Goal: Task Accomplishment & Management: Manage account settings

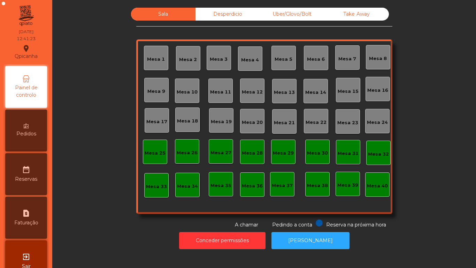
click at [181, 59] on div "Mesa 2" at bounding box center [188, 59] width 18 height 7
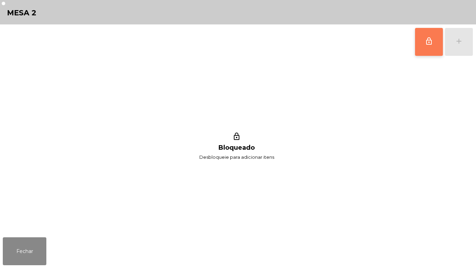
click at [416, 40] on button "lock_outline" at bounding box center [429, 42] width 28 height 28
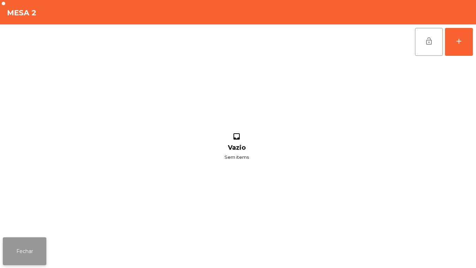
click at [40, 250] on button "Fechar" at bounding box center [25, 251] width 44 height 28
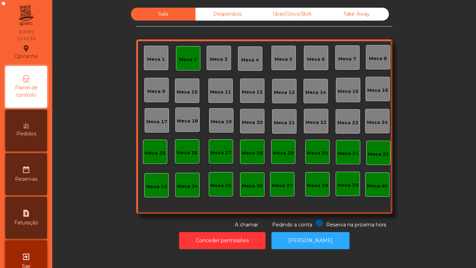
click at [183, 68] on div "Mesa 2" at bounding box center [188, 58] width 24 height 24
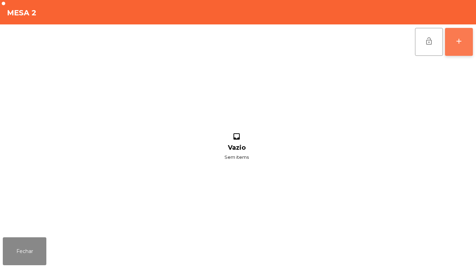
click at [469, 47] on button "add" at bounding box center [459, 42] width 28 height 28
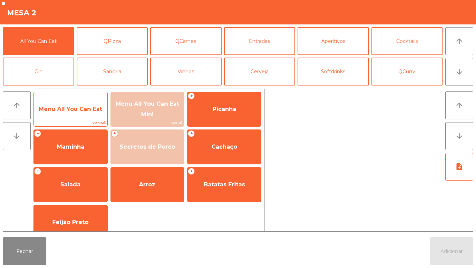
click at [91, 102] on span "Menu All You Can Eat" at bounding box center [71, 109] width 74 height 19
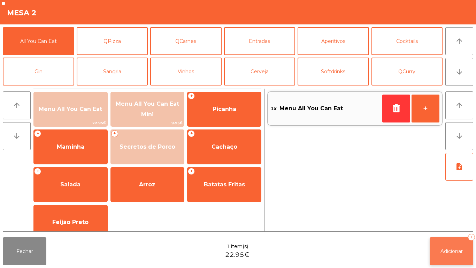
click at [452, 241] on button "Adicionar 1" at bounding box center [452, 251] width 44 height 28
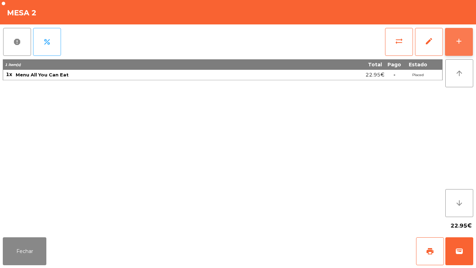
click at [459, 38] on div "add" at bounding box center [459, 41] width 8 height 8
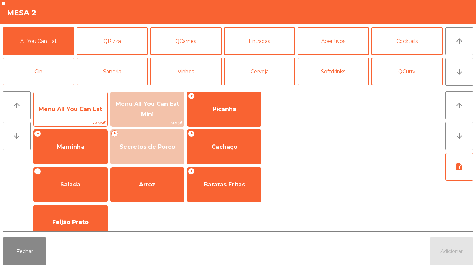
click at [83, 112] on span "Menu All You Can Eat" at bounding box center [71, 109] width 74 height 19
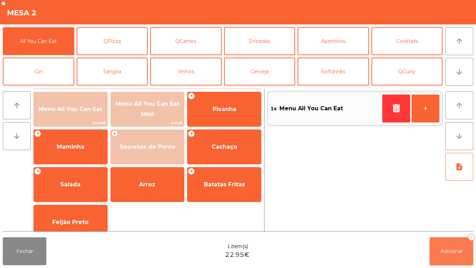
click at [442, 241] on button "Adicionar 1" at bounding box center [452, 251] width 44 height 28
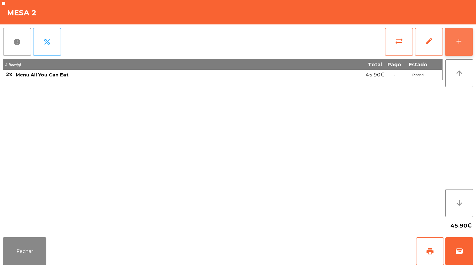
click at [449, 45] on button "add" at bounding box center [459, 42] width 28 height 28
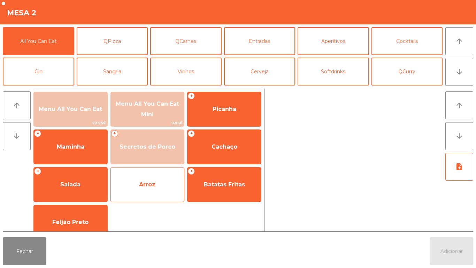
click at [159, 185] on span "Arroz" at bounding box center [148, 184] width 74 height 19
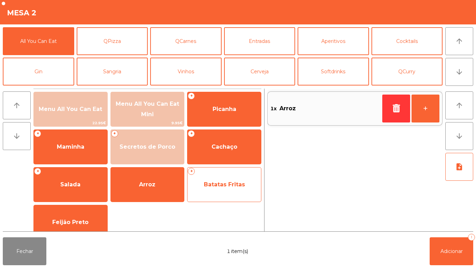
click at [227, 186] on span "Batatas Fritas" at bounding box center [224, 184] width 41 height 7
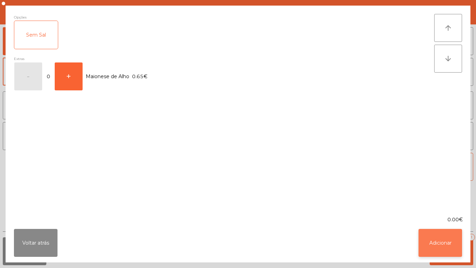
click at [420, 232] on button "Adicionar" at bounding box center [441, 243] width 44 height 28
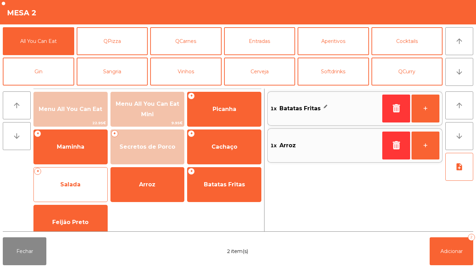
click at [82, 192] on span "Salada" at bounding box center [71, 184] width 74 height 19
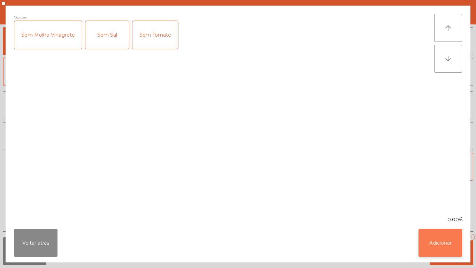
click at [438, 234] on button "Adicionar" at bounding box center [441, 243] width 44 height 28
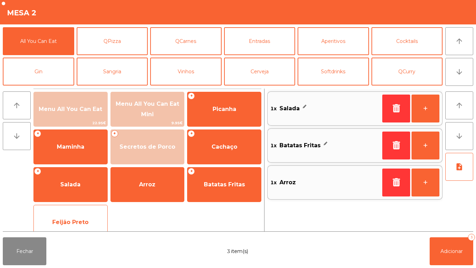
click at [93, 212] on div "Feijão Preto" at bounding box center [70, 222] width 74 height 35
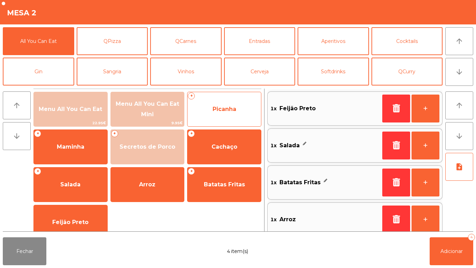
click at [231, 112] on span "Picanha" at bounding box center [225, 109] width 24 height 7
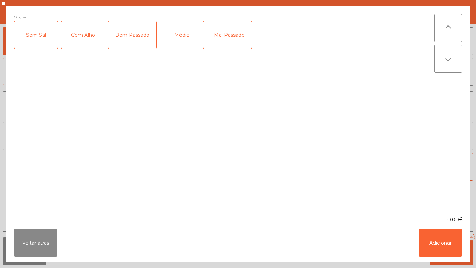
click at [194, 38] on div "Médio" at bounding box center [182, 35] width 44 height 28
click at [431, 241] on button "Adicionar" at bounding box center [441, 243] width 44 height 28
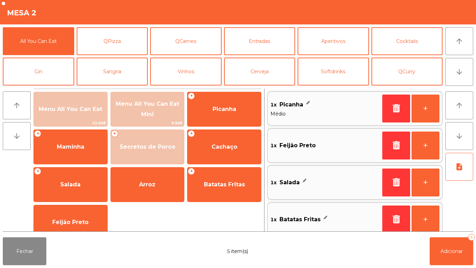
scroll to position [3, 0]
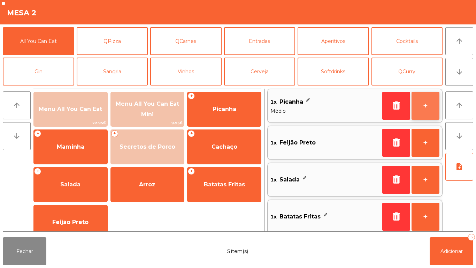
click at [427, 108] on button "+" at bounding box center [426, 106] width 28 height 28
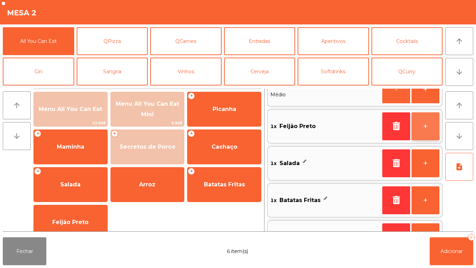
click at [425, 128] on button "+" at bounding box center [426, 126] width 28 height 28
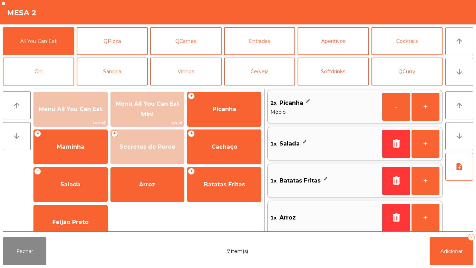
scroll to position [45, 0]
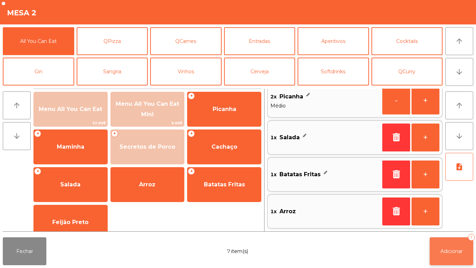
click at [445, 248] on span "Adicionar" at bounding box center [451, 251] width 22 height 6
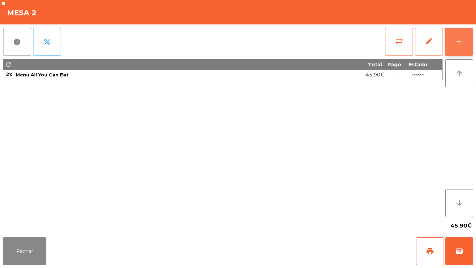
click at [463, 38] on div "add" at bounding box center [459, 41] width 8 height 8
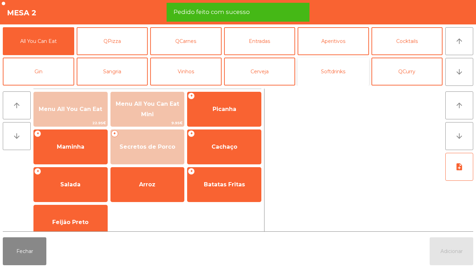
click at [327, 80] on button "Softdrinks" at bounding box center [333, 71] width 71 height 28
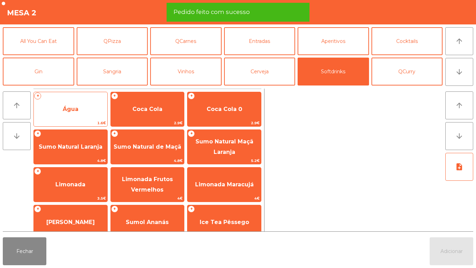
click at [97, 116] on span "Água" at bounding box center [71, 109] width 74 height 19
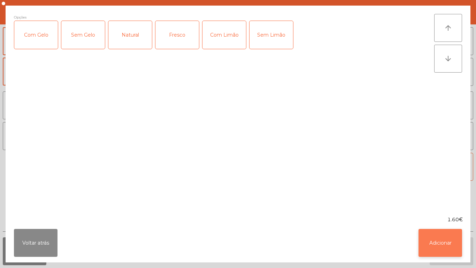
click at [448, 256] on button "Adicionar" at bounding box center [441, 243] width 44 height 28
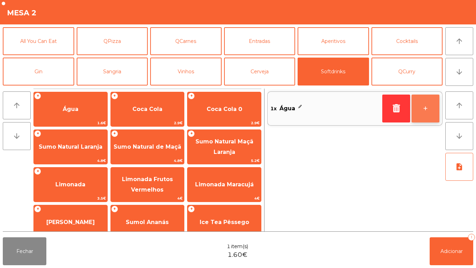
click at [414, 110] on button "+" at bounding box center [426, 108] width 28 height 28
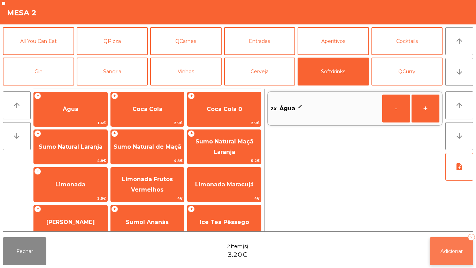
click at [452, 246] on button "Adicionar 2" at bounding box center [452, 251] width 44 height 28
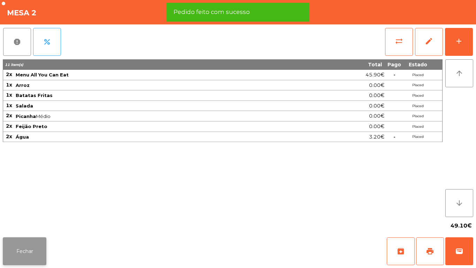
click at [44, 244] on button "Fechar" at bounding box center [25, 251] width 44 height 28
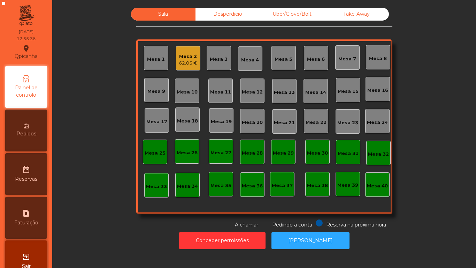
click at [221, 91] on div "Mesa 11" at bounding box center [220, 92] width 21 height 7
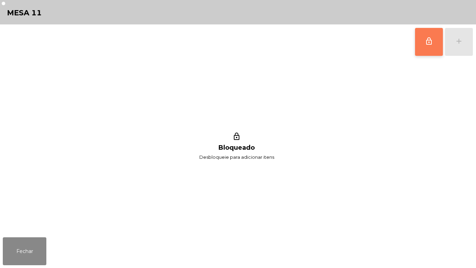
click at [420, 37] on button "lock_outline" at bounding box center [429, 42] width 28 height 28
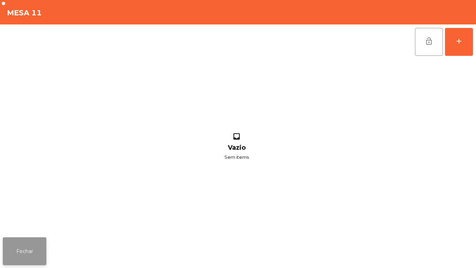
click at [27, 259] on button "Fechar" at bounding box center [25, 251] width 44 height 28
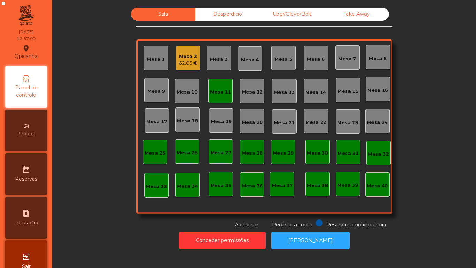
click at [225, 83] on div "Mesa 11" at bounding box center [220, 90] width 24 height 24
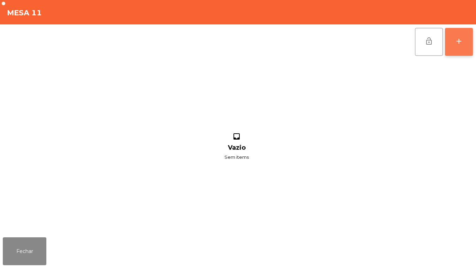
click at [458, 48] on button "add" at bounding box center [459, 42] width 28 height 28
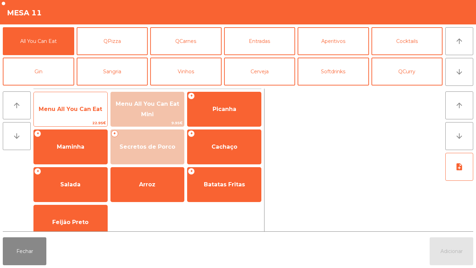
click at [87, 116] on span "Menu All You Can Eat" at bounding box center [71, 109] width 74 height 19
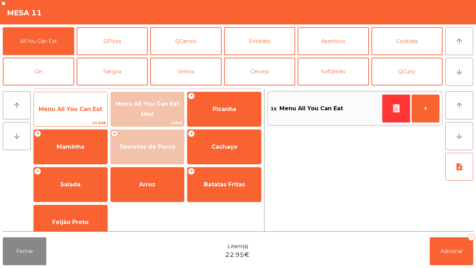
click at [95, 120] on span "22.95€" at bounding box center [71, 123] width 74 height 7
click at [99, 117] on span "Menu All You Can Eat" at bounding box center [71, 109] width 74 height 19
click at [102, 119] on div "Menu All You Can Eat 22.95€" at bounding box center [70, 109] width 74 height 35
click at [100, 117] on span "Menu All You Can Eat" at bounding box center [71, 109] width 74 height 19
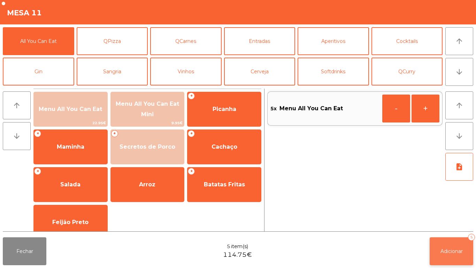
click at [443, 250] on span "Adicionar" at bounding box center [451, 251] width 22 height 6
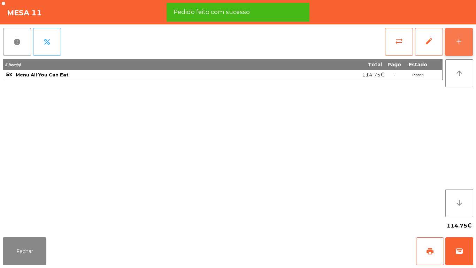
click at [458, 39] on div "add" at bounding box center [459, 41] width 8 height 8
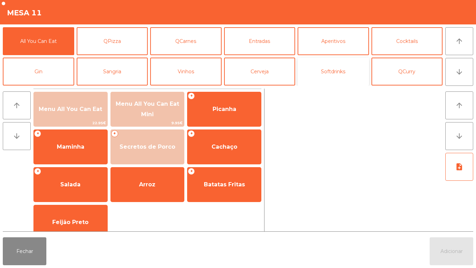
click at [335, 73] on button "Softdrinks" at bounding box center [333, 71] width 71 height 28
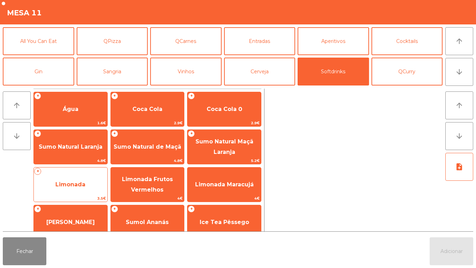
click at [76, 188] on span "Limonada" at bounding box center [71, 184] width 74 height 19
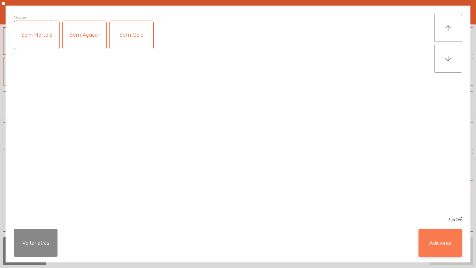
click at [425, 242] on button "Adicionar" at bounding box center [441, 243] width 44 height 28
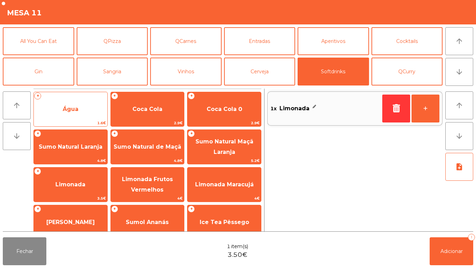
click at [85, 104] on span "Água" at bounding box center [71, 109] width 74 height 19
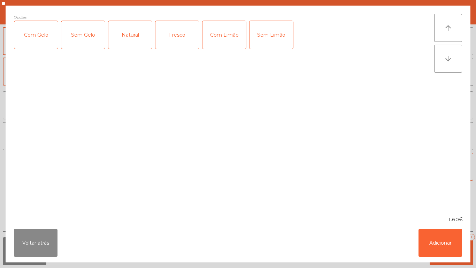
click at [137, 39] on div "Natural" at bounding box center [130, 35] width 44 height 28
click at [436, 245] on button "Adicionar" at bounding box center [441, 243] width 44 height 28
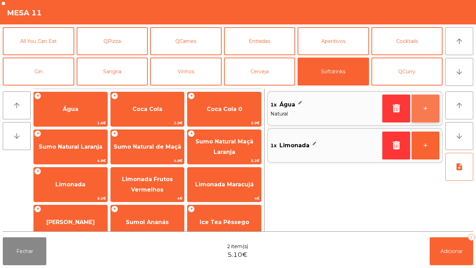
click at [428, 115] on button "+" at bounding box center [426, 108] width 28 height 28
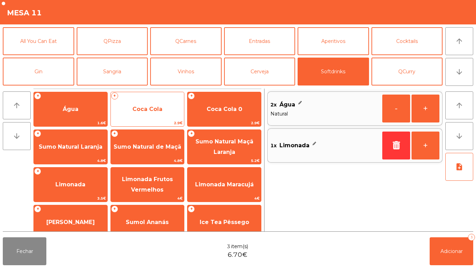
click at [160, 113] on span "Coca Cola" at bounding box center [148, 109] width 74 height 19
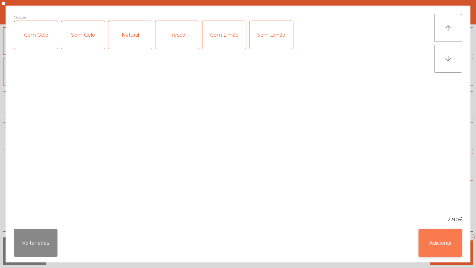
click at [435, 232] on button "Adicionar" at bounding box center [441, 243] width 44 height 28
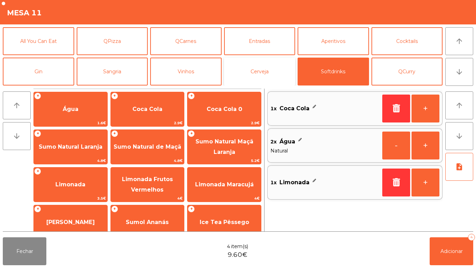
click at [255, 80] on button "Cerveja" at bounding box center [259, 71] width 71 height 28
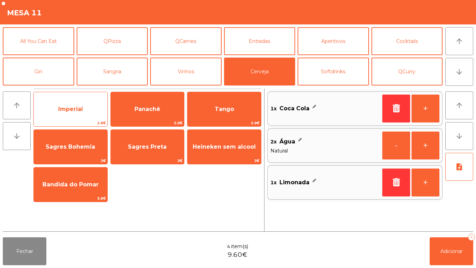
click at [72, 109] on span "Imperial" at bounding box center [70, 109] width 25 height 7
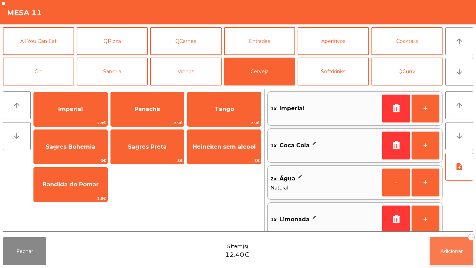
click at [459, 258] on button "Adicionar 5" at bounding box center [452, 251] width 44 height 28
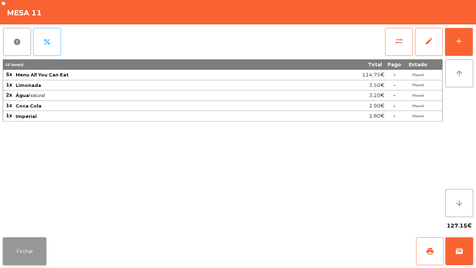
click at [26, 239] on button "Fechar" at bounding box center [25, 251] width 44 height 28
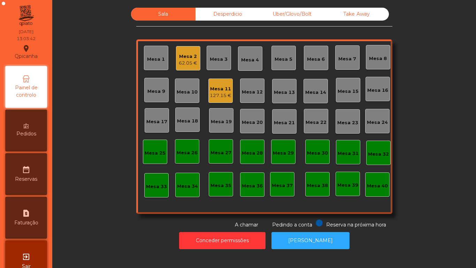
click at [340, 55] on div "Mesa 7" at bounding box center [347, 58] width 18 height 10
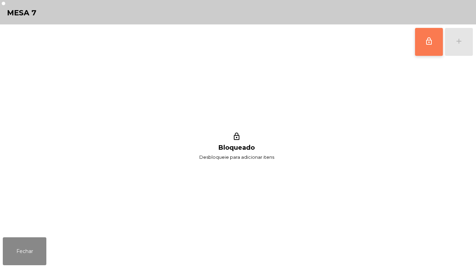
click at [428, 45] on button "lock_outline" at bounding box center [429, 42] width 28 height 28
click at [31, 247] on button "Fechar" at bounding box center [25, 251] width 44 height 28
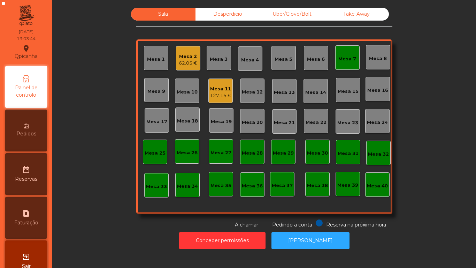
click at [155, 123] on div "Mesa 17" at bounding box center [156, 121] width 21 height 7
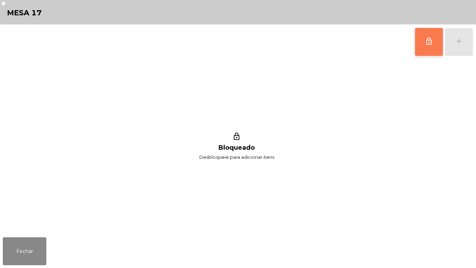
click at [430, 45] on span "lock_outline" at bounding box center [429, 41] width 8 height 8
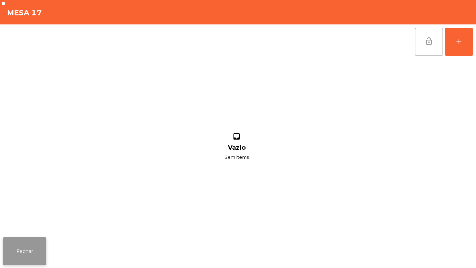
click at [31, 244] on button "Fechar" at bounding box center [25, 251] width 44 height 28
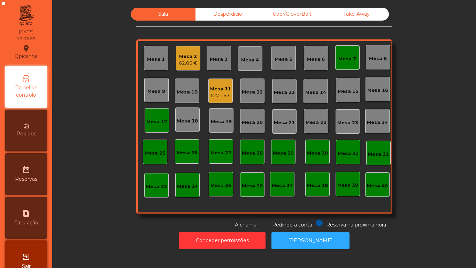
click at [221, 99] on div "Mesa 11 127.15 €" at bounding box center [220, 90] width 24 height 24
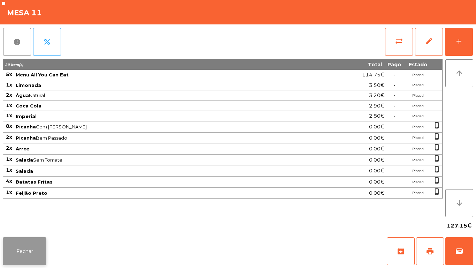
click at [33, 246] on button "Fechar" at bounding box center [25, 251] width 44 height 28
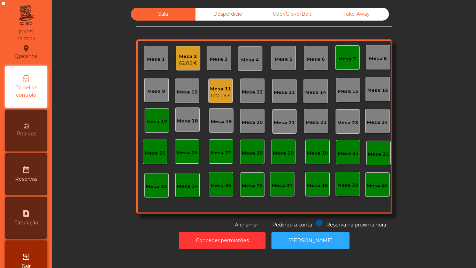
click at [216, 61] on div "Mesa 3" at bounding box center [219, 59] width 18 height 7
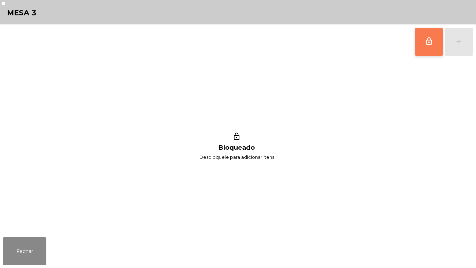
click at [429, 39] on span "lock_outline" at bounding box center [429, 41] width 8 height 8
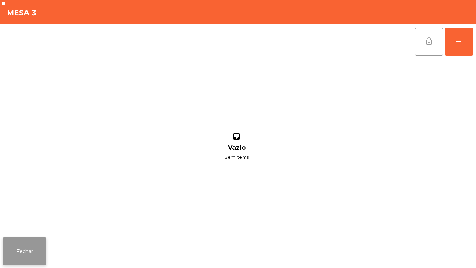
click at [29, 242] on button "Fechar" at bounding box center [25, 251] width 44 height 28
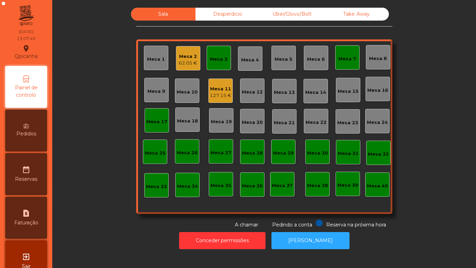
click at [150, 61] on div "Mesa 1" at bounding box center [156, 59] width 18 height 7
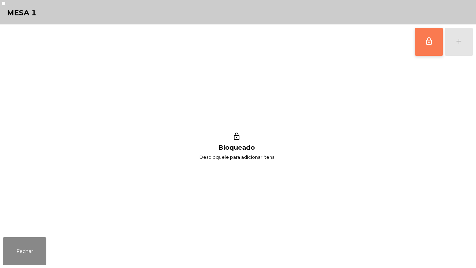
click at [427, 42] on span "lock_outline" at bounding box center [429, 41] width 8 height 8
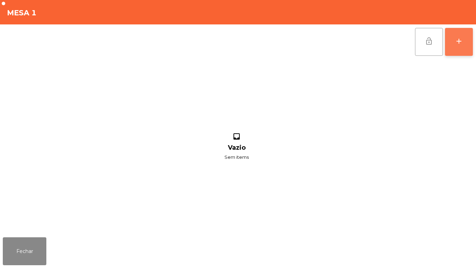
click at [454, 49] on button "add" at bounding box center [459, 42] width 28 height 28
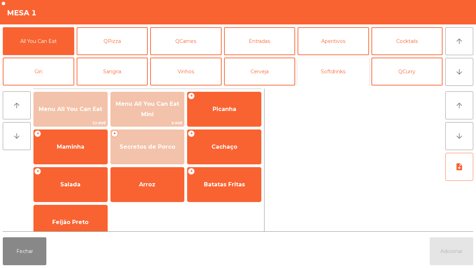
click at [332, 74] on button "Softdrinks" at bounding box center [333, 71] width 71 height 28
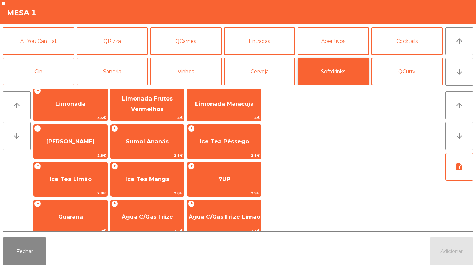
scroll to position [124, 0]
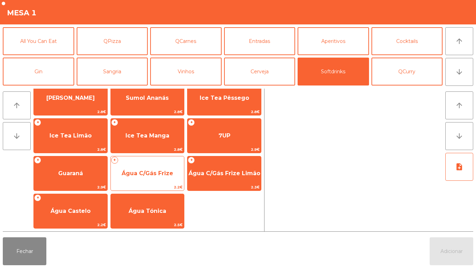
click at [154, 168] on span "Água C/Gás Frize" at bounding box center [148, 173] width 74 height 19
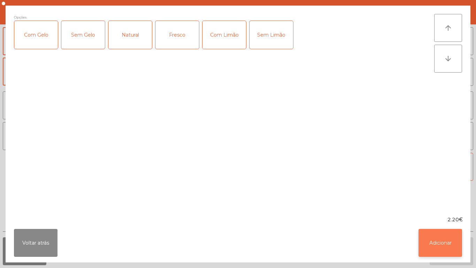
click at [444, 238] on button "Adicionar" at bounding box center [441, 243] width 44 height 28
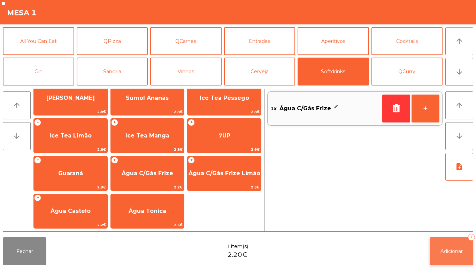
click at [451, 250] on span "Adicionar" at bounding box center [451, 251] width 22 height 6
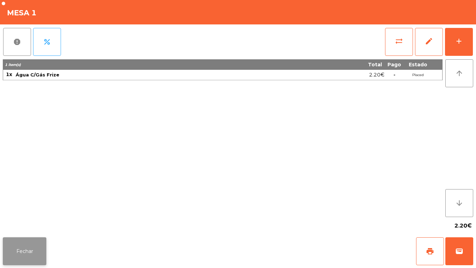
click at [31, 242] on button "Fechar" at bounding box center [25, 251] width 44 height 28
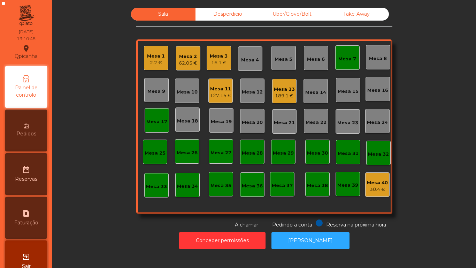
click at [214, 54] on div "Mesa 3" at bounding box center [219, 56] width 18 height 7
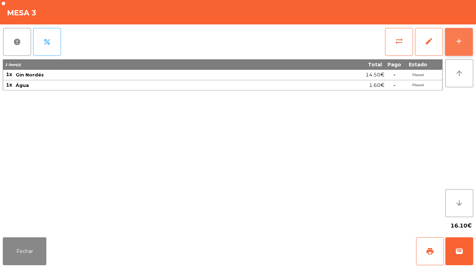
click at [458, 43] on div "add" at bounding box center [459, 41] width 8 height 8
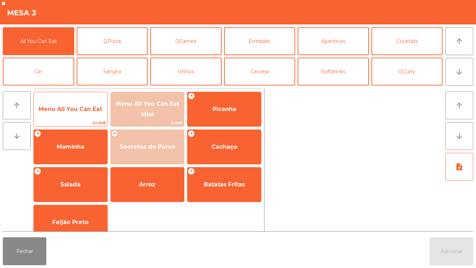
click at [70, 108] on span "Menu All You Can Eat" at bounding box center [70, 109] width 63 height 7
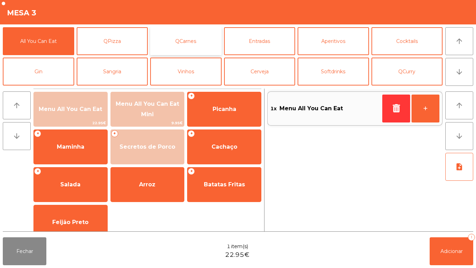
click at [191, 33] on button "QCarnes" at bounding box center [185, 41] width 71 height 28
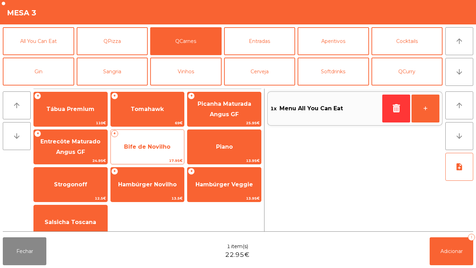
click at [149, 147] on span "Bife de Novilho" at bounding box center [147, 146] width 46 height 7
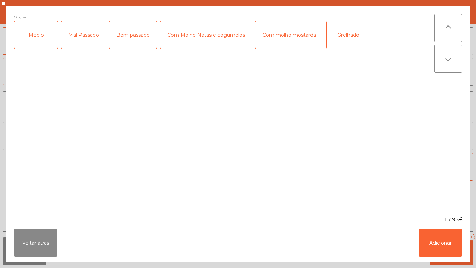
click at [35, 32] on div "Medio" at bounding box center [36, 35] width 44 height 28
click at [141, 31] on div "Bem passado" at bounding box center [132, 35] width 47 height 28
click at [444, 233] on button "Adicionar" at bounding box center [441, 243] width 44 height 28
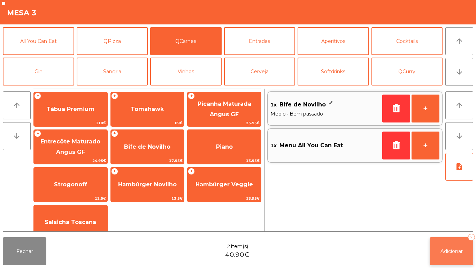
click at [441, 245] on button "Adicionar 2" at bounding box center [452, 251] width 44 height 28
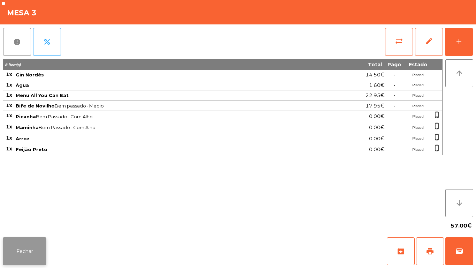
click at [31, 247] on button "Fechar" at bounding box center [25, 251] width 44 height 28
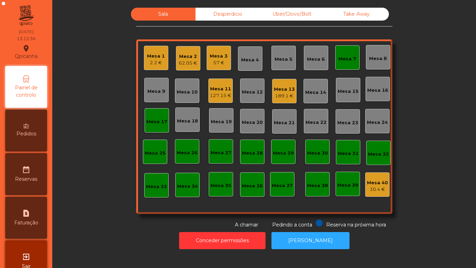
click at [343, 59] on div "Mesa 7" at bounding box center [347, 58] width 18 height 7
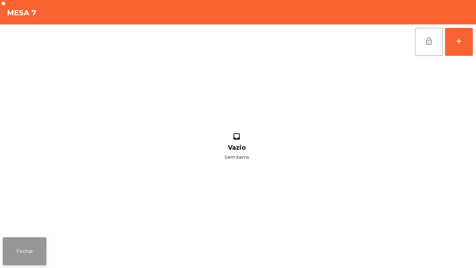
click at [29, 254] on button "Fechar" at bounding box center [25, 251] width 44 height 28
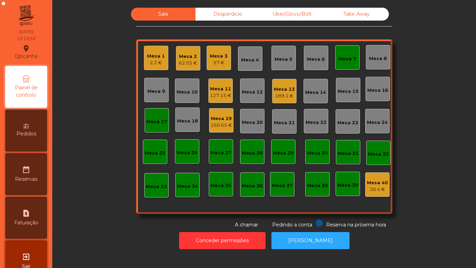
click at [310, 93] on div "Mesa 14" at bounding box center [315, 92] width 21 height 7
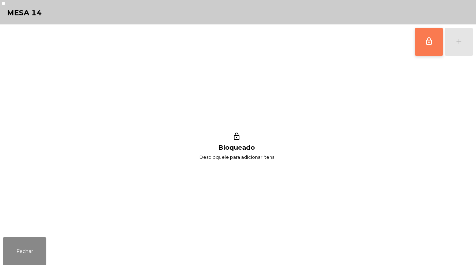
click at [418, 50] on button "lock_outline" at bounding box center [429, 42] width 28 height 28
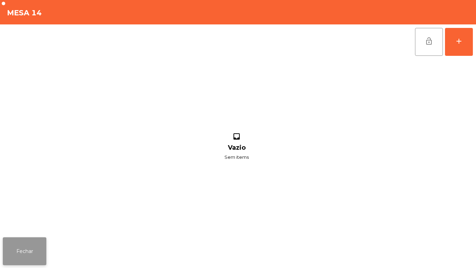
click at [37, 254] on button "Fechar" at bounding box center [25, 251] width 44 height 28
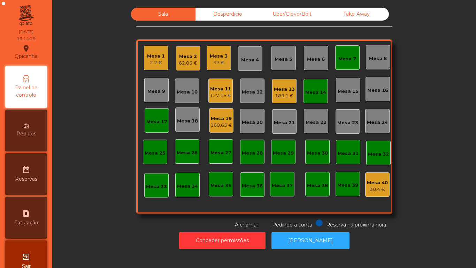
click at [340, 61] on div "Mesa 7" at bounding box center [347, 58] width 18 height 7
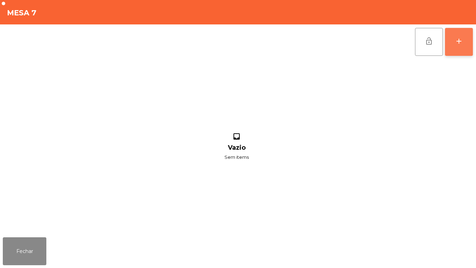
click at [459, 46] on button "add" at bounding box center [459, 42] width 28 height 28
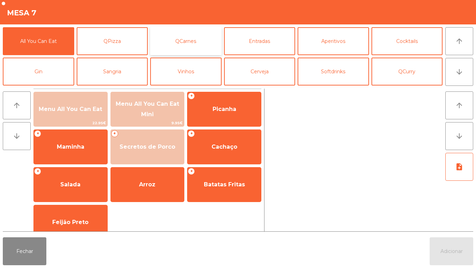
click at [174, 47] on button "QCarnes" at bounding box center [185, 41] width 71 height 28
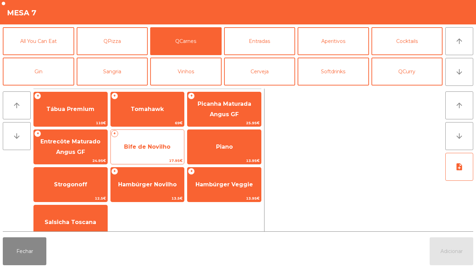
click at [144, 150] on span "Bife de Novilho" at bounding box center [148, 146] width 74 height 19
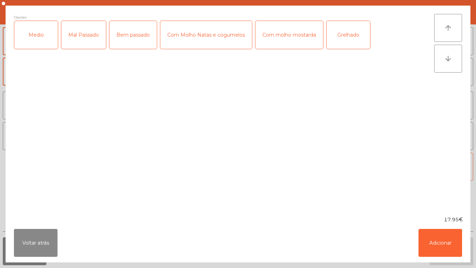
click at [139, 35] on div "Bem passado" at bounding box center [132, 35] width 47 height 28
click at [434, 233] on button "Adicionar" at bounding box center [441, 243] width 44 height 28
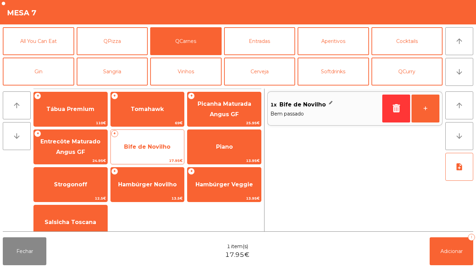
click at [155, 140] on span "Bife de Novilho" at bounding box center [148, 146] width 74 height 19
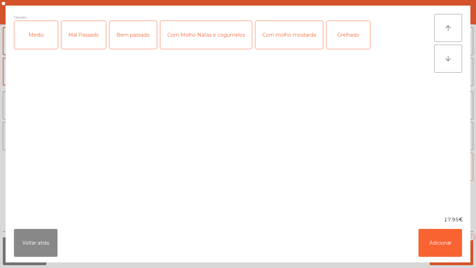
click at [86, 32] on div "Mal Passado" at bounding box center [83, 35] width 45 height 28
click at [438, 230] on button "Adicionar" at bounding box center [441, 243] width 44 height 28
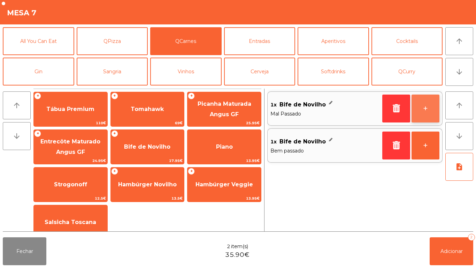
click at [422, 103] on button "+" at bounding box center [426, 108] width 28 height 28
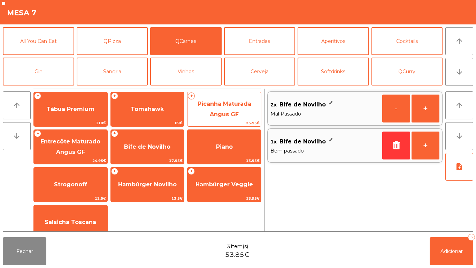
click at [235, 107] on span "Picanha Maturada Angus GF" at bounding box center [225, 108] width 54 height 17
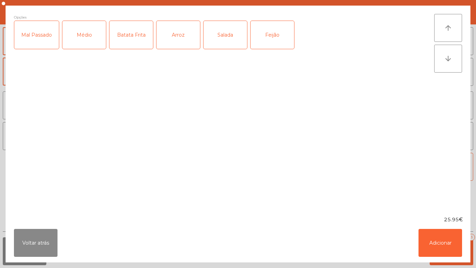
click at [87, 41] on div "Médio" at bounding box center [84, 35] width 44 height 28
click at [450, 233] on button "Adicionar" at bounding box center [441, 243] width 44 height 28
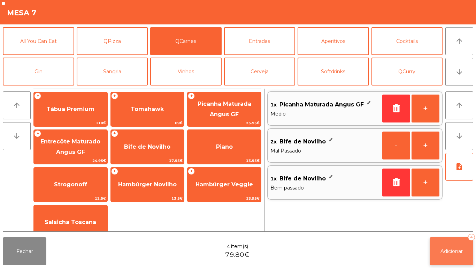
click at [453, 241] on button "Adicionar 4" at bounding box center [452, 251] width 44 height 28
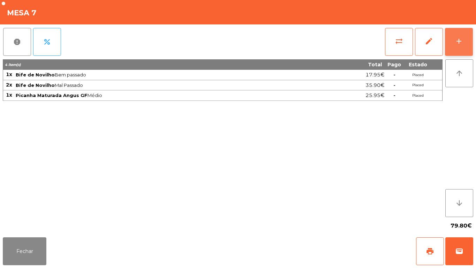
click at [466, 38] on button "add" at bounding box center [459, 42] width 28 height 28
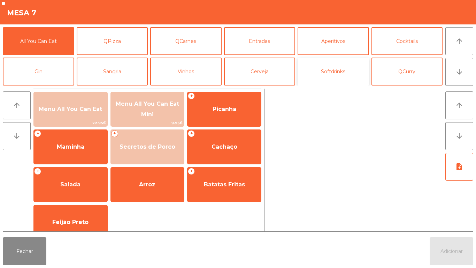
click at [334, 69] on button "Softdrinks" at bounding box center [333, 71] width 71 height 28
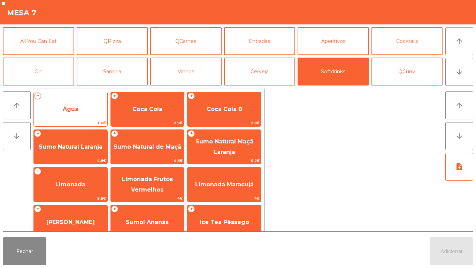
click at [77, 103] on span "Água" at bounding box center [71, 109] width 74 height 19
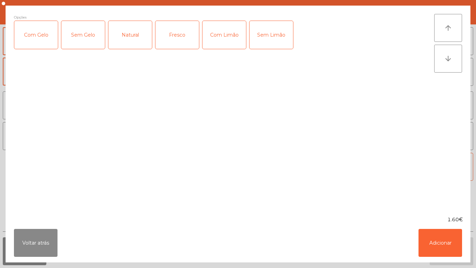
click at [130, 34] on div "Natural" at bounding box center [130, 35] width 44 height 28
click at [422, 239] on button "Adicionar" at bounding box center [441, 243] width 44 height 28
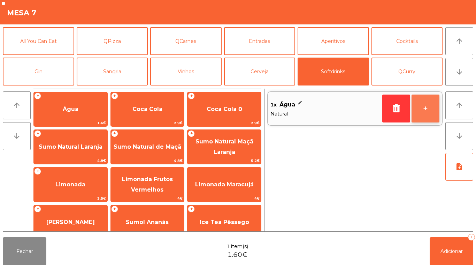
click at [427, 103] on button "+" at bounding box center [426, 108] width 28 height 28
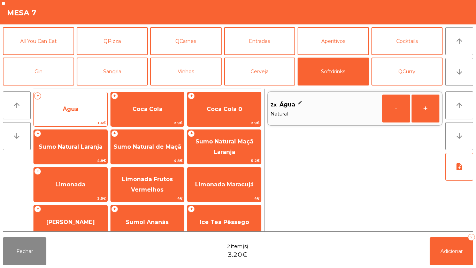
click at [81, 98] on div "+ Água 1.6€" at bounding box center [70, 109] width 74 height 35
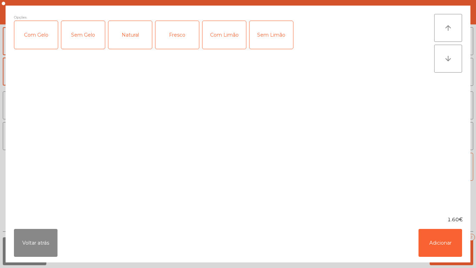
click at [175, 39] on div "Fresco" at bounding box center [177, 35] width 44 height 28
click at [428, 240] on button "Adicionar" at bounding box center [441, 243] width 44 height 28
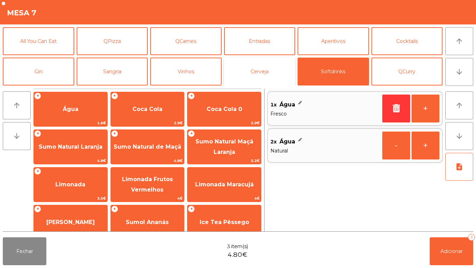
click at [248, 69] on button "Cerveja" at bounding box center [259, 71] width 71 height 28
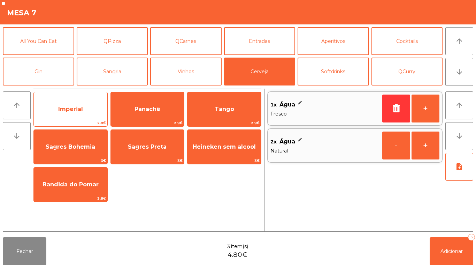
click at [67, 109] on span "Imperial" at bounding box center [70, 109] width 25 height 7
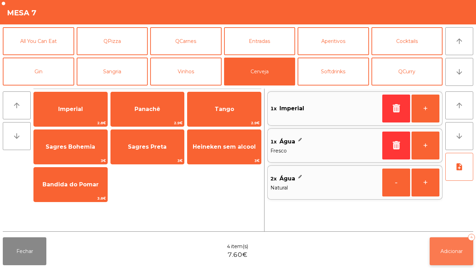
click at [461, 244] on button "Adicionar 4" at bounding box center [452, 251] width 44 height 28
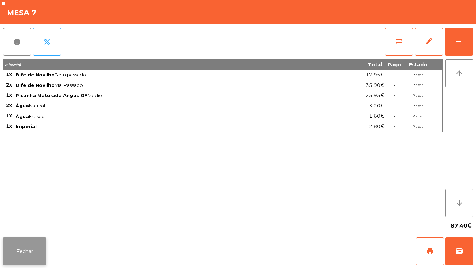
click at [35, 250] on button "Fechar" at bounding box center [25, 251] width 44 height 28
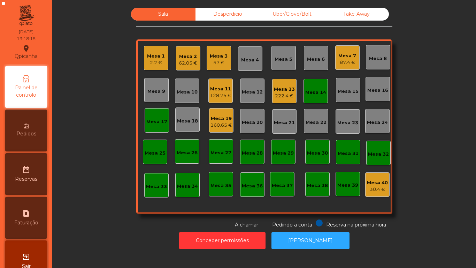
click at [157, 121] on div "Mesa 17" at bounding box center [156, 121] width 21 height 7
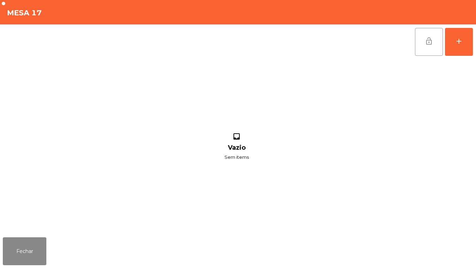
click at [427, 46] on button "lock_open" at bounding box center [429, 42] width 28 height 28
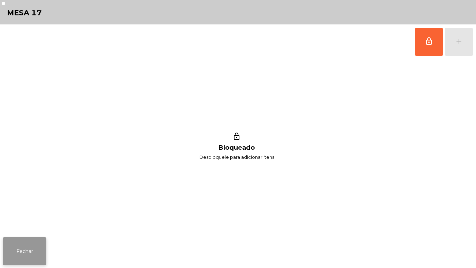
click at [39, 250] on button "Fechar" at bounding box center [25, 251] width 44 height 28
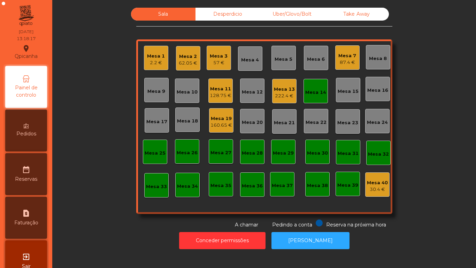
click at [156, 118] on div "Mesa 17" at bounding box center [156, 121] width 21 height 7
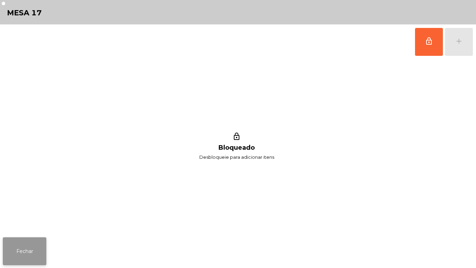
click at [35, 246] on button "Fechar" at bounding box center [25, 251] width 44 height 28
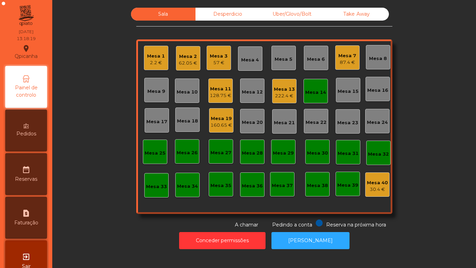
click at [315, 88] on div "Mesa 14" at bounding box center [315, 91] width 21 height 10
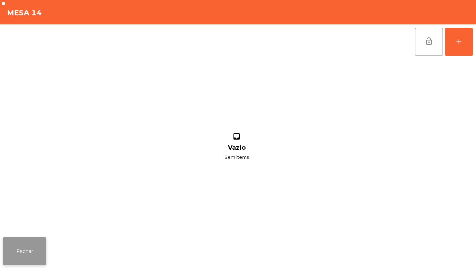
click at [34, 250] on button "Fechar" at bounding box center [25, 251] width 44 height 28
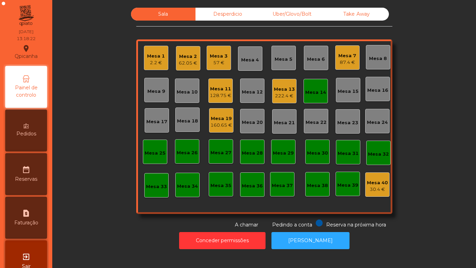
click at [212, 62] on div "57 €" at bounding box center [219, 62] width 18 height 7
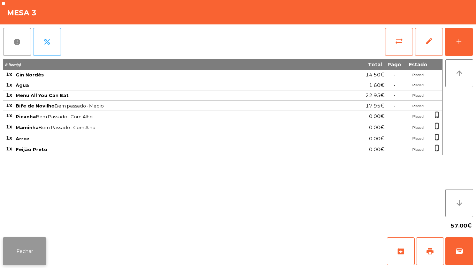
click at [25, 241] on button "Fechar" at bounding box center [25, 251] width 44 height 28
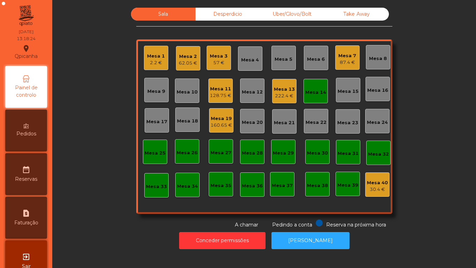
click at [218, 60] on div "57 €" at bounding box center [219, 62] width 18 height 7
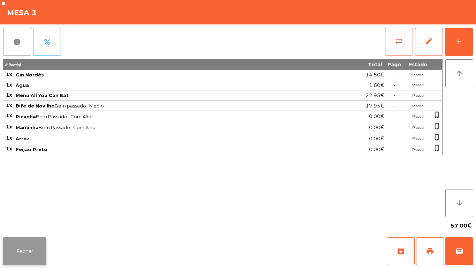
click at [39, 251] on button "Fechar" at bounding box center [25, 251] width 44 height 28
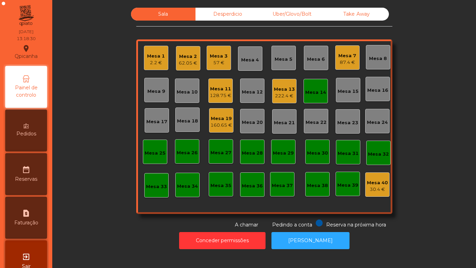
click at [345, 55] on div "Mesa 7" at bounding box center [347, 55] width 18 height 7
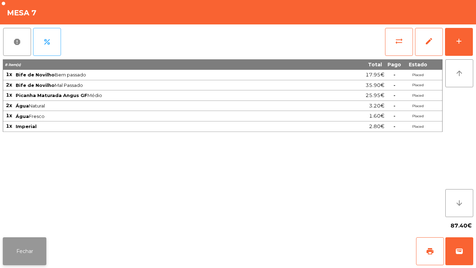
click at [29, 250] on button "Fechar" at bounding box center [25, 251] width 44 height 28
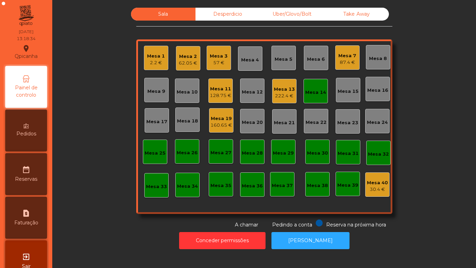
click at [219, 91] on div "Mesa 11" at bounding box center [221, 88] width 22 height 7
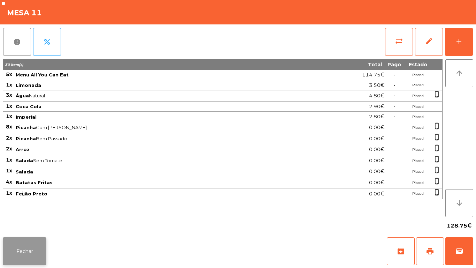
click at [40, 264] on button "Fechar" at bounding box center [25, 251] width 44 height 28
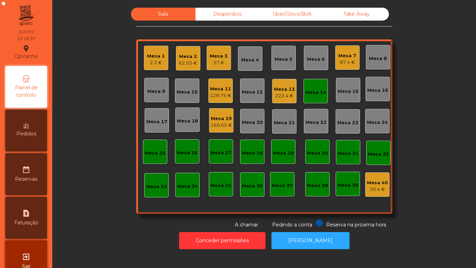
click at [217, 121] on div "Mesa 19" at bounding box center [221, 118] width 22 height 7
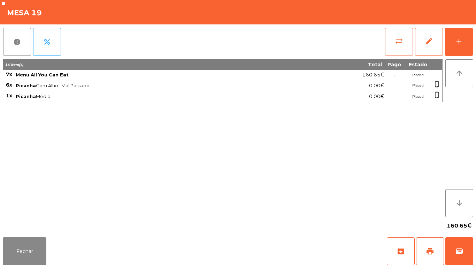
click at [388, 41] on button "sync_alt" at bounding box center [399, 42] width 28 height 28
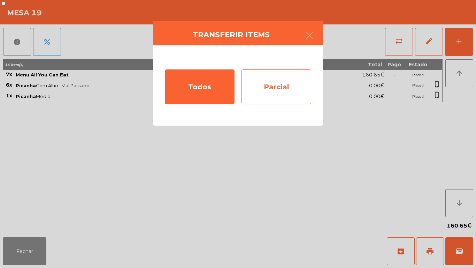
click at [280, 83] on div "Parcial" at bounding box center [276, 86] width 70 height 35
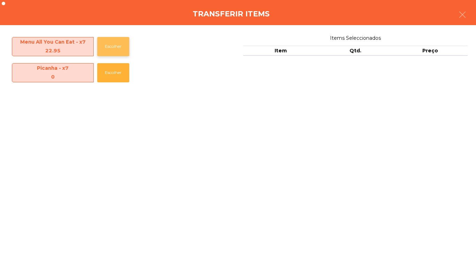
click at [118, 51] on button "Escolher" at bounding box center [113, 46] width 32 height 19
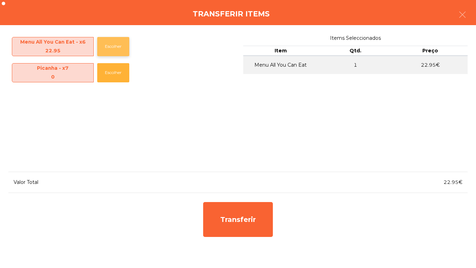
click at [114, 52] on button "Escolher" at bounding box center [113, 46] width 32 height 19
click at [117, 50] on button "Escolher" at bounding box center [113, 46] width 32 height 19
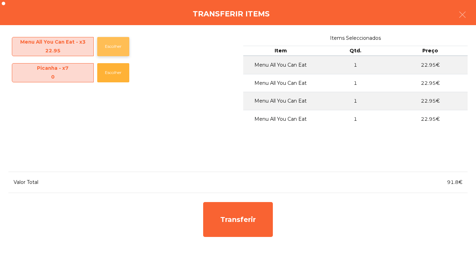
click at [119, 49] on button "Escolher" at bounding box center [113, 46] width 32 height 19
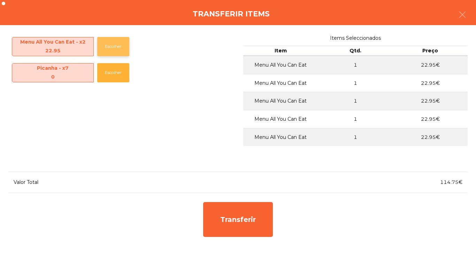
click at [120, 51] on button "Escolher" at bounding box center [113, 46] width 32 height 19
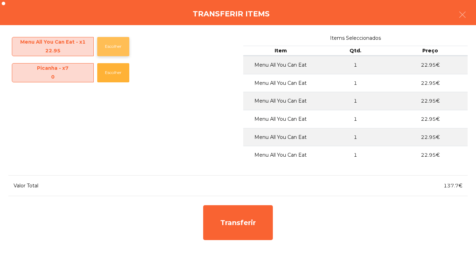
click at [115, 52] on button "Escolher" at bounding box center [113, 46] width 32 height 19
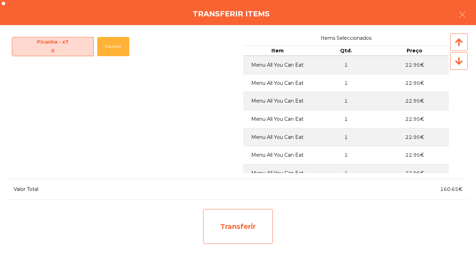
click at [247, 228] on div "Transferir" at bounding box center [238, 226] width 70 height 35
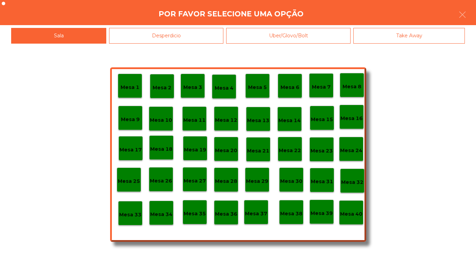
click at [136, 180] on p "Mesa 25" at bounding box center [129, 181] width 22 height 8
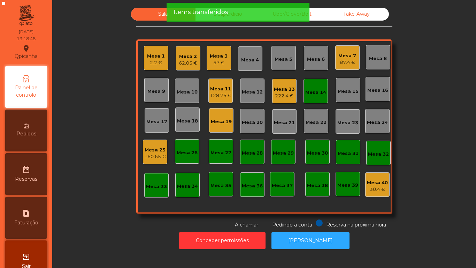
click at [225, 115] on div "Mesa 19" at bounding box center [221, 120] width 21 height 10
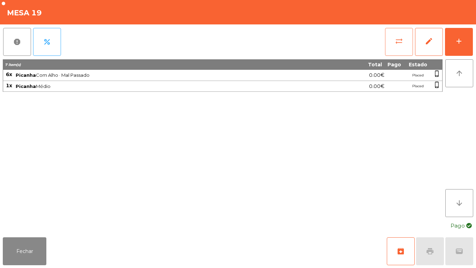
click at [394, 41] on button "sync_alt" at bounding box center [399, 42] width 28 height 28
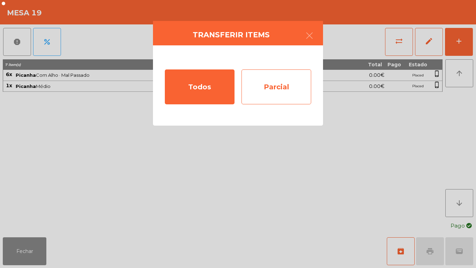
click at [281, 84] on div "Parcial" at bounding box center [276, 86] width 70 height 35
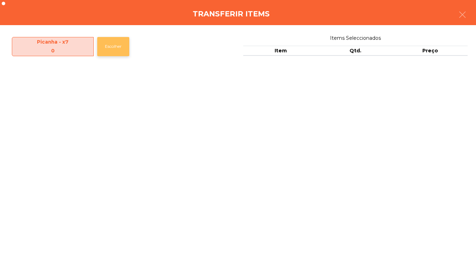
click at [114, 50] on button "Escolher" at bounding box center [113, 46] width 32 height 19
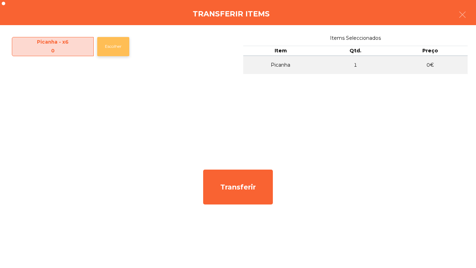
click at [116, 48] on button "Escolher" at bounding box center [113, 46] width 32 height 19
click at [119, 46] on button "Escolher" at bounding box center [113, 46] width 32 height 19
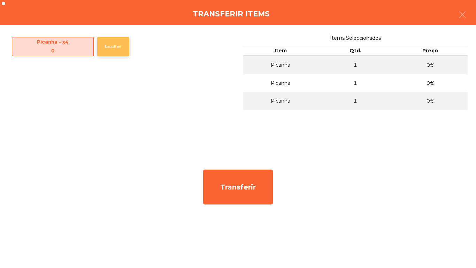
click at [119, 50] on button "Escolher" at bounding box center [113, 46] width 32 height 19
click at [125, 46] on button "Escolher" at bounding box center [113, 46] width 32 height 19
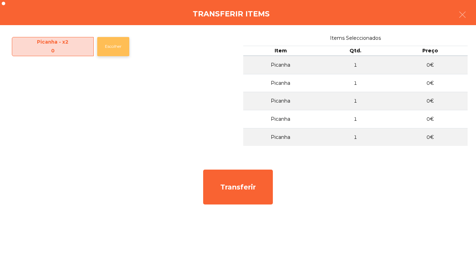
click at [124, 47] on button "Escolher" at bounding box center [113, 46] width 32 height 19
click at [124, 45] on button "Escolher" at bounding box center [113, 46] width 32 height 19
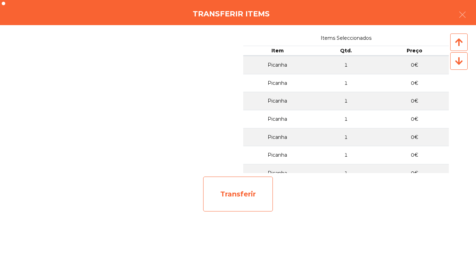
click at [241, 186] on div "Transferir" at bounding box center [238, 193] width 70 height 35
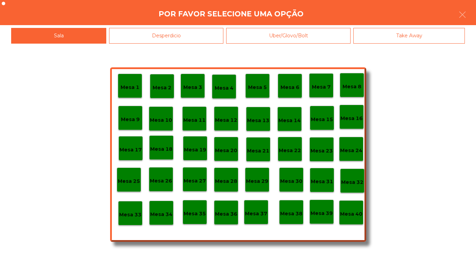
click at [180, 41] on div "Desperdicio" at bounding box center [166, 36] width 114 height 16
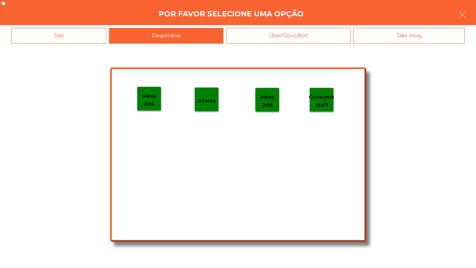
click at [151, 104] on p "Mesa 206" at bounding box center [149, 100] width 24 height 16
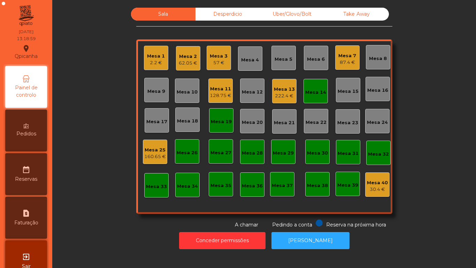
click at [155, 60] on div "2.2 €" at bounding box center [156, 62] width 18 height 7
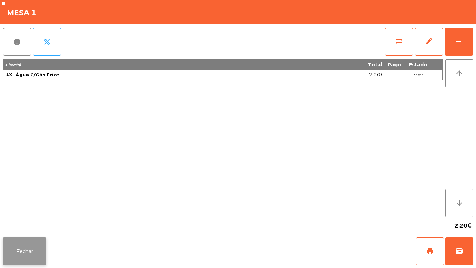
click at [33, 244] on button "Fechar" at bounding box center [25, 251] width 44 height 28
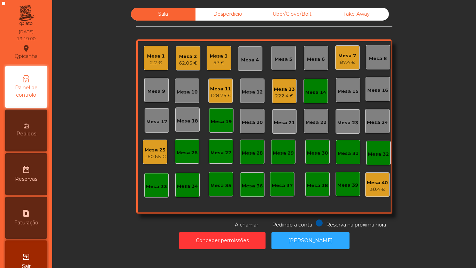
click at [338, 59] on div "Mesa 7" at bounding box center [347, 55] width 18 height 7
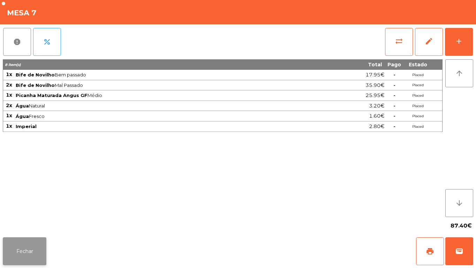
click at [27, 252] on button "Fechar" at bounding box center [25, 251] width 44 height 28
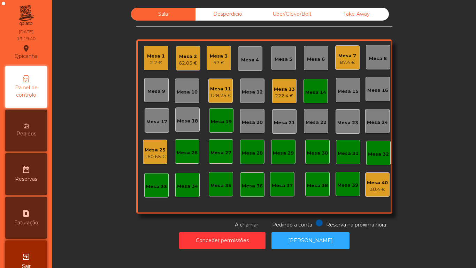
click at [344, 59] on div "87.4 €" at bounding box center [347, 62] width 18 height 7
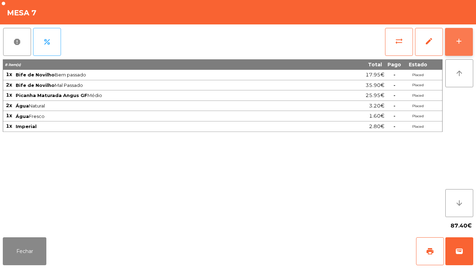
click at [465, 44] on button "add" at bounding box center [459, 42] width 28 height 28
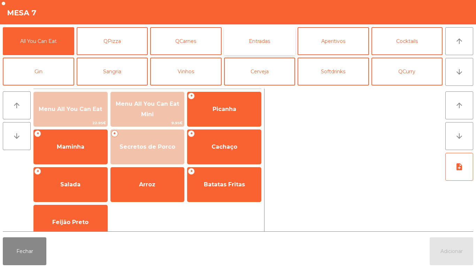
click at [249, 39] on button "Entradas" at bounding box center [259, 41] width 71 height 28
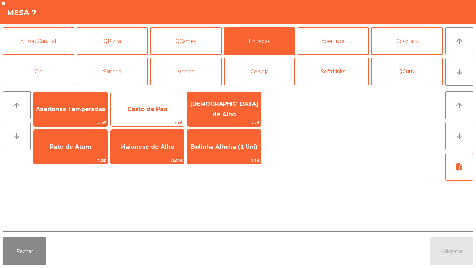
click at [132, 110] on span "Cesto de Pao" at bounding box center [147, 109] width 40 height 7
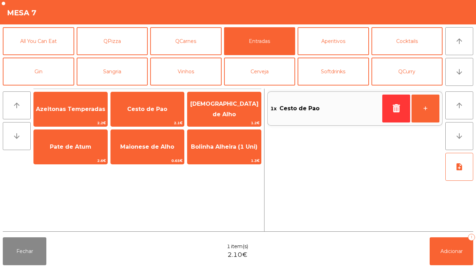
click at [454, 266] on div "Fechar 1 item(s) 2.10€ Adicionar 1" at bounding box center [238, 250] width 476 height 33
click at [431, 250] on button "Adicionar 1" at bounding box center [452, 251] width 44 height 28
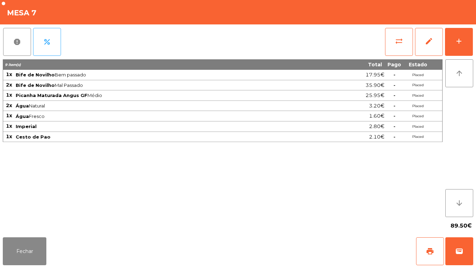
click at [1, 246] on div "Fechar print wallet" at bounding box center [238, 250] width 476 height 33
click at [19, 243] on button "Fechar" at bounding box center [25, 251] width 44 height 28
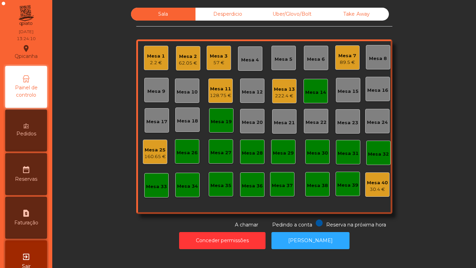
click at [286, 62] on div "Mesa 5" at bounding box center [284, 59] width 18 height 7
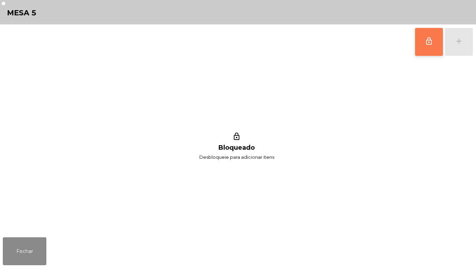
click at [428, 41] on span "lock_outline" at bounding box center [429, 41] width 8 height 8
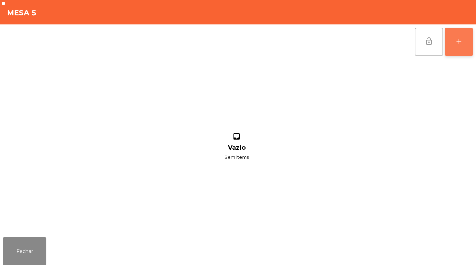
click at [459, 43] on div "add" at bounding box center [459, 41] width 8 height 8
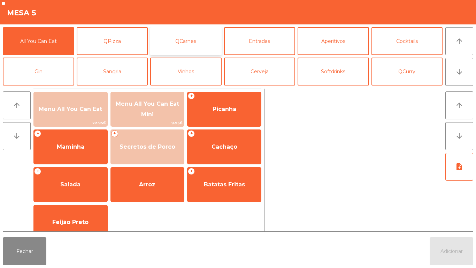
click at [193, 40] on button "QCarnes" at bounding box center [185, 41] width 71 height 28
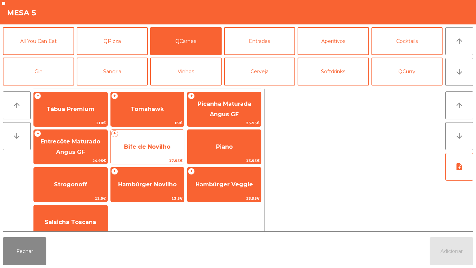
click at [151, 155] on span "Bife de Novilho" at bounding box center [148, 146] width 74 height 19
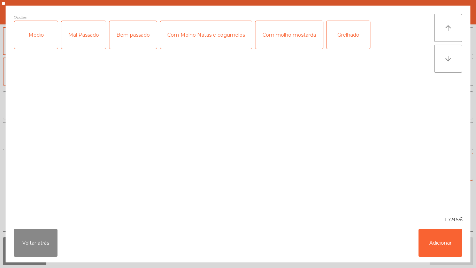
click at [81, 34] on div "Mal Passado" at bounding box center [83, 35] width 45 height 28
click at [87, 39] on div "Mal Passado" at bounding box center [83, 35] width 45 height 28
click at [38, 29] on div "Medio" at bounding box center [36, 35] width 44 height 28
click at [438, 235] on button "Adicionar" at bounding box center [441, 243] width 44 height 28
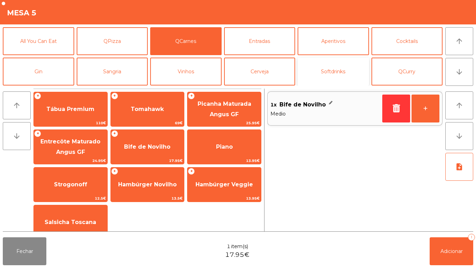
click at [340, 69] on button "Softdrinks" at bounding box center [333, 71] width 71 height 28
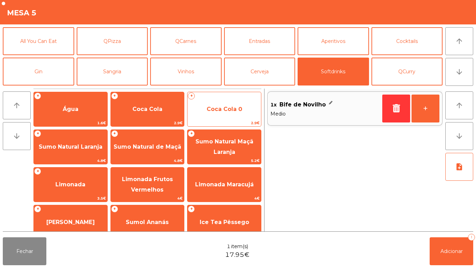
click at [226, 117] on span "Coca Cola 0" at bounding box center [224, 109] width 74 height 19
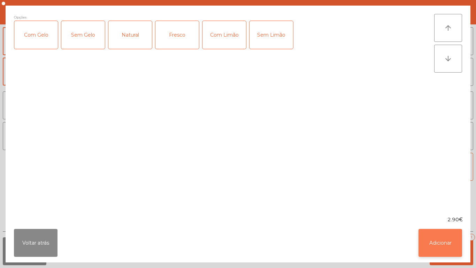
click at [438, 234] on button "Adicionar" at bounding box center [441, 243] width 44 height 28
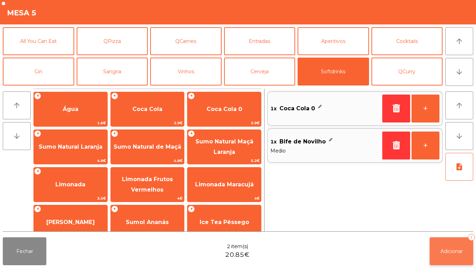
click at [460, 250] on span "Adicionar" at bounding box center [451, 251] width 22 height 6
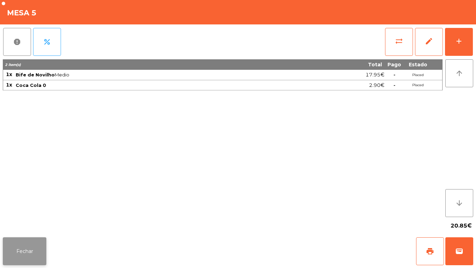
click at [27, 239] on button "Fechar" at bounding box center [25, 251] width 44 height 28
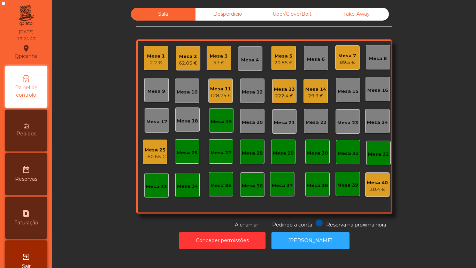
click at [158, 56] on div "Mesa 1" at bounding box center [156, 56] width 18 height 7
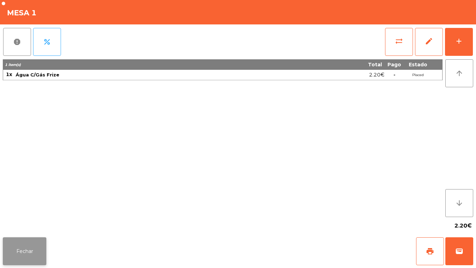
click at [22, 243] on button "Fechar" at bounding box center [25, 251] width 44 height 28
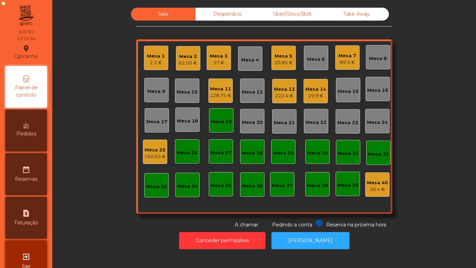
click at [222, 122] on div "Mesa 19" at bounding box center [221, 121] width 21 height 7
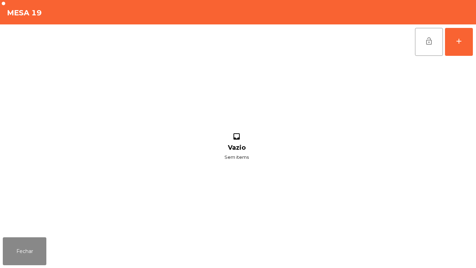
click at [474, 46] on div "lock_open add inbox Vazio Sem items" at bounding box center [238, 129] width 476 height 210
click at [454, 41] on button "add" at bounding box center [459, 42] width 28 height 28
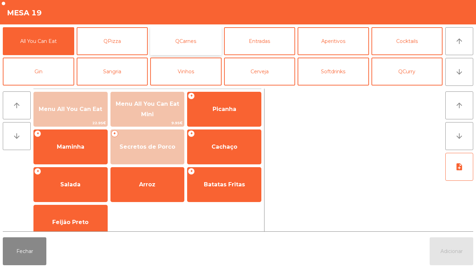
click at [193, 40] on button "QCarnes" at bounding box center [185, 41] width 71 height 28
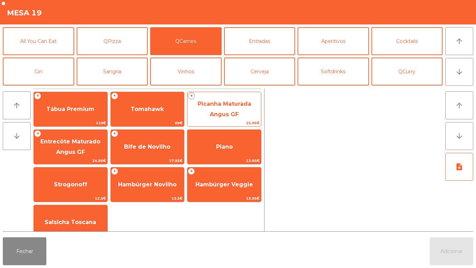
click at [231, 117] on span "Picanha Maturada Angus GF" at bounding box center [225, 108] width 54 height 17
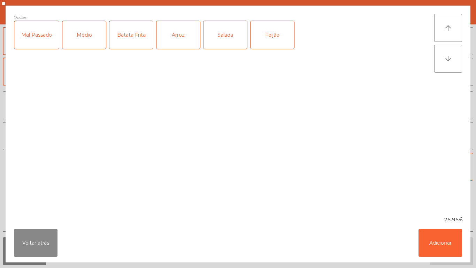
click at [40, 41] on div "Mal Passado" at bounding box center [36, 35] width 45 height 28
click at [136, 38] on div "Batata Frita" at bounding box center [131, 35] width 44 height 28
click at [224, 46] on div "Salada" at bounding box center [226, 35] width 44 height 28
click at [443, 243] on button "Adicionar" at bounding box center [441, 243] width 44 height 28
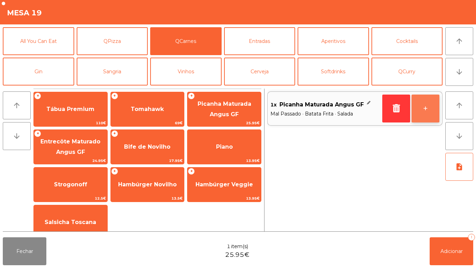
click at [424, 107] on button "+" at bounding box center [426, 108] width 28 height 28
click at [423, 110] on button "+" at bounding box center [426, 108] width 28 height 28
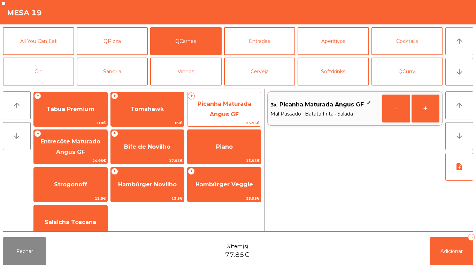
click at [235, 111] on span "Picanha Maturada Angus GF" at bounding box center [225, 108] width 54 height 17
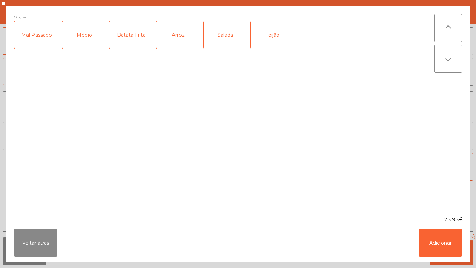
click at [86, 33] on div "Médio" at bounding box center [84, 35] width 44 height 28
click at [131, 36] on div "Batata Frita" at bounding box center [131, 35] width 44 height 28
click at [229, 36] on div "Salada" at bounding box center [226, 35] width 44 height 28
click at [442, 250] on button "Adicionar" at bounding box center [441, 243] width 44 height 28
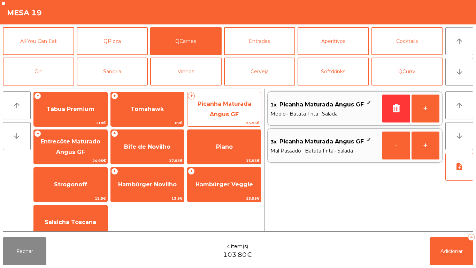
click at [224, 114] on span "Picanha Maturada Angus GF" at bounding box center [225, 108] width 54 height 17
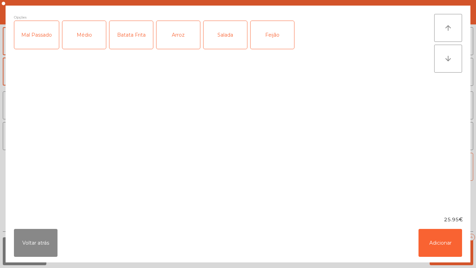
click at [40, 36] on div "Mal Passado" at bounding box center [36, 35] width 45 height 28
click at [178, 37] on div "Arroz" at bounding box center [178, 35] width 44 height 28
click at [271, 34] on div "Feijão" at bounding box center [273, 35] width 44 height 28
click at [428, 239] on button "Adicionar" at bounding box center [441, 243] width 44 height 28
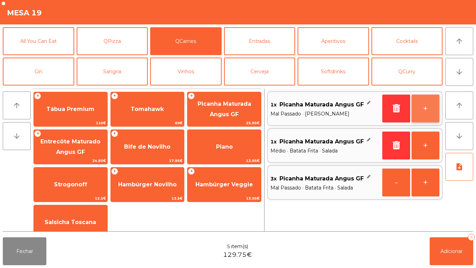
click at [425, 103] on button "+" at bounding box center [426, 108] width 28 height 28
click at [422, 106] on button "+" at bounding box center [426, 108] width 28 height 28
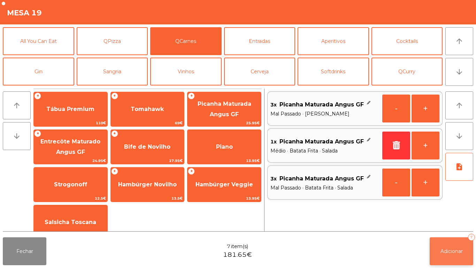
click at [452, 251] on span "Adicionar" at bounding box center [451, 251] width 22 height 6
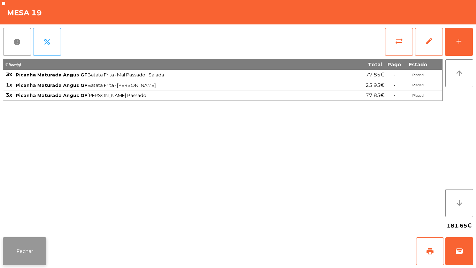
click at [32, 238] on button "Fechar" at bounding box center [25, 251] width 44 height 28
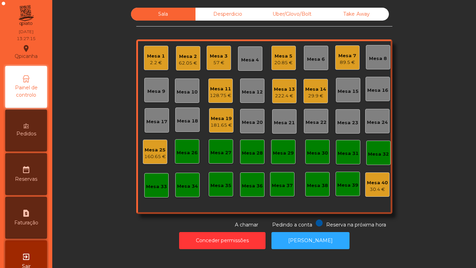
click at [310, 92] on div "29.9 €" at bounding box center [315, 95] width 21 height 7
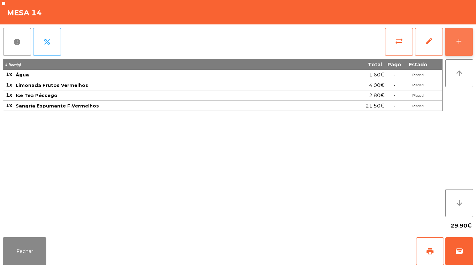
click at [460, 39] on div "add" at bounding box center [459, 41] width 8 height 8
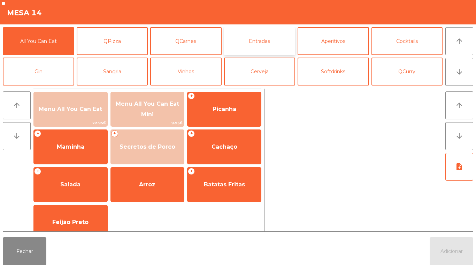
click at [266, 35] on button "Entradas" at bounding box center [259, 41] width 71 height 28
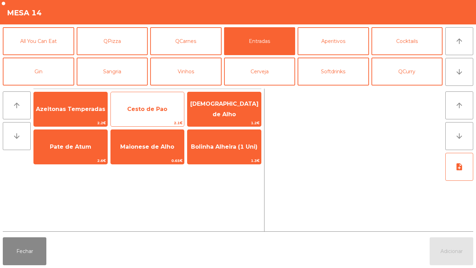
click at [155, 105] on span "Cesto de Pao" at bounding box center [148, 109] width 74 height 19
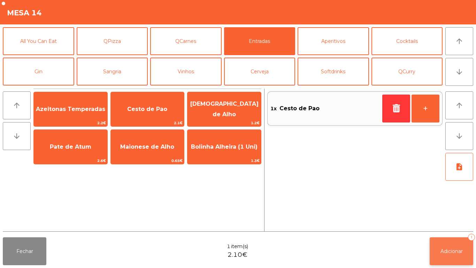
click at [471, 237] on div "1" at bounding box center [471, 236] width 7 height 7
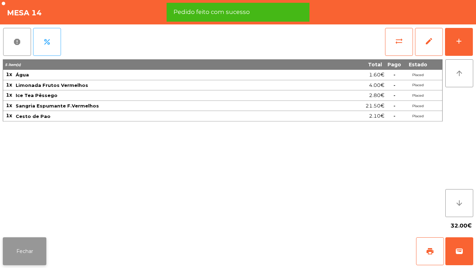
click at [33, 250] on button "Fechar" at bounding box center [25, 251] width 44 height 28
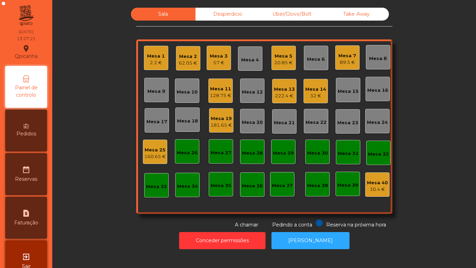
click at [213, 54] on div "Mesa 3" at bounding box center [219, 56] width 18 height 7
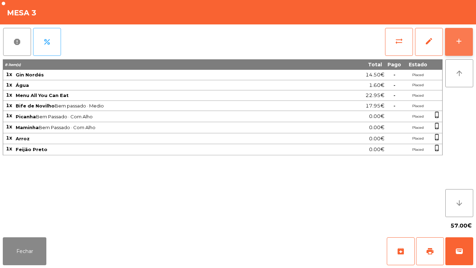
click at [461, 38] on div "add" at bounding box center [459, 41] width 8 height 8
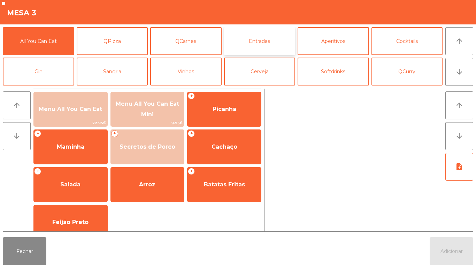
click at [274, 41] on button "Entradas" at bounding box center [259, 41] width 71 height 28
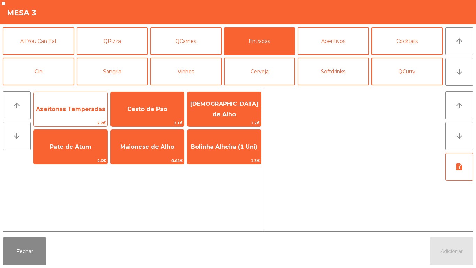
click at [78, 113] on span "Azeitonas Temperadas" at bounding box center [71, 109] width 74 height 19
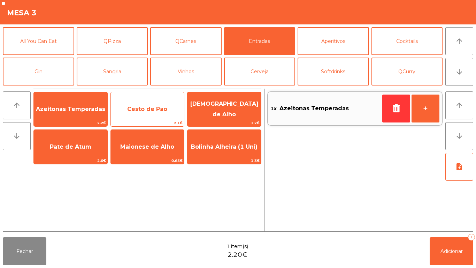
click at [135, 115] on span "Cesto de Pao" at bounding box center [148, 109] width 74 height 19
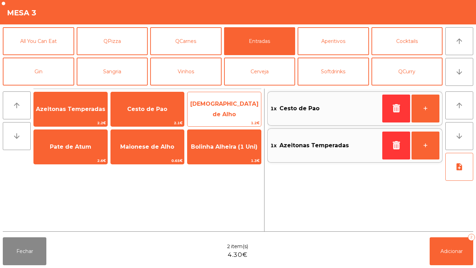
click at [218, 112] on span "[DEMOGRAPHIC_DATA] de Alho" at bounding box center [224, 109] width 74 height 30
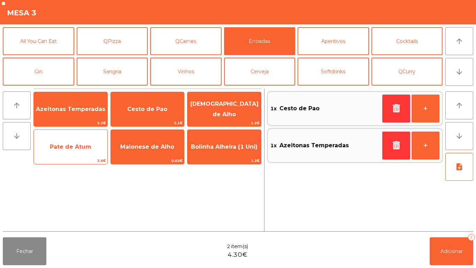
click at [69, 144] on span "Pate de Atum" at bounding box center [70, 146] width 41 height 7
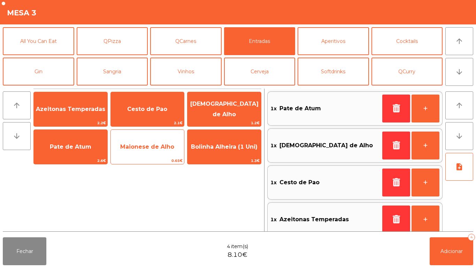
click at [154, 144] on span "Maionese de Alho" at bounding box center [147, 146] width 54 height 7
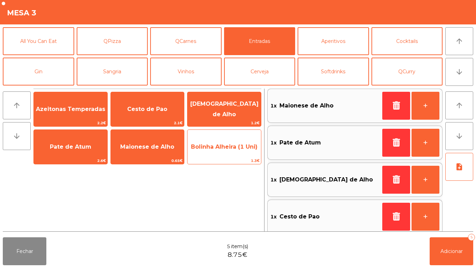
click at [238, 151] on span "Bolinha Alheira (1 Uni)" at bounding box center [224, 146] width 74 height 19
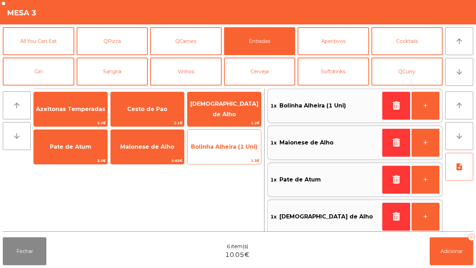
click at [225, 151] on span "Bolinha Alheira (1 Uni)" at bounding box center [224, 146] width 74 height 19
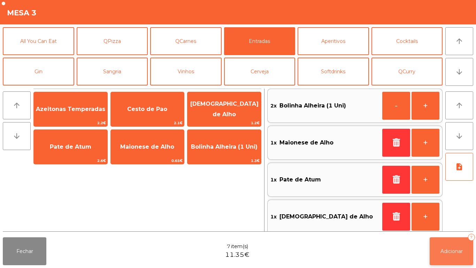
click at [448, 245] on button "Adicionar 7" at bounding box center [452, 251] width 44 height 28
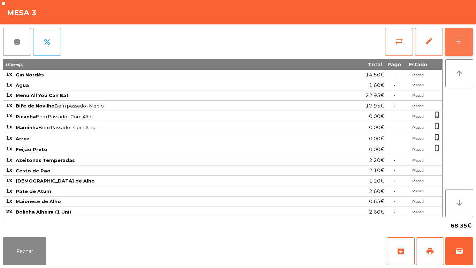
click at [469, 31] on button "add" at bounding box center [459, 42] width 28 height 28
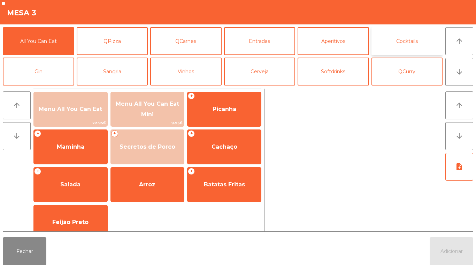
click at [412, 34] on button "Cocktails" at bounding box center [406, 41] width 71 height 28
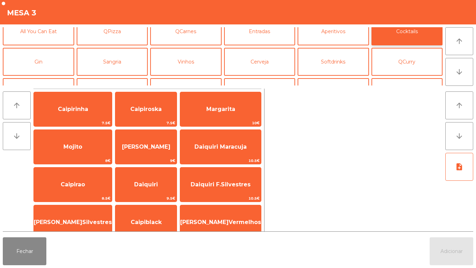
scroll to position [11, 0]
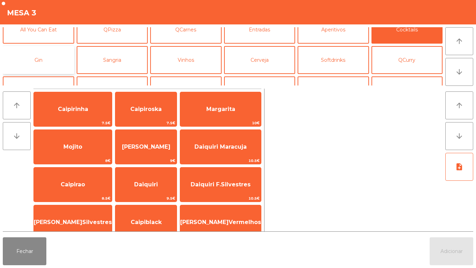
click at [34, 59] on button "Gin" at bounding box center [38, 60] width 71 height 28
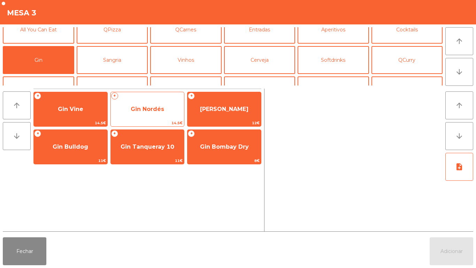
click at [148, 108] on span "Gin Nordés" at bounding box center [147, 109] width 33 height 7
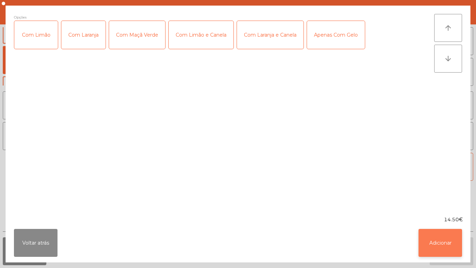
click at [440, 240] on button "Adicionar" at bounding box center [441, 243] width 44 height 28
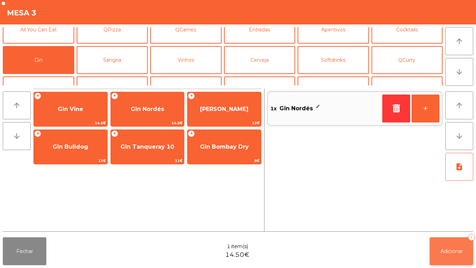
click at [447, 240] on button "Adicionar 1" at bounding box center [452, 251] width 44 height 28
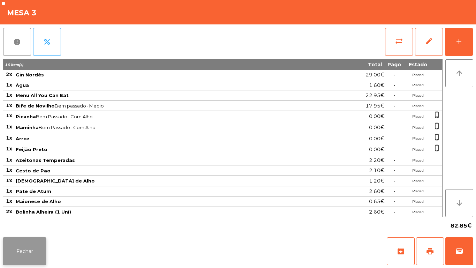
click at [42, 246] on button "Fechar" at bounding box center [25, 251] width 44 height 28
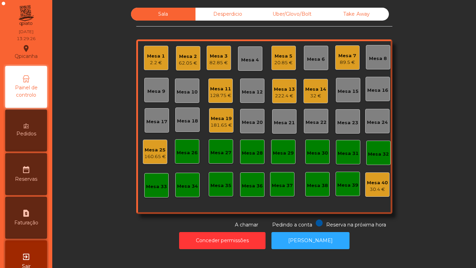
click at [176, 59] on div "Mesa 2 62.05 €" at bounding box center [188, 58] width 24 height 24
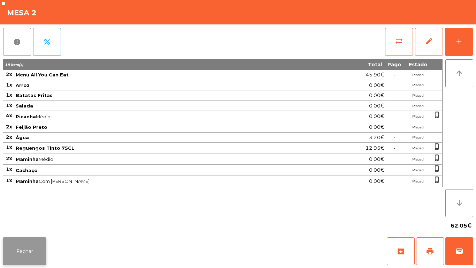
click at [39, 243] on button "Fechar" at bounding box center [25, 251] width 44 height 28
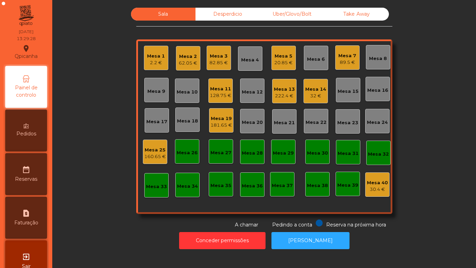
click at [159, 59] on div "Mesa 1" at bounding box center [156, 56] width 18 height 7
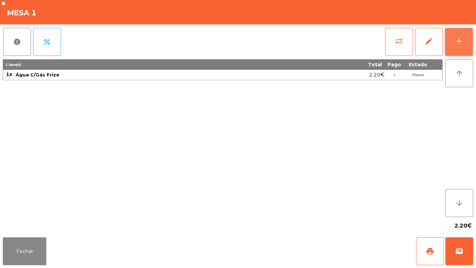
click at [458, 45] on button "add" at bounding box center [459, 42] width 28 height 28
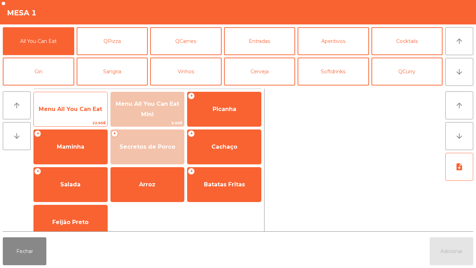
click at [79, 111] on span "Menu All You Can Eat" at bounding box center [70, 109] width 63 height 7
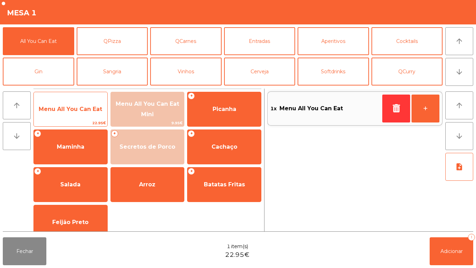
click at [79, 110] on span "Menu All You Can Eat" at bounding box center [70, 109] width 63 height 7
click at [72, 116] on span "Menu All You Can Eat" at bounding box center [71, 109] width 74 height 19
click at [78, 108] on span "Menu All You Can Eat" at bounding box center [70, 109] width 63 height 7
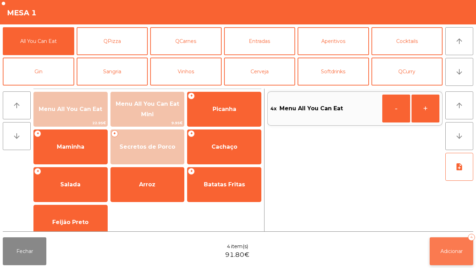
click at [456, 244] on button "Adicionar 4" at bounding box center [452, 251] width 44 height 28
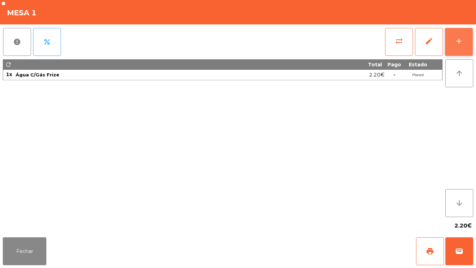
click at [460, 46] on button "add" at bounding box center [459, 42] width 28 height 28
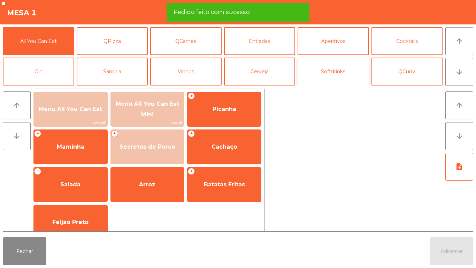
click at [343, 67] on button "Softdrinks" at bounding box center [333, 71] width 71 height 28
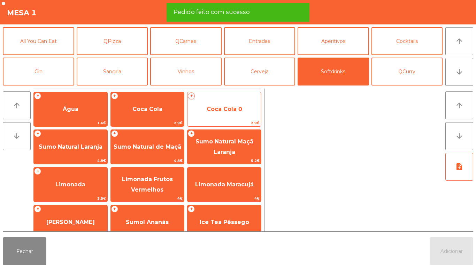
click at [238, 109] on span "Coca Cola 0" at bounding box center [225, 109] width 36 height 7
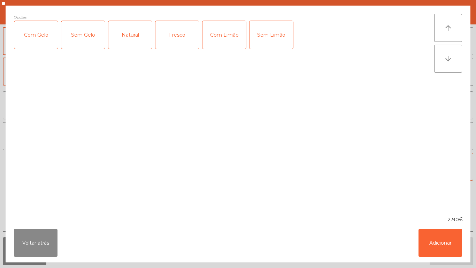
click at [35, 47] on div "Com Gelo" at bounding box center [36, 35] width 44 height 28
click at [239, 37] on div "Com Limão" at bounding box center [224, 35] width 44 height 28
click at [459, 244] on button "Adicionar" at bounding box center [441, 243] width 44 height 28
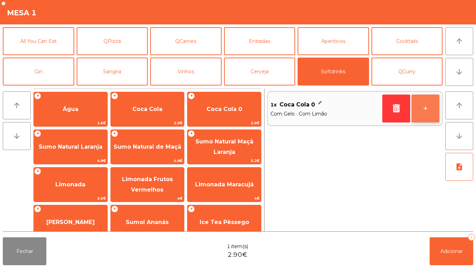
click at [422, 107] on button "+" at bounding box center [426, 108] width 28 height 28
click at [420, 106] on button "+" at bounding box center [426, 108] width 28 height 28
click at [421, 110] on button "+" at bounding box center [426, 108] width 28 height 28
click at [384, 103] on button "-" at bounding box center [396, 108] width 28 height 28
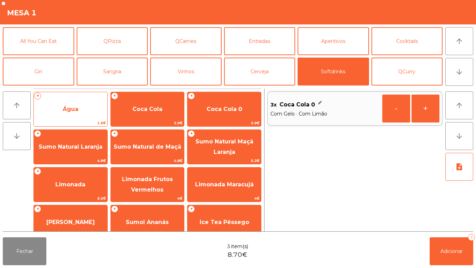
click at [75, 107] on span "Água" at bounding box center [71, 109] width 16 height 7
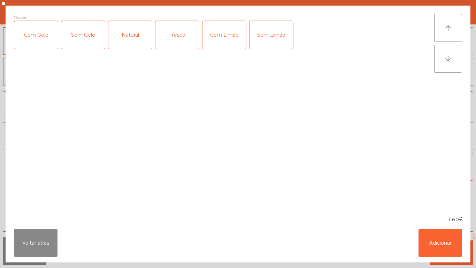
click at [170, 30] on div "Fresco" at bounding box center [177, 35] width 44 height 28
click at [459, 239] on button "Adicionar" at bounding box center [441, 243] width 44 height 28
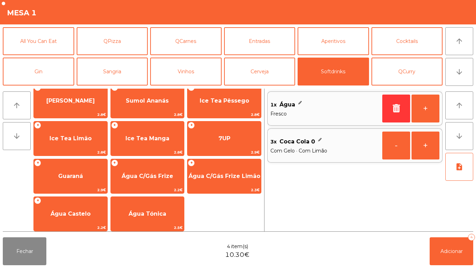
scroll to position [120, 0]
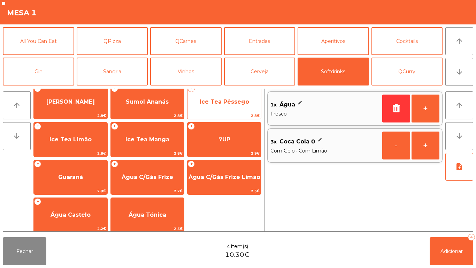
click at [233, 103] on span "Ice Tea Pêssego" at bounding box center [224, 101] width 49 height 7
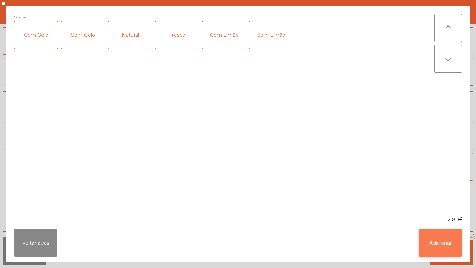
click at [434, 238] on button "Adicionar" at bounding box center [441, 243] width 44 height 28
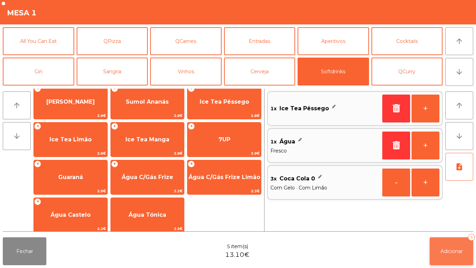
click at [453, 251] on span "Adicionar" at bounding box center [451, 251] width 22 height 6
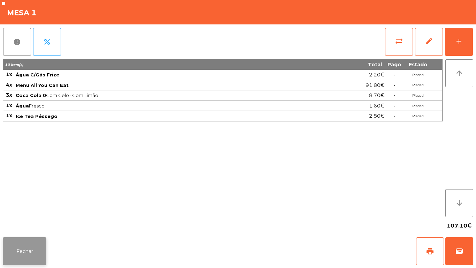
click at [29, 239] on button "Fechar" at bounding box center [25, 251] width 44 height 28
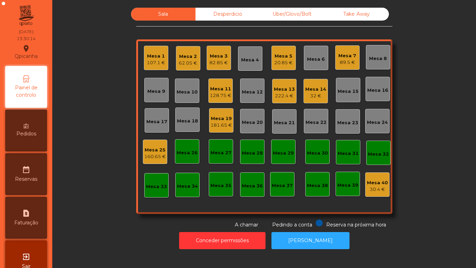
click at [214, 93] on div "128.75 €" at bounding box center [221, 95] width 22 height 7
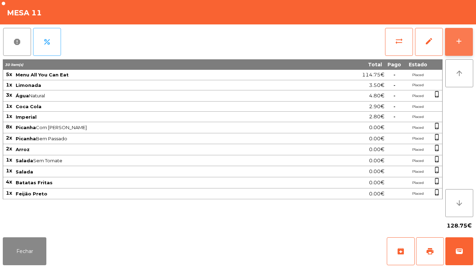
click at [458, 43] on div "add" at bounding box center [459, 41] width 8 height 8
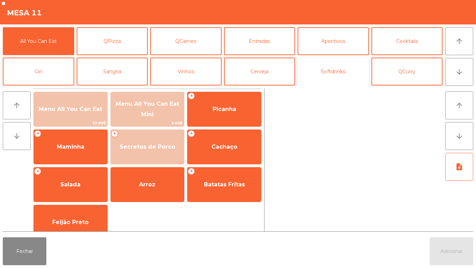
click at [331, 69] on button "Softdrinks" at bounding box center [333, 71] width 71 height 28
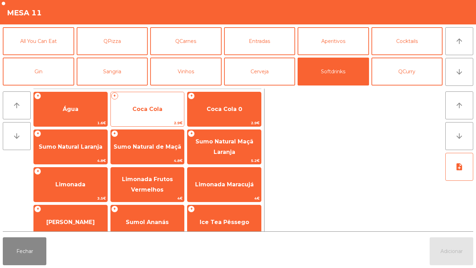
click at [152, 110] on span "Coca Cola" at bounding box center [147, 109] width 30 height 7
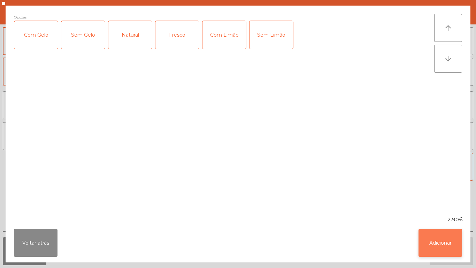
click at [448, 238] on button "Adicionar" at bounding box center [441, 243] width 44 height 28
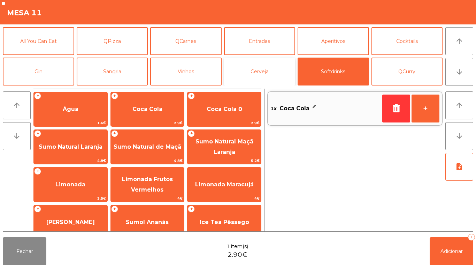
click at [271, 70] on button "Cerveja" at bounding box center [259, 71] width 71 height 28
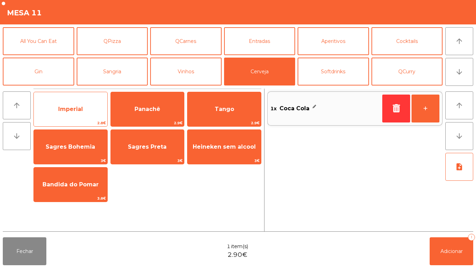
click at [66, 109] on span "Imperial" at bounding box center [70, 109] width 25 height 7
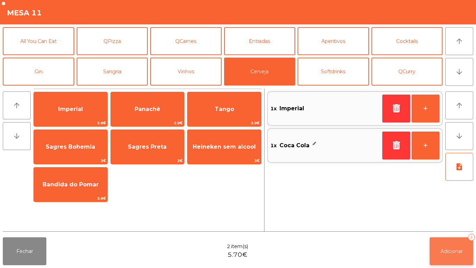
click at [469, 251] on button "Adicionar 2" at bounding box center [452, 251] width 44 height 28
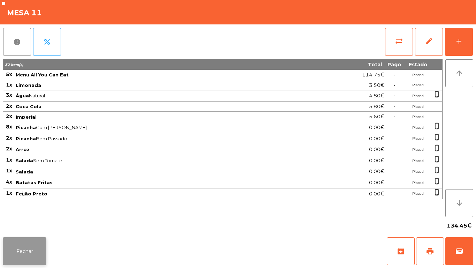
click at [33, 251] on button "Fechar" at bounding box center [25, 251] width 44 height 28
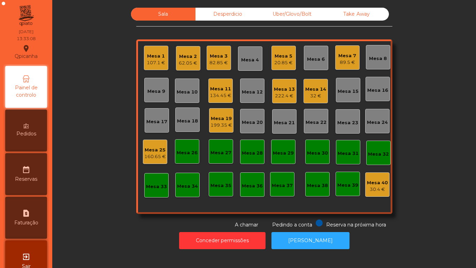
click at [312, 91] on div "Mesa 14" at bounding box center [315, 89] width 21 height 7
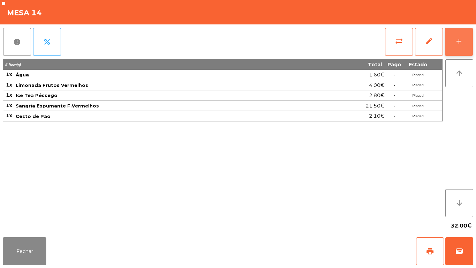
click at [458, 35] on button "add" at bounding box center [459, 42] width 28 height 28
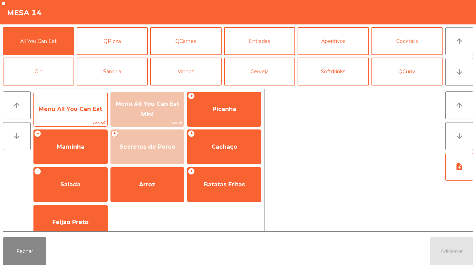
click at [82, 104] on span "Menu All You Can Eat" at bounding box center [71, 109] width 74 height 19
click at [71, 108] on span "Menu All You Can Eat" at bounding box center [70, 109] width 63 height 7
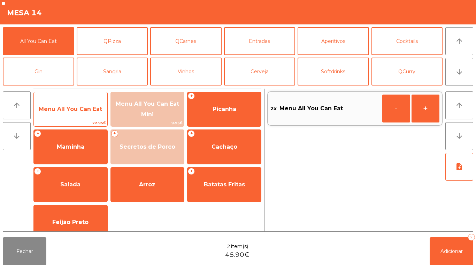
click at [76, 110] on span "Menu All You Can Eat" at bounding box center [70, 109] width 63 height 7
click at [75, 106] on span "Menu All You Can Eat" at bounding box center [70, 109] width 63 height 7
click at [68, 112] on span "Menu All You Can Eat" at bounding box center [71, 109] width 74 height 19
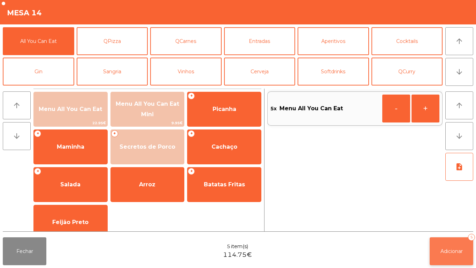
click at [451, 250] on span "Adicionar" at bounding box center [451, 251] width 22 height 6
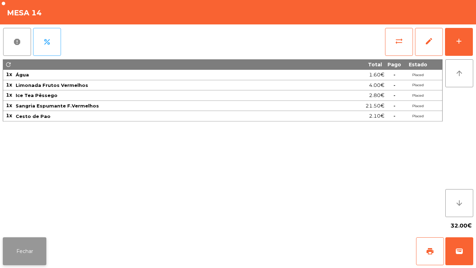
click at [40, 256] on button "Fechar" at bounding box center [25, 251] width 44 height 28
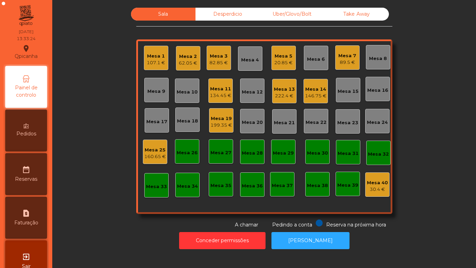
click at [310, 83] on div "Mesa 14 146.75 €" at bounding box center [316, 91] width 22 height 16
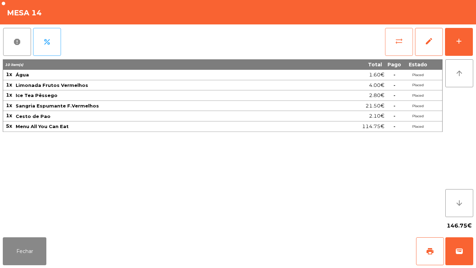
click at [397, 34] on button "sync_alt" at bounding box center [399, 42] width 28 height 28
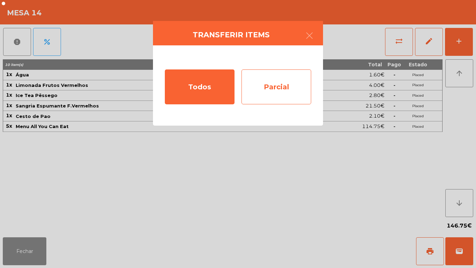
click at [276, 85] on div "Parcial" at bounding box center [276, 86] width 70 height 35
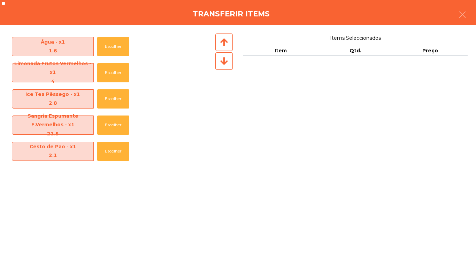
scroll to position [24, 0]
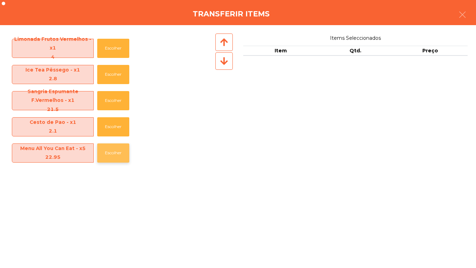
click at [117, 160] on button "Escolher" at bounding box center [113, 152] width 32 height 19
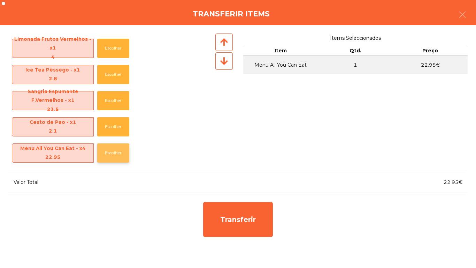
click at [119, 159] on button "Escolher" at bounding box center [113, 152] width 32 height 19
click at [112, 153] on button "Escolher" at bounding box center [113, 152] width 32 height 19
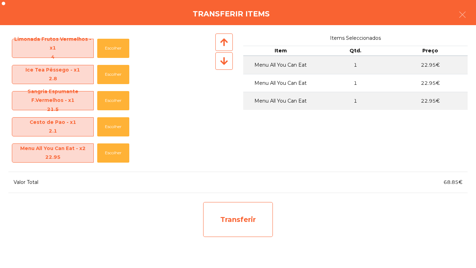
click at [250, 215] on div "Transferir" at bounding box center [238, 219] width 70 height 35
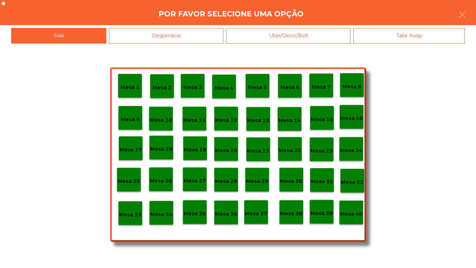
click at [136, 175] on div "Mesa 25" at bounding box center [129, 179] width 22 height 11
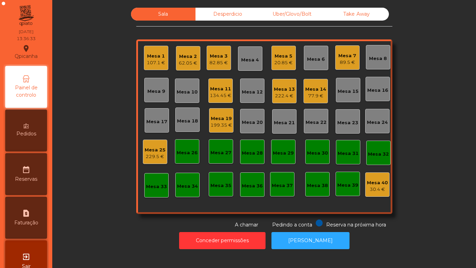
click at [309, 91] on div "Mesa 14" at bounding box center [315, 89] width 21 height 7
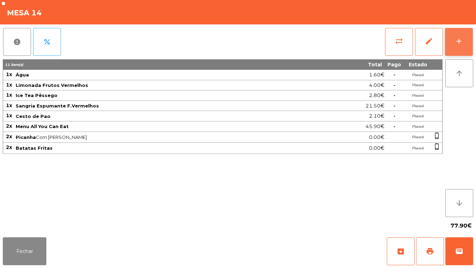
click at [454, 45] on button "add" at bounding box center [459, 42] width 28 height 28
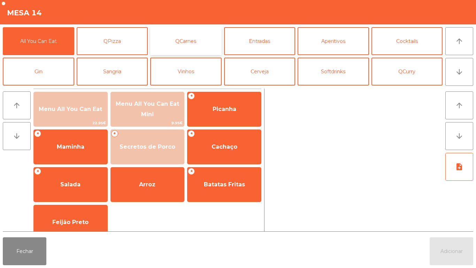
click at [201, 44] on button "QCarnes" at bounding box center [185, 41] width 71 height 28
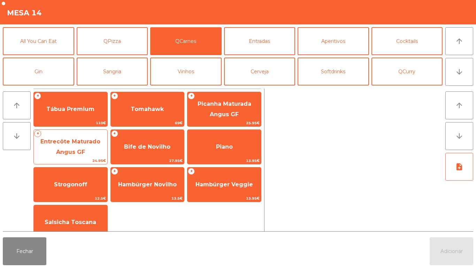
click at [71, 147] on span "Entrecôte Maturado Angus GF" at bounding box center [71, 147] width 74 height 30
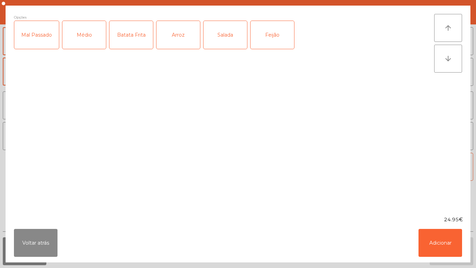
click at [88, 33] on div "Médio" at bounding box center [84, 35] width 44 height 28
click at [32, 35] on div "Mal Passado" at bounding box center [36, 35] width 45 height 28
click at [225, 40] on div "Salada" at bounding box center [226, 35] width 44 height 28
click at [125, 37] on div "Batata Frita" at bounding box center [131, 35] width 44 height 28
click at [431, 232] on button "Adicionar" at bounding box center [441, 243] width 44 height 28
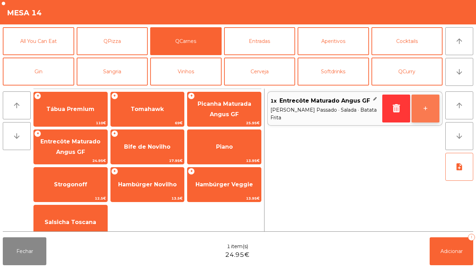
click at [432, 117] on button "+" at bounding box center [426, 108] width 28 height 28
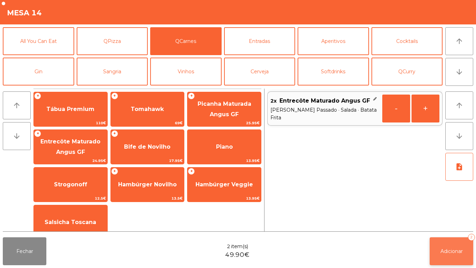
click at [444, 239] on button "Adicionar 2" at bounding box center [452, 251] width 44 height 28
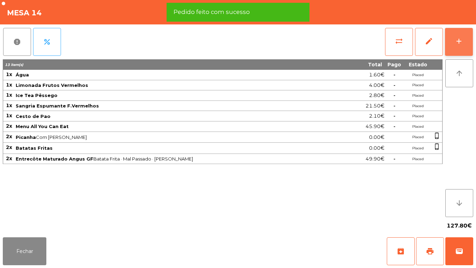
click at [458, 29] on button "add" at bounding box center [459, 42] width 28 height 28
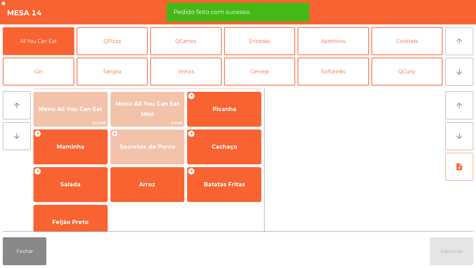
click at [452, 43] on button "arrow_upward" at bounding box center [459, 41] width 28 height 28
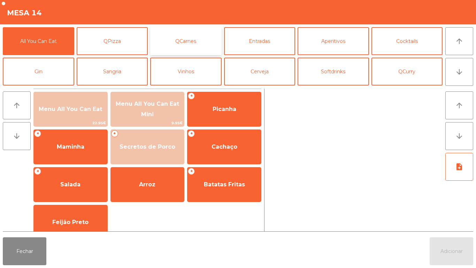
click at [197, 41] on button "QCarnes" at bounding box center [185, 41] width 71 height 28
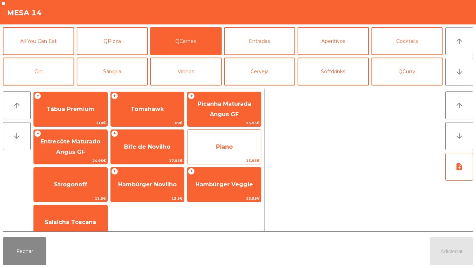
click at [231, 146] on span "Piano" at bounding box center [224, 146] width 17 height 7
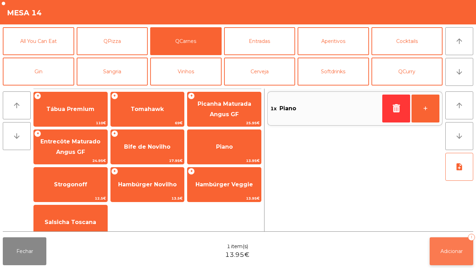
click at [457, 244] on button "Adicionar 1" at bounding box center [452, 251] width 44 height 28
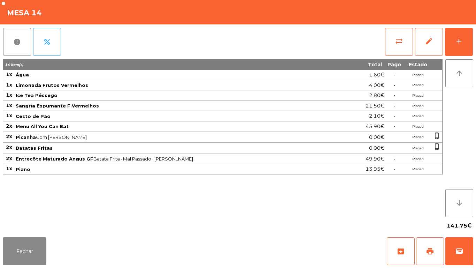
click at [29, 267] on div "Fechar archive print wallet" at bounding box center [238, 250] width 476 height 33
click at [24, 252] on button "Fechar" at bounding box center [25, 251] width 44 height 28
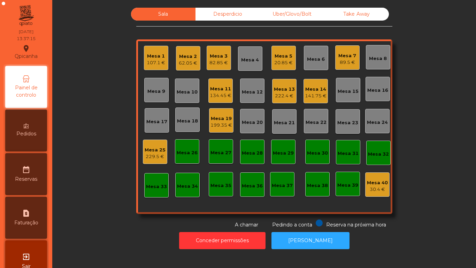
click at [274, 95] on div "222.4 €" at bounding box center [284, 95] width 21 height 7
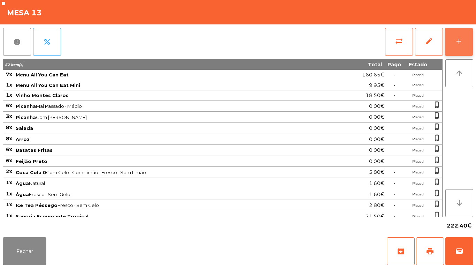
click at [457, 48] on button "add" at bounding box center [459, 42] width 28 height 28
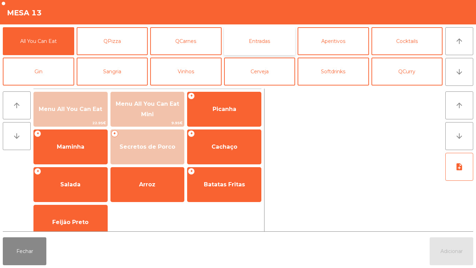
click at [263, 41] on button "Entradas" at bounding box center [259, 41] width 71 height 28
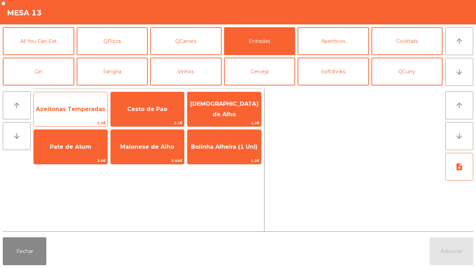
click at [71, 109] on span "Azeitonas Temperadas" at bounding box center [70, 109] width 69 height 7
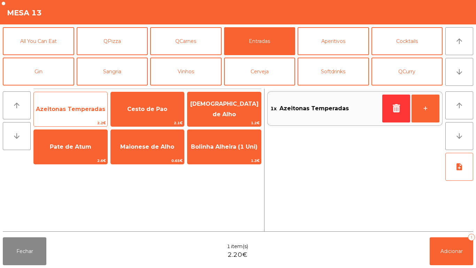
click at [74, 107] on span "Azeitonas Temperadas" at bounding box center [70, 109] width 69 height 7
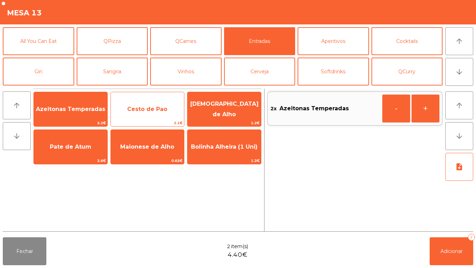
click at [143, 106] on span "Cesto de Pao" at bounding box center [147, 109] width 40 height 7
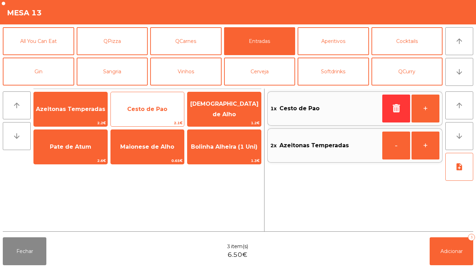
click at [155, 112] on span "Cesto de Pao" at bounding box center [147, 109] width 40 height 7
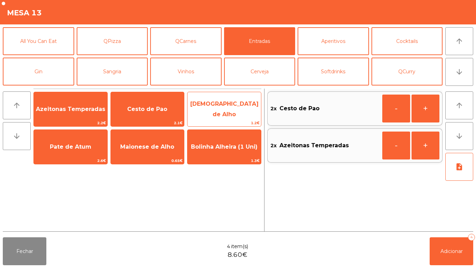
click at [227, 109] on span "[DEMOGRAPHIC_DATA] de Alho" at bounding box center [224, 108] width 68 height 17
click at [232, 102] on span "[DEMOGRAPHIC_DATA] de Alho" at bounding box center [224, 109] width 74 height 30
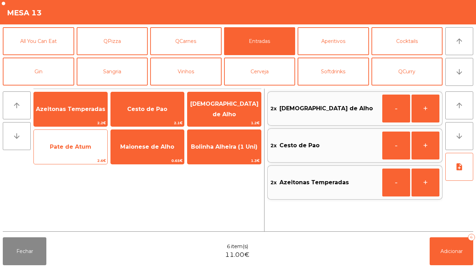
click at [79, 150] on span "Pate de Atum" at bounding box center [71, 146] width 74 height 19
click at [82, 146] on span "Pate de Atum" at bounding box center [70, 146] width 41 height 7
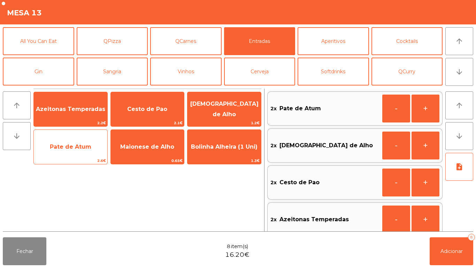
scroll to position [3, 0]
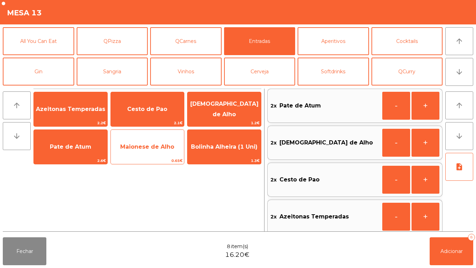
click at [153, 151] on span "Maionese de Alho" at bounding box center [148, 146] width 74 height 19
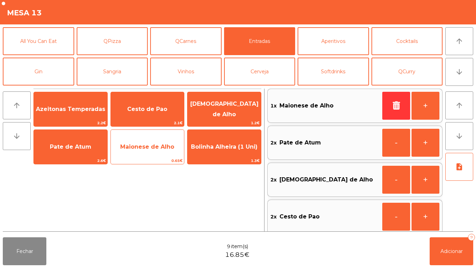
click at [154, 147] on span "Maionese de Alho" at bounding box center [147, 146] width 54 height 7
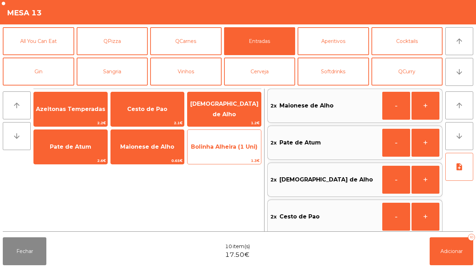
click at [226, 139] on span "Bolinha Alheira (1 Uni)" at bounding box center [224, 146] width 74 height 19
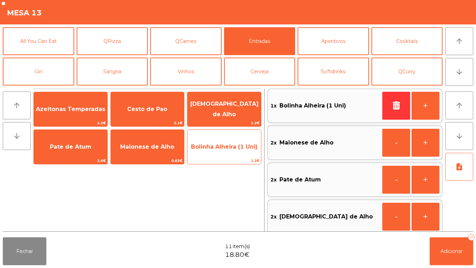
click at [229, 144] on span "Bolinha Alheira (1 Uni)" at bounding box center [224, 146] width 67 height 7
click at [229, 149] on span "Bolinha Alheira (1 Uni)" at bounding box center [224, 146] width 67 height 7
click at [230, 152] on span "Bolinha Alheira (1 Uni)" at bounding box center [224, 146] width 74 height 19
click at [229, 153] on span "Bolinha Alheira (1 Uni)" at bounding box center [224, 146] width 74 height 19
click at [229, 152] on span "Bolinha Alheira (1 Uni)" at bounding box center [224, 146] width 74 height 19
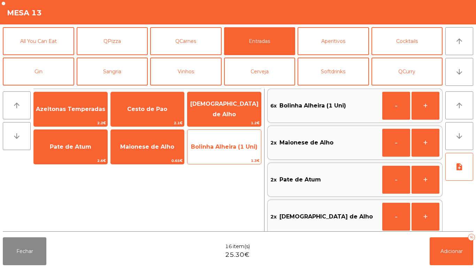
click at [232, 149] on span "Bolinha Alheira (1 Uni)" at bounding box center [224, 146] width 67 height 7
click at [231, 147] on span "Bolinha Alheira (1 Uni)" at bounding box center [224, 146] width 67 height 7
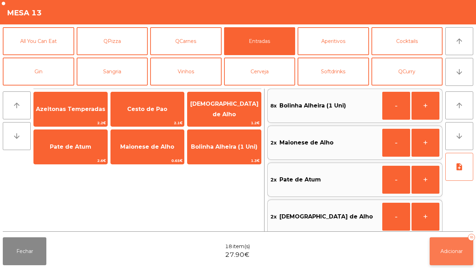
click at [460, 252] on span "Adicionar" at bounding box center [451, 251] width 22 height 6
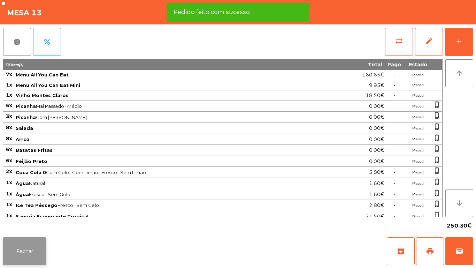
click at [31, 249] on button "Fechar" at bounding box center [25, 251] width 44 height 28
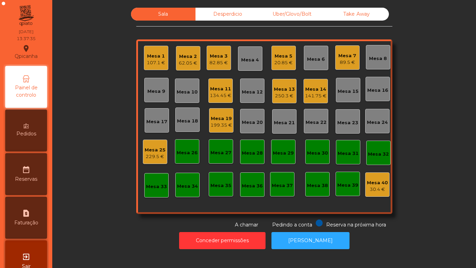
click at [309, 94] on div "141.75 €" at bounding box center [316, 95] width 22 height 7
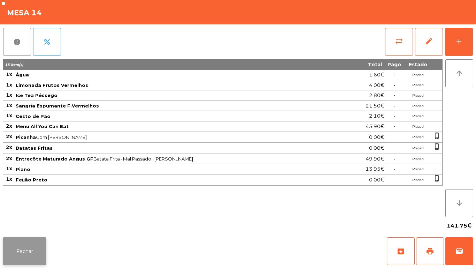
click at [32, 243] on button "Fechar" at bounding box center [25, 251] width 44 height 28
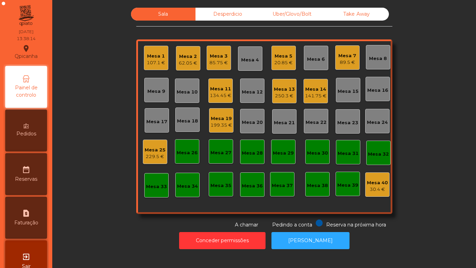
click at [162, 55] on div "Mesa 1" at bounding box center [156, 56] width 18 height 7
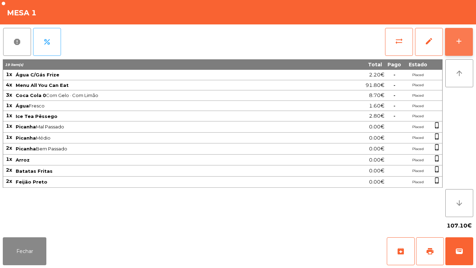
click at [458, 45] on div "add" at bounding box center [459, 41] width 8 height 8
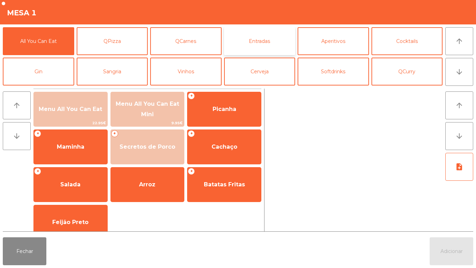
click at [269, 46] on button "Entradas" at bounding box center [259, 41] width 71 height 28
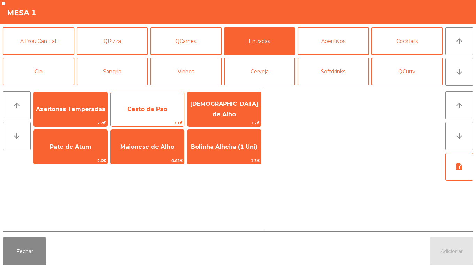
click at [159, 108] on span "Cesto de Pao" at bounding box center [147, 109] width 40 height 7
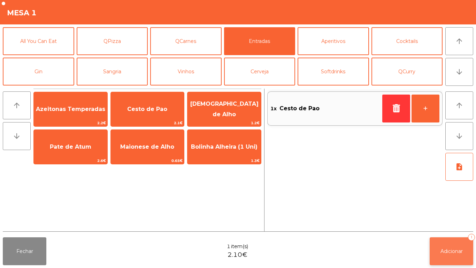
click at [445, 240] on button "Adicionar 1" at bounding box center [452, 251] width 44 height 28
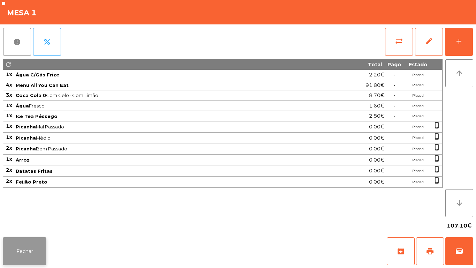
click at [34, 244] on button "Fechar" at bounding box center [25, 251] width 44 height 28
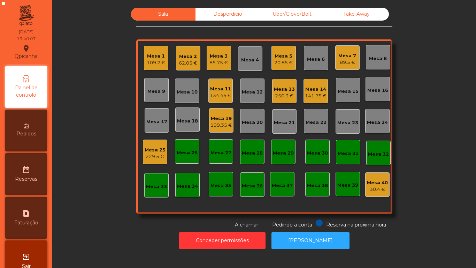
click at [279, 87] on div "Mesa 13" at bounding box center [284, 89] width 21 height 7
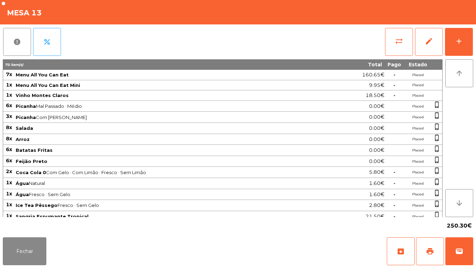
scroll to position [67, 0]
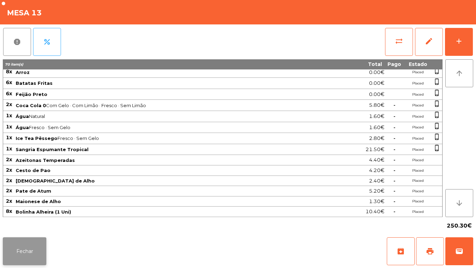
click at [31, 242] on button "Fechar" at bounding box center [25, 251] width 44 height 28
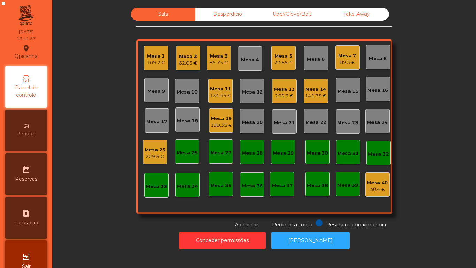
click at [340, 64] on div "89.5 €" at bounding box center [347, 62] width 18 height 7
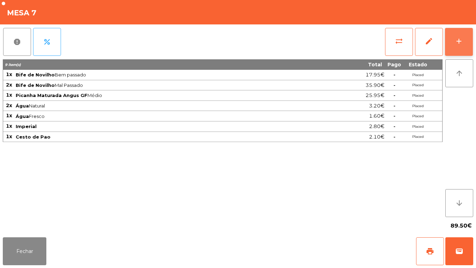
click at [454, 44] on button "add" at bounding box center [459, 42] width 28 height 28
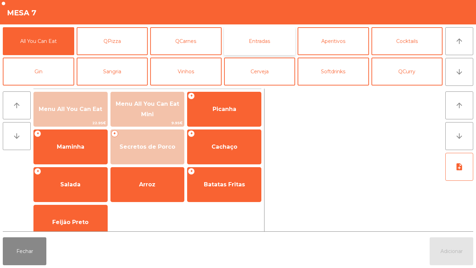
click at [260, 41] on button "Entradas" at bounding box center [259, 41] width 71 height 28
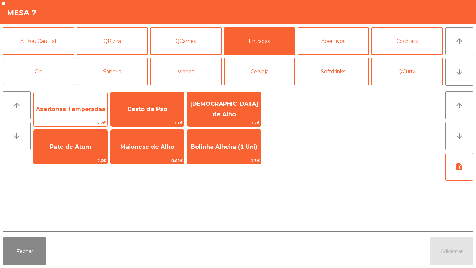
click at [70, 110] on span "Azeitonas Temperadas" at bounding box center [70, 109] width 69 height 7
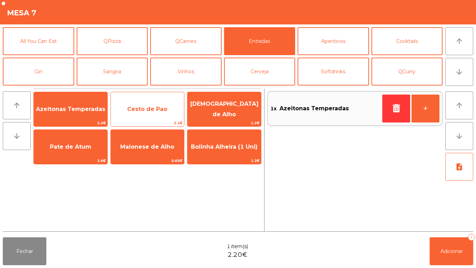
click at [143, 110] on span "Cesto de Pao" at bounding box center [147, 109] width 40 height 7
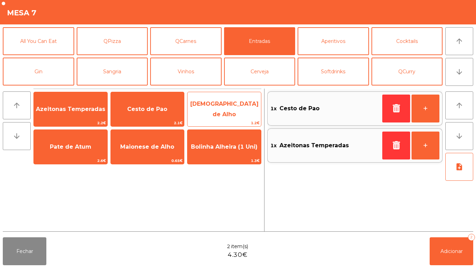
click at [231, 106] on span "[DEMOGRAPHIC_DATA] de Alho" at bounding box center [224, 108] width 68 height 17
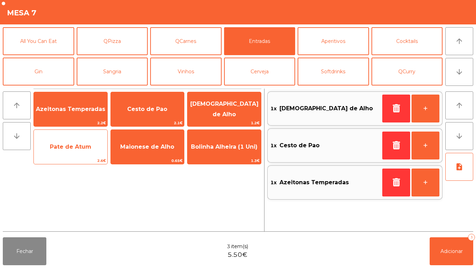
click at [58, 149] on span "Pate de Atum" at bounding box center [70, 146] width 41 height 7
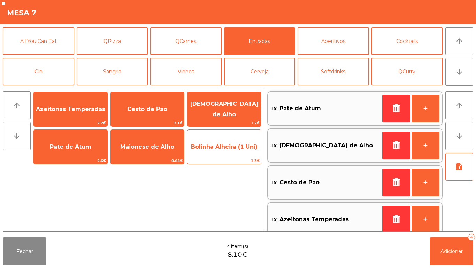
click at [202, 137] on span "Bolinha Alheira (1 Uni)" at bounding box center [224, 146] width 74 height 19
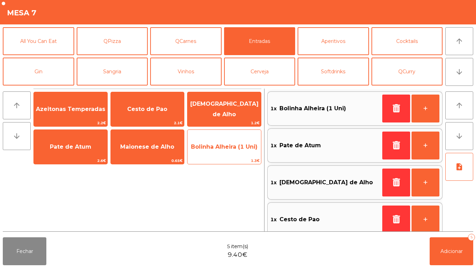
scroll to position [3, 0]
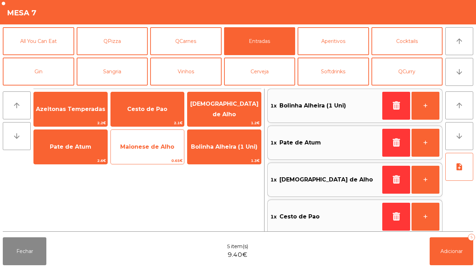
click at [143, 146] on span "Maionese de Alho" at bounding box center [147, 146] width 54 height 7
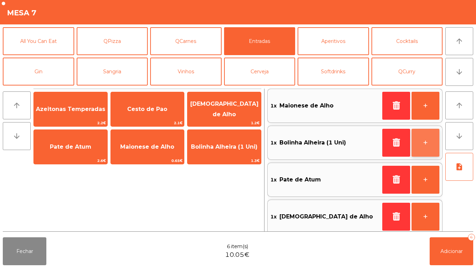
click at [428, 144] on button "+" at bounding box center [426, 143] width 28 height 28
click at [425, 138] on button "+" at bounding box center [426, 143] width 28 height 28
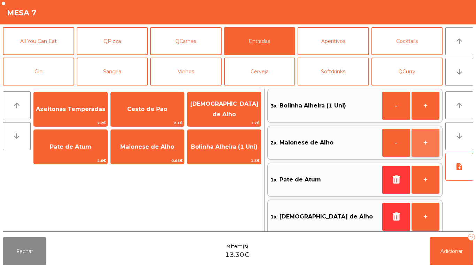
click at [423, 139] on button "+" at bounding box center [426, 143] width 28 height 28
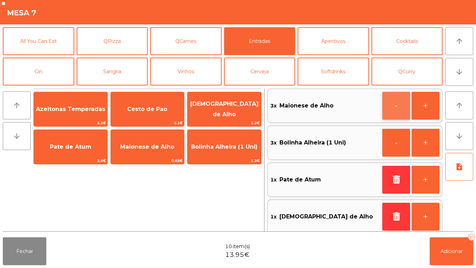
click at [389, 105] on button "-" at bounding box center [396, 106] width 28 height 28
click at [392, 101] on button "-" at bounding box center [396, 106] width 28 height 28
click at [432, 138] on button "+" at bounding box center [426, 143] width 28 height 28
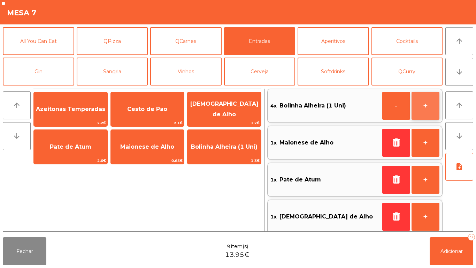
click at [425, 105] on button "+" at bounding box center [426, 106] width 28 height 28
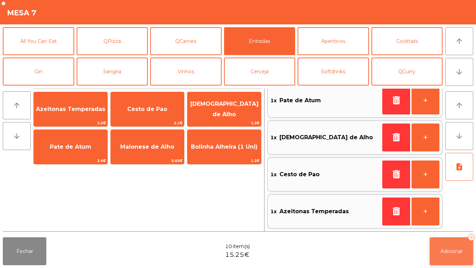
click at [448, 248] on span "Adicionar" at bounding box center [451, 251] width 22 height 6
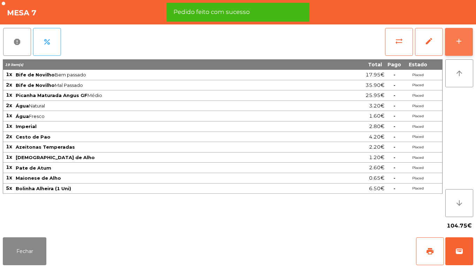
click at [470, 38] on button "add" at bounding box center [459, 42] width 28 height 28
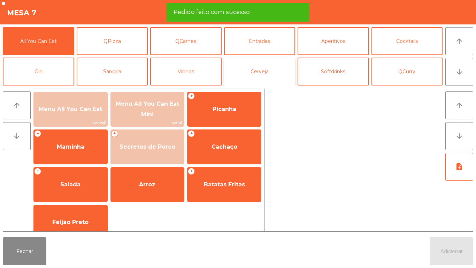
click at [263, 64] on button "Cerveja" at bounding box center [259, 71] width 71 height 28
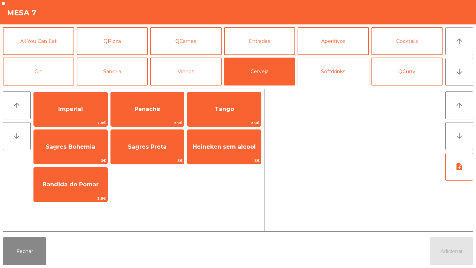
click at [339, 77] on button "Softdrinks" at bounding box center [333, 71] width 71 height 28
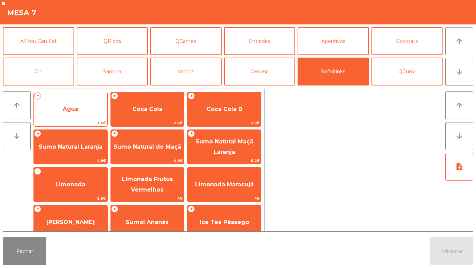
click at [64, 104] on span "Água" at bounding box center [71, 109] width 74 height 19
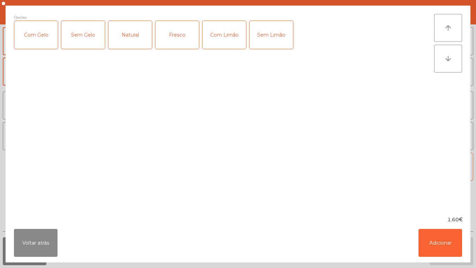
click at [125, 37] on div "Natural" at bounding box center [130, 35] width 44 height 28
click at [421, 233] on button "Adicionar" at bounding box center [441, 243] width 44 height 28
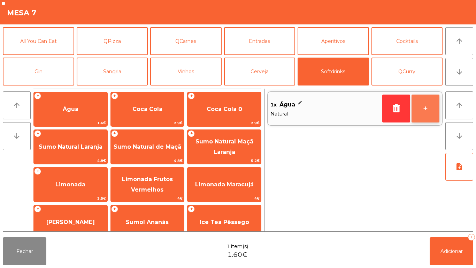
click at [419, 111] on button "+" at bounding box center [426, 108] width 28 height 28
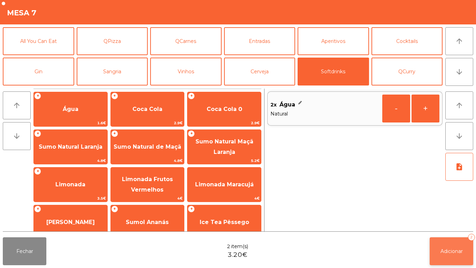
click at [454, 240] on button "Adicionar 2" at bounding box center [452, 251] width 44 height 28
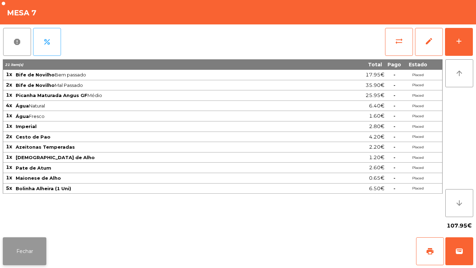
click at [23, 244] on button "Fechar" at bounding box center [25, 251] width 44 height 28
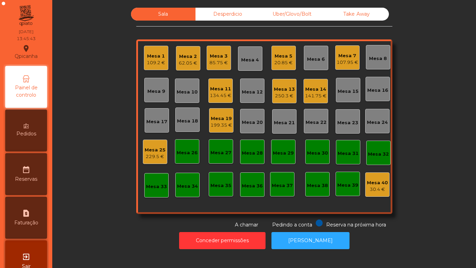
click at [250, 91] on div "Mesa 12" at bounding box center [252, 92] width 21 height 7
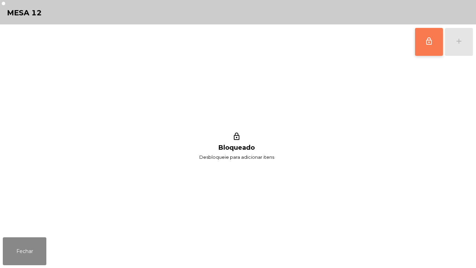
click at [425, 39] on span "lock_outline" at bounding box center [429, 41] width 8 height 8
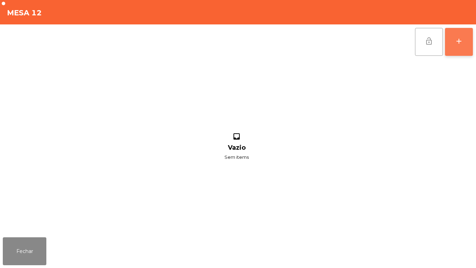
click at [460, 44] on div "add" at bounding box center [459, 41] width 8 height 8
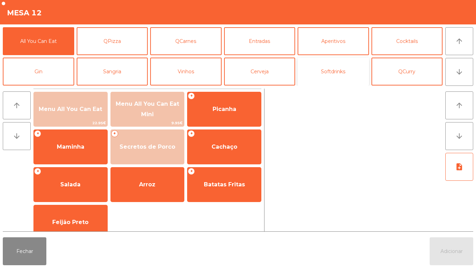
click at [333, 75] on button "Softdrinks" at bounding box center [333, 71] width 71 height 28
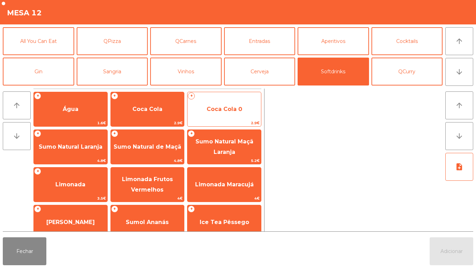
click at [221, 107] on span "Coca Cola 0" at bounding box center [225, 109] width 36 height 7
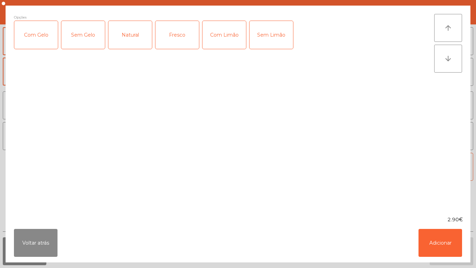
click at [39, 36] on div "Com Gelo" at bounding box center [36, 35] width 44 height 28
click at [445, 238] on button "Adicionar" at bounding box center [441, 243] width 44 height 28
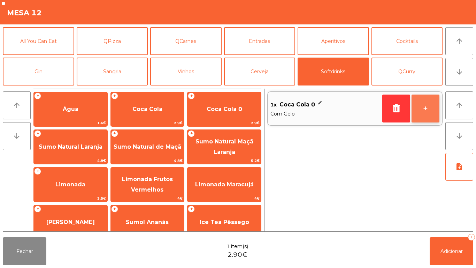
click at [430, 108] on button "+" at bounding box center [426, 108] width 28 height 28
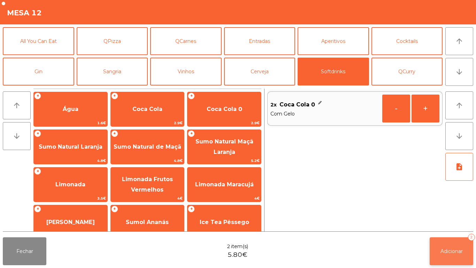
click at [447, 242] on button "Adicionar 2" at bounding box center [452, 251] width 44 height 28
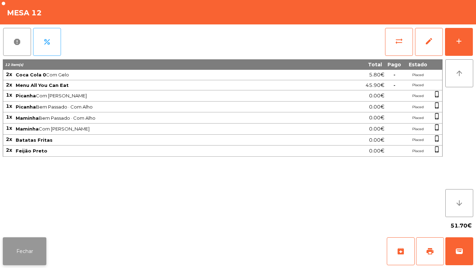
click at [19, 244] on button "Fechar" at bounding box center [25, 251] width 44 height 28
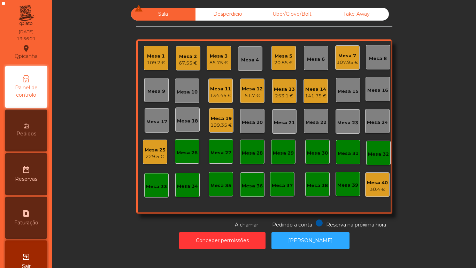
click at [190, 62] on div "67.55 €" at bounding box center [188, 63] width 18 height 7
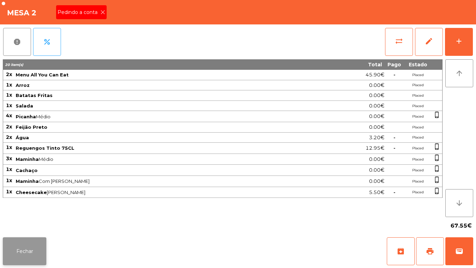
click at [31, 239] on button "Fechar" at bounding box center [25, 251] width 44 height 28
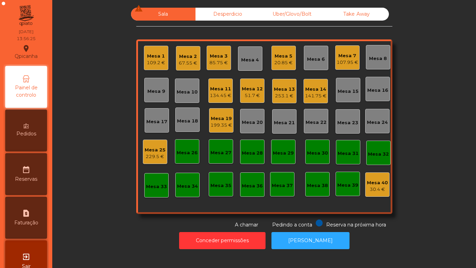
click at [216, 62] on div "85.75 €" at bounding box center [218, 62] width 18 height 7
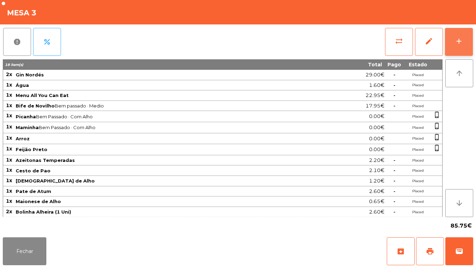
click at [457, 43] on div "add" at bounding box center [459, 41] width 8 height 8
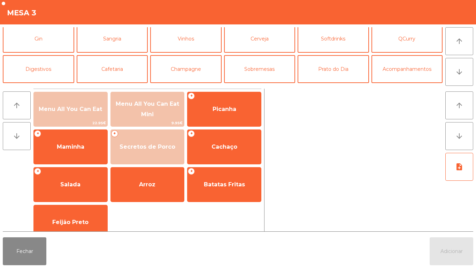
scroll to position [36, 0]
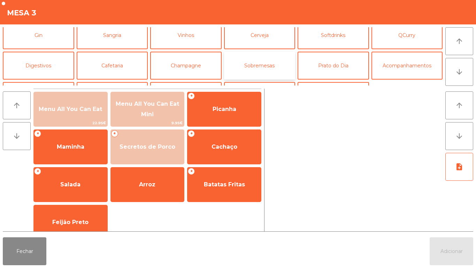
click at [278, 71] on button "Sobremesas" at bounding box center [259, 66] width 71 height 28
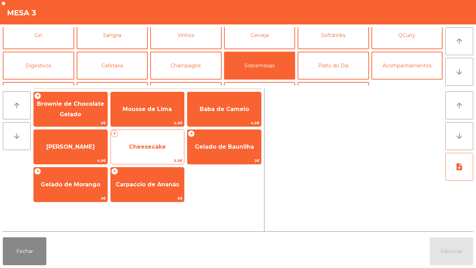
click at [152, 139] on span "Cheesecake" at bounding box center [148, 146] width 74 height 19
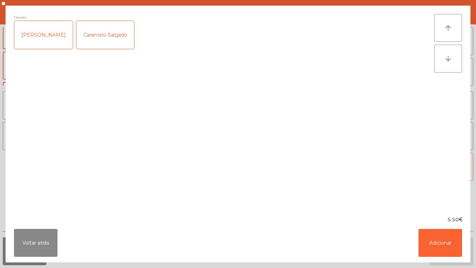
click at [104, 28] on div "Caramelo Salgado" at bounding box center [105, 35] width 58 height 28
click at [439, 238] on button "Adicionar" at bounding box center [441, 243] width 44 height 28
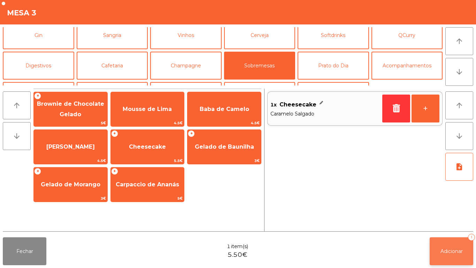
click at [446, 243] on button "Adicionar 1" at bounding box center [452, 251] width 44 height 28
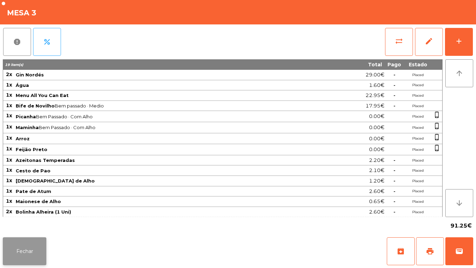
click at [31, 241] on button "Fechar" at bounding box center [25, 251] width 44 height 28
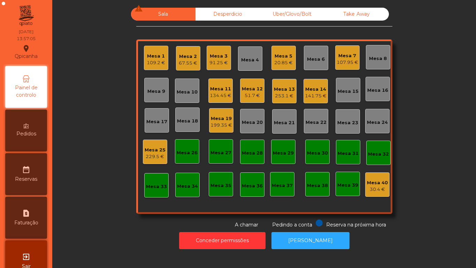
click at [179, 57] on div "Mesa 2" at bounding box center [188, 56] width 18 height 7
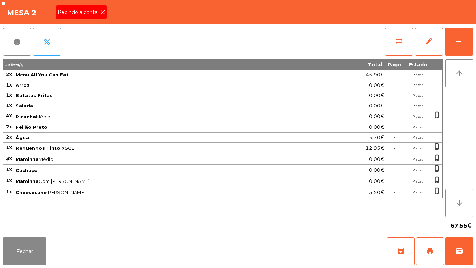
click at [115, 19] on div "Mesa 2 Pedindo a conta" at bounding box center [238, 12] width 476 height 24
click at [106, 17] on div "Pedindo a conta" at bounding box center [81, 12] width 51 height 14
click at [102, 12] on icon at bounding box center [102, 12] width 5 height 5
click at [428, 245] on button "print" at bounding box center [430, 251] width 28 height 28
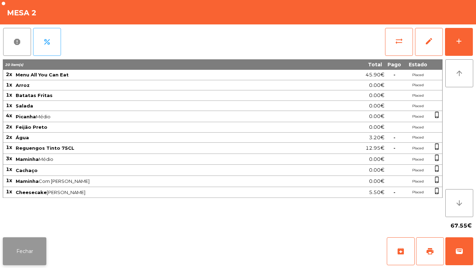
click at [41, 248] on button "Fechar" at bounding box center [25, 251] width 44 height 28
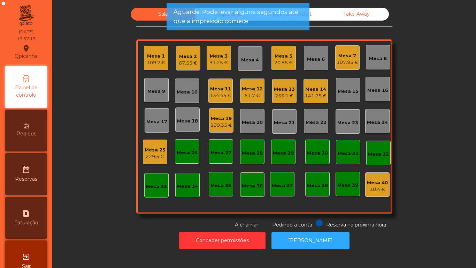
click at [218, 57] on div "Mesa 3" at bounding box center [218, 56] width 18 height 7
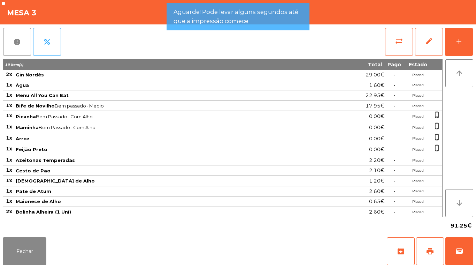
scroll to position [32, 0]
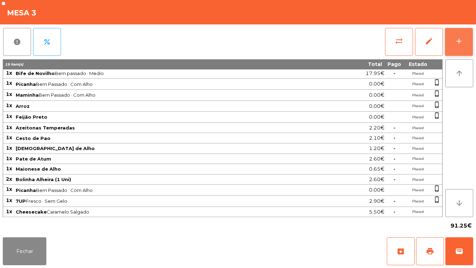
click at [460, 44] on div "add" at bounding box center [459, 41] width 8 height 8
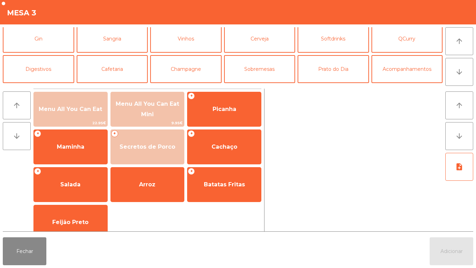
scroll to position [32, 0]
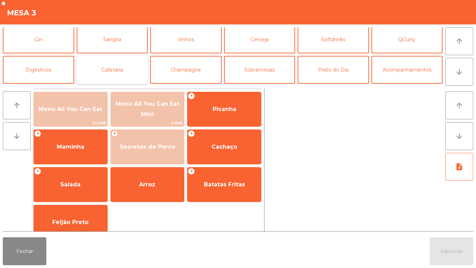
click at [108, 76] on button "Cafetaria" at bounding box center [112, 70] width 71 height 28
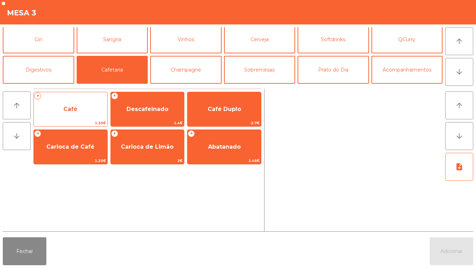
click at [84, 103] on span "Café" at bounding box center [71, 109] width 74 height 19
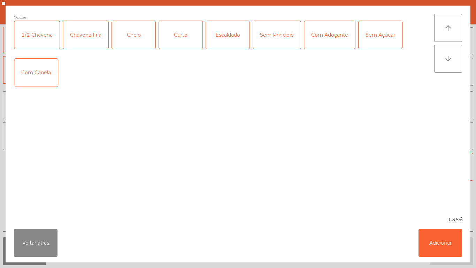
click at [146, 26] on div "Cheio" at bounding box center [134, 35] width 44 height 28
click at [437, 244] on button "Adicionar" at bounding box center [441, 243] width 44 height 28
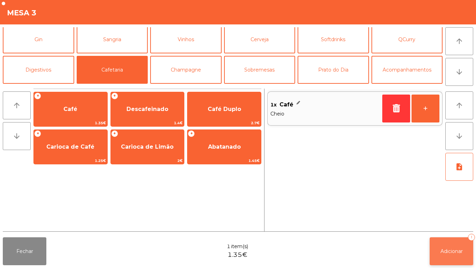
click at [452, 250] on span "Adicionar" at bounding box center [451, 251] width 22 height 6
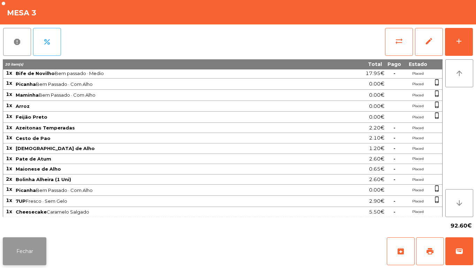
click at [36, 238] on button "Fechar" at bounding box center [25, 251] width 44 height 28
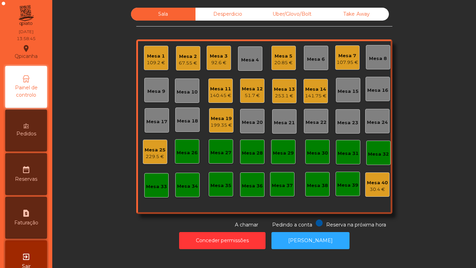
click at [194, 64] on div "67.55 €" at bounding box center [188, 63] width 18 height 7
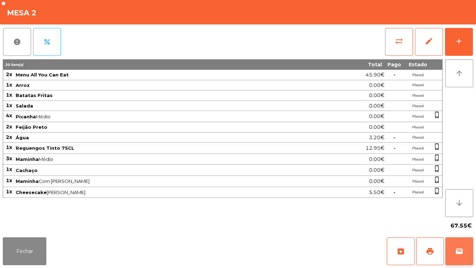
click at [457, 247] on span "wallet" at bounding box center [459, 251] width 8 height 8
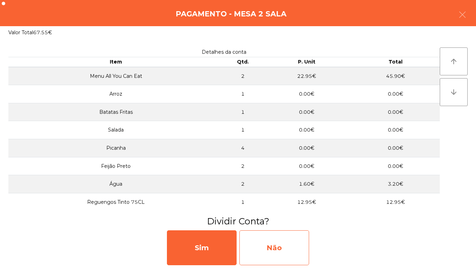
click at [290, 239] on div "Não" at bounding box center [274, 247] width 70 height 35
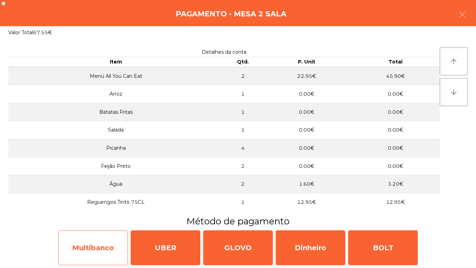
click at [104, 242] on div "Multibanco" at bounding box center [93, 247] width 70 height 35
select select "**"
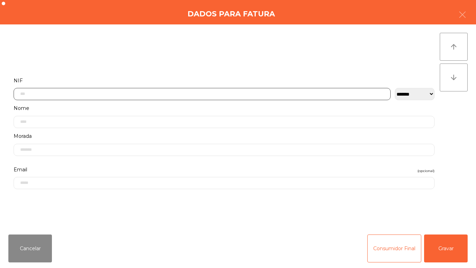
click at [155, 94] on input "text" at bounding box center [202, 94] width 377 height 12
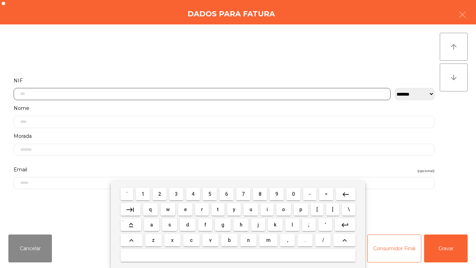
scroll to position [43, 0]
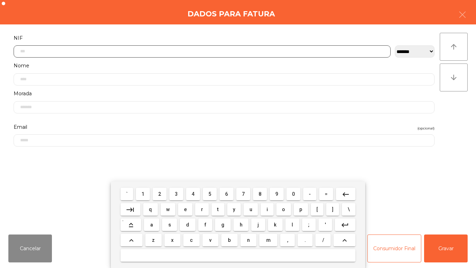
click at [160, 195] on span "2" at bounding box center [159, 194] width 3 height 6
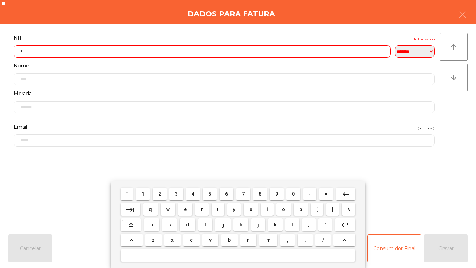
click at [243, 193] on span "7" at bounding box center [243, 194] width 3 height 6
click at [193, 191] on span "4" at bounding box center [193, 194] width 3 height 6
click at [276, 192] on span "9" at bounding box center [276, 194] width 3 height 6
click at [177, 193] on span "3" at bounding box center [176, 194] width 3 height 6
click at [178, 188] on button "3" at bounding box center [176, 193] width 14 height 13
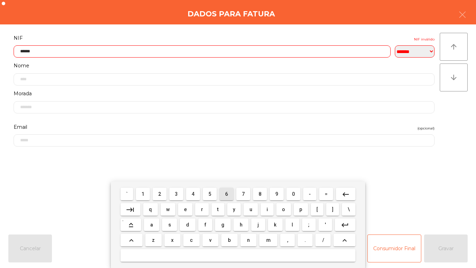
click at [227, 192] on span "6" at bounding box center [226, 194] width 3 height 6
click at [289, 193] on button "0" at bounding box center [293, 193] width 14 height 13
click at [260, 193] on span "8" at bounding box center [260, 194] width 3 height 6
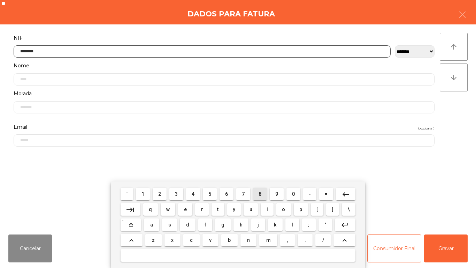
type input "*********"
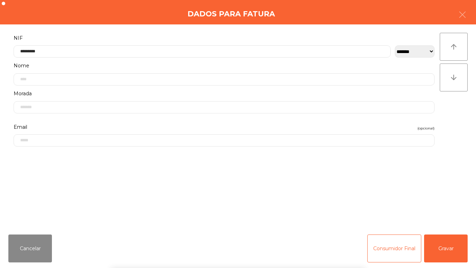
click at [446, 242] on div "` 1 2 3 4 5 6 7 8 9 0 - = keyboard_backspace keyboard_tab q w e r t y u i o p […" at bounding box center [238, 224] width 476 height 86
click at [454, 244] on button "Gravar" at bounding box center [446, 248] width 44 height 28
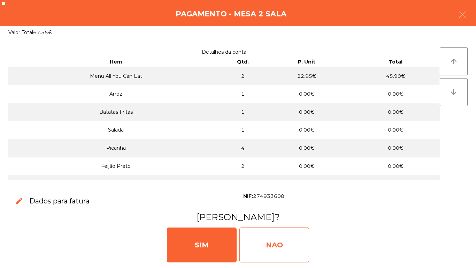
click at [292, 241] on div "NAO" at bounding box center [274, 244] width 70 height 35
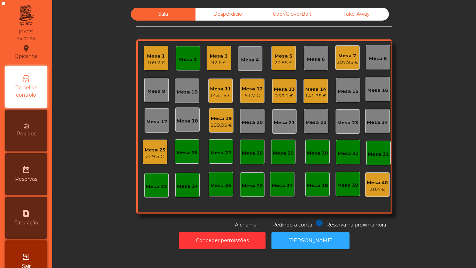
click at [220, 124] on div "199.35 €" at bounding box center [221, 125] width 22 height 7
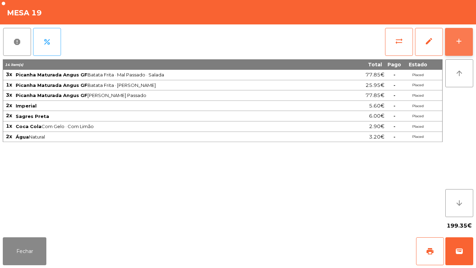
click at [455, 41] on div "add" at bounding box center [459, 41] width 8 height 8
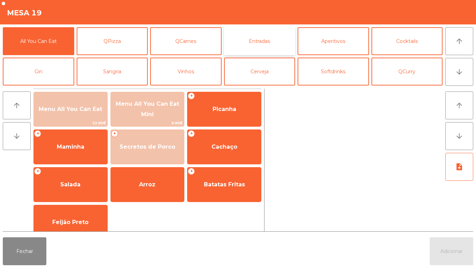
click at [254, 45] on button "Entradas" at bounding box center [259, 41] width 71 height 28
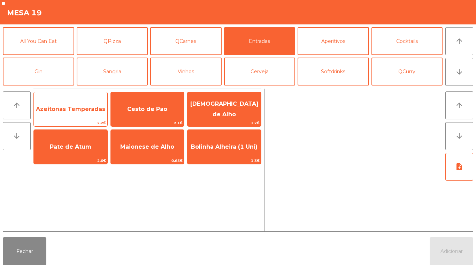
click at [59, 108] on span "Azeitonas Temperadas" at bounding box center [70, 109] width 69 height 7
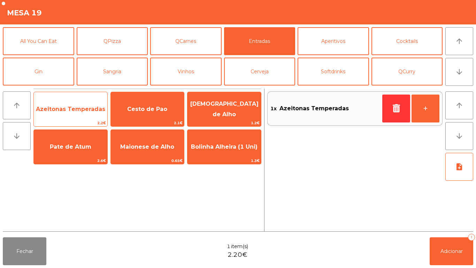
click at [61, 113] on span "Azeitonas Temperadas" at bounding box center [71, 109] width 74 height 19
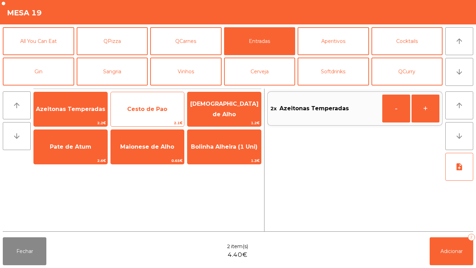
click at [147, 113] on span "Cesto de Pao" at bounding box center [148, 109] width 74 height 19
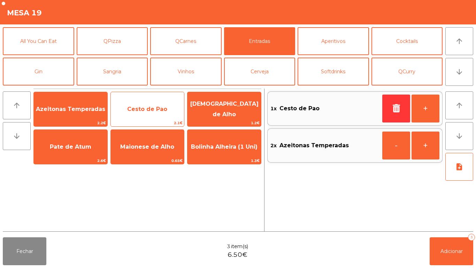
click at [146, 112] on span "Cesto de Pao" at bounding box center [147, 109] width 40 height 7
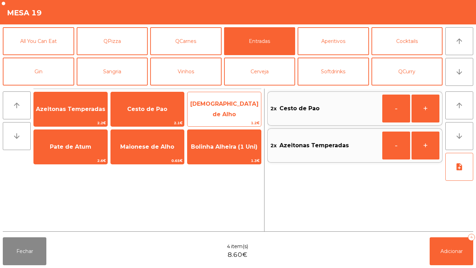
click at [215, 113] on span "[DEMOGRAPHIC_DATA] de Alho" at bounding box center [224, 109] width 74 height 30
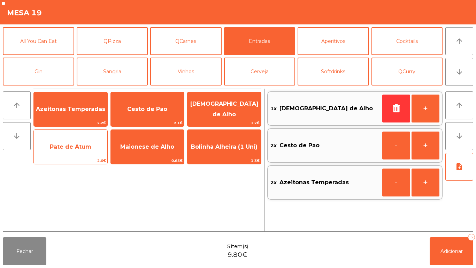
click at [85, 152] on span "Pate de Atum" at bounding box center [71, 146] width 74 height 19
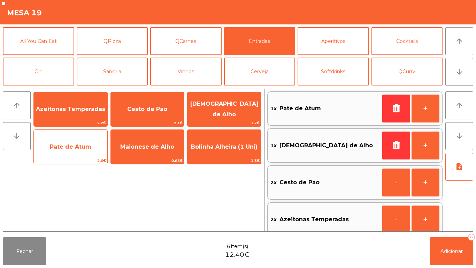
click at [86, 144] on span "Pate de Atum" at bounding box center [70, 146] width 41 height 7
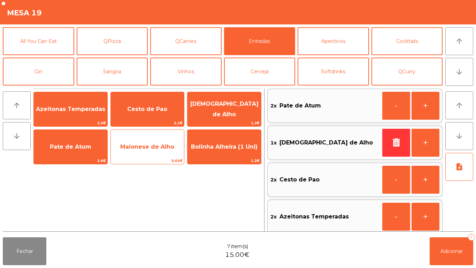
click at [165, 151] on span "Maionese de Alho" at bounding box center [148, 146] width 74 height 19
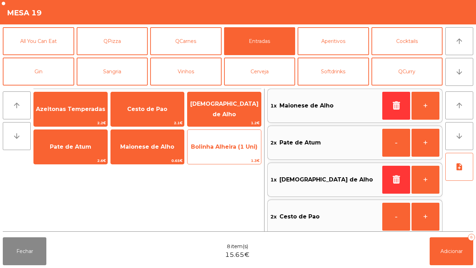
click at [230, 148] on span "Bolinha Alheira (1 Uni)" at bounding box center [224, 146] width 67 height 7
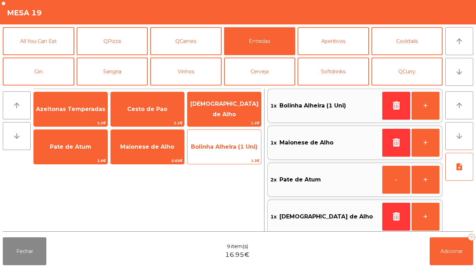
click at [231, 152] on span "Bolinha Alheira (1 Uni)" at bounding box center [224, 146] width 74 height 19
click at [231, 151] on span "Bolinha Alheira (1 Uni)" at bounding box center [224, 146] width 74 height 19
click at [230, 151] on span "Bolinha Alheira (1 Uni)" at bounding box center [224, 146] width 74 height 19
click at [228, 151] on span "Bolinha Alheira (1 Uni)" at bounding box center [224, 146] width 74 height 19
click at [223, 147] on span "Bolinha Alheira (1 Uni)" at bounding box center [224, 146] width 67 height 7
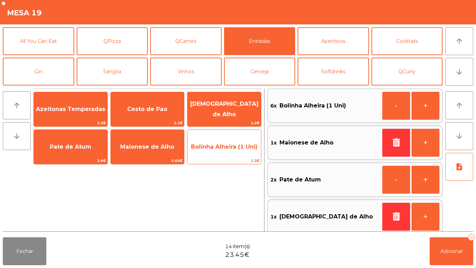
click at [228, 147] on span "Bolinha Alheira (1 Uni)" at bounding box center [224, 146] width 67 height 7
click at [226, 146] on span "Bolinha Alheira (1 Uni)" at bounding box center [224, 146] width 67 height 7
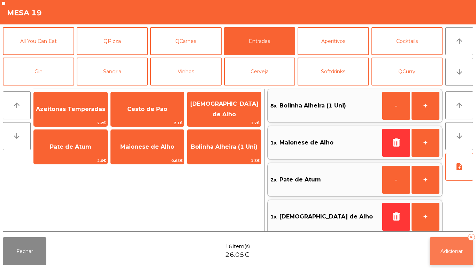
click at [458, 252] on span "Adicionar" at bounding box center [451, 251] width 22 height 6
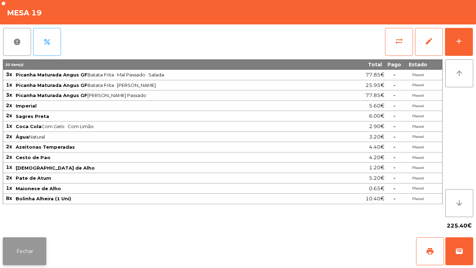
click at [27, 243] on button "Fechar" at bounding box center [25, 251] width 44 height 28
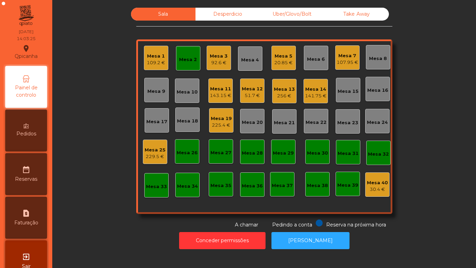
click at [216, 91] on div "Mesa 11" at bounding box center [221, 88] width 22 height 7
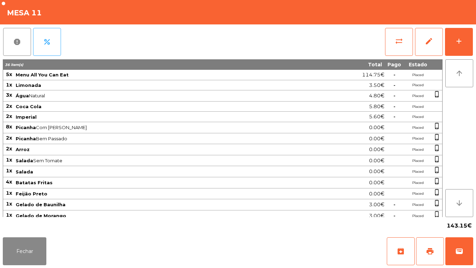
scroll to position [15, 0]
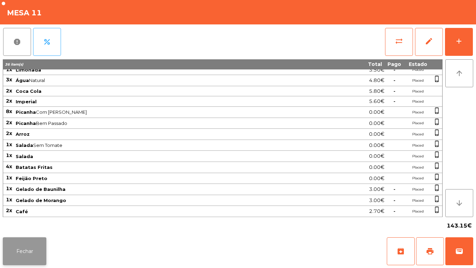
click at [22, 250] on button "Fechar" at bounding box center [25, 251] width 44 height 28
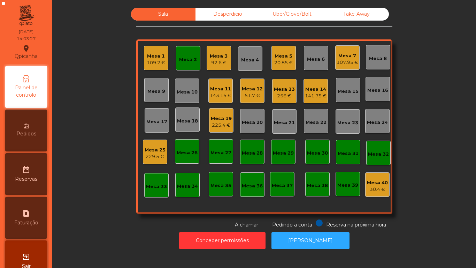
click at [224, 89] on div "Mesa 11" at bounding box center [221, 88] width 22 height 7
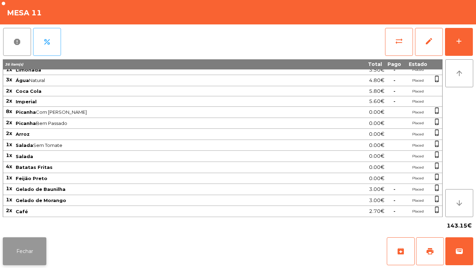
click at [34, 242] on button "Fechar" at bounding box center [25, 251] width 44 height 28
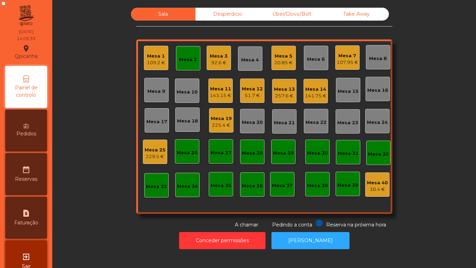
click at [190, 61] on div "Mesa 2" at bounding box center [188, 59] width 18 height 7
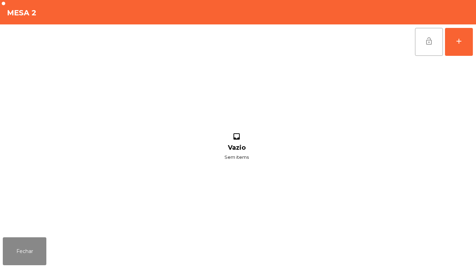
click at [431, 43] on span "lock_open" at bounding box center [429, 41] width 8 height 8
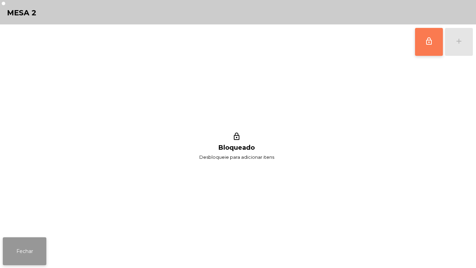
click at [43, 250] on button "Fechar" at bounding box center [25, 251] width 44 height 28
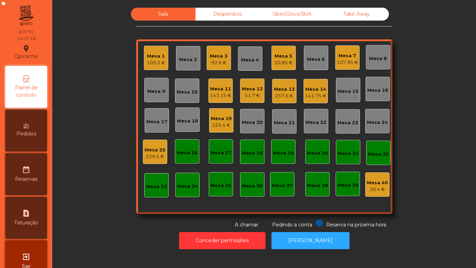
click at [350, 57] on div "Mesa 7" at bounding box center [348, 55] width 22 height 7
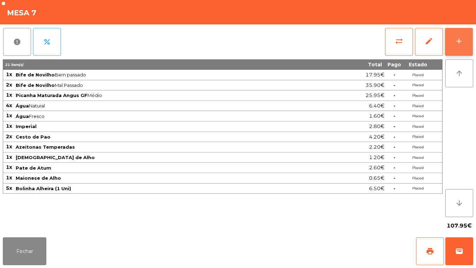
click at [456, 40] on div "add" at bounding box center [459, 41] width 8 height 8
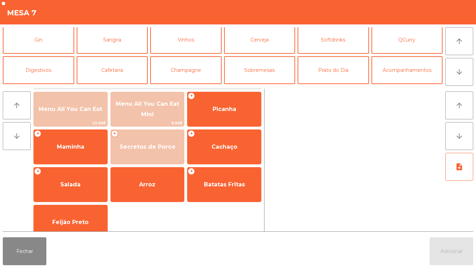
scroll to position [35, 0]
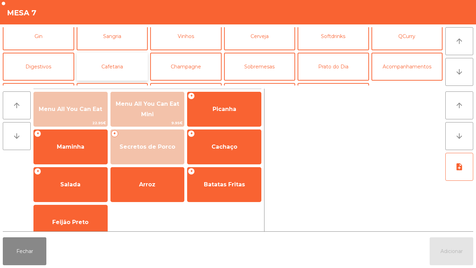
click at [121, 72] on button "Cafetaria" at bounding box center [112, 67] width 71 height 28
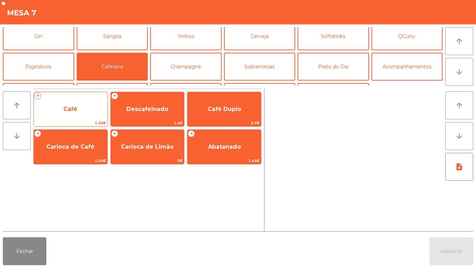
click at [84, 106] on span "Café" at bounding box center [71, 109] width 74 height 19
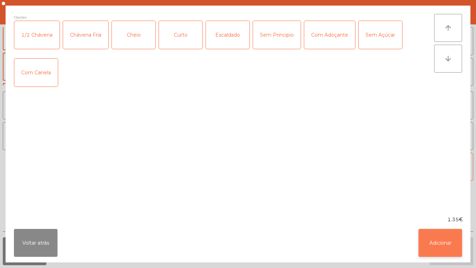
click at [439, 232] on button "Adicionar" at bounding box center [441, 243] width 44 height 28
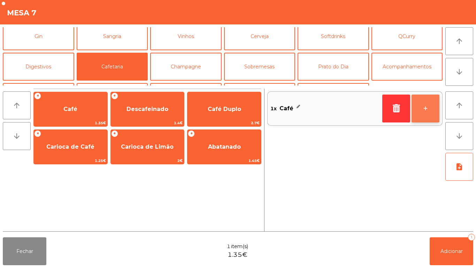
click at [430, 107] on button "+" at bounding box center [426, 108] width 28 height 28
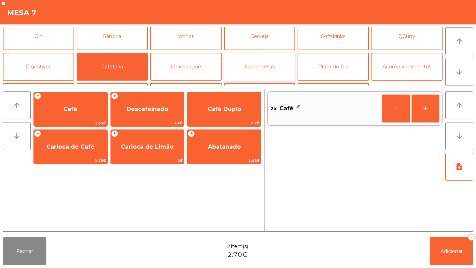
click at [256, 63] on button "Sobremesas" at bounding box center [259, 67] width 71 height 28
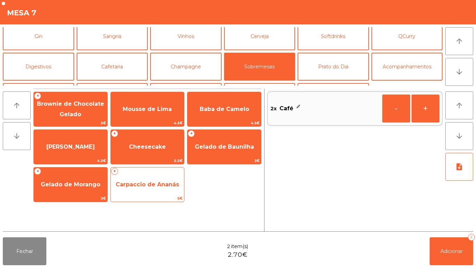
click at [164, 184] on span "Carpaccio de Ananás" at bounding box center [147, 184] width 63 height 7
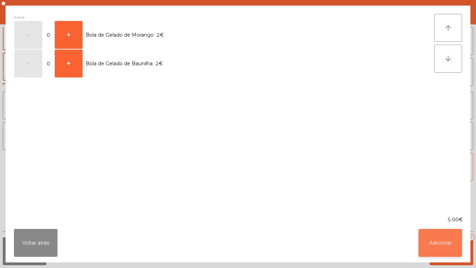
click at [437, 254] on button "Adicionar" at bounding box center [441, 243] width 44 height 28
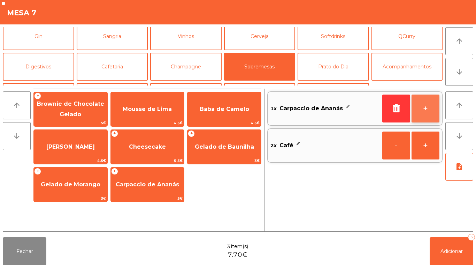
click at [426, 100] on button "+" at bounding box center [426, 108] width 28 height 28
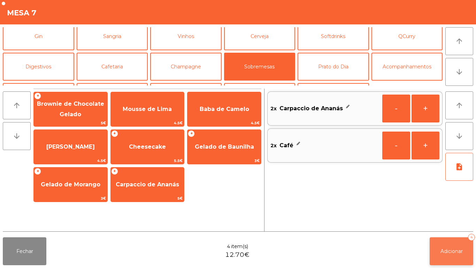
click at [457, 250] on span "Adicionar" at bounding box center [451, 251] width 22 height 6
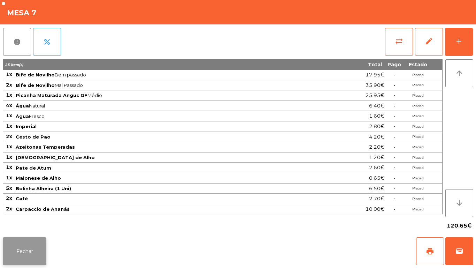
click at [19, 256] on button "Fechar" at bounding box center [25, 251] width 44 height 28
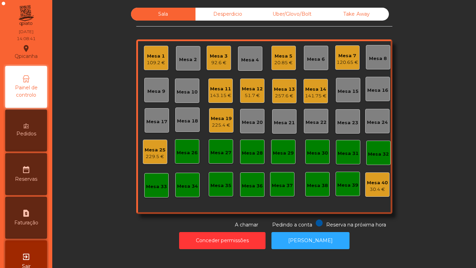
click at [29, 241] on div "exit_to_app Sair" at bounding box center [26, 261] width 42 height 42
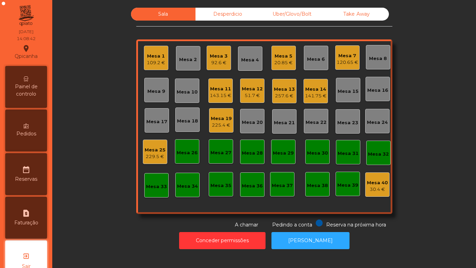
scroll to position [20, 0]
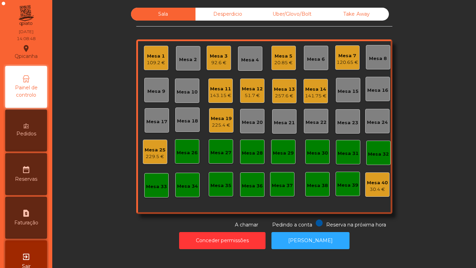
click at [152, 60] on div "109.2 €" at bounding box center [156, 62] width 18 height 7
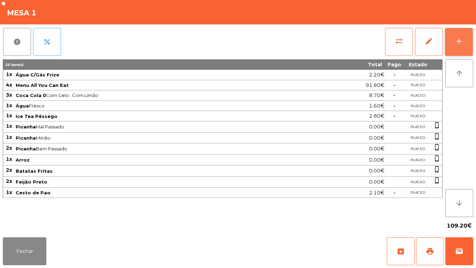
click at [468, 38] on button "add" at bounding box center [459, 42] width 28 height 28
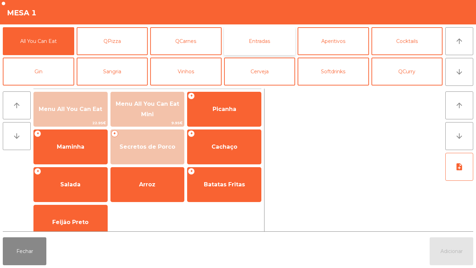
click at [263, 48] on button "Entradas" at bounding box center [259, 41] width 71 height 28
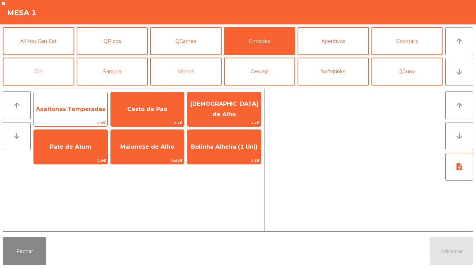
click at [74, 108] on span "Azeitonas Temperadas" at bounding box center [70, 109] width 69 height 7
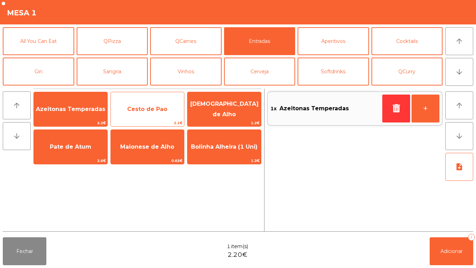
click at [148, 113] on span "Cesto de Pao" at bounding box center [148, 109] width 74 height 19
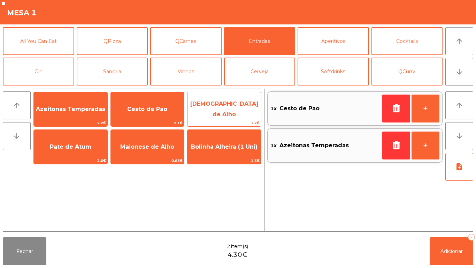
click at [226, 112] on span "[DEMOGRAPHIC_DATA] de Alho" at bounding box center [224, 108] width 68 height 17
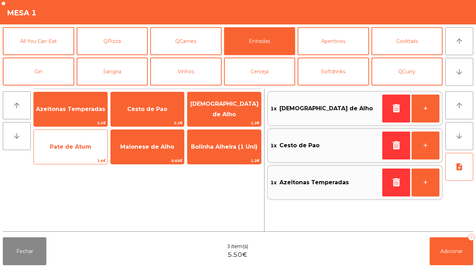
click at [54, 148] on span "Pate de Atum" at bounding box center [70, 146] width 41 height 7
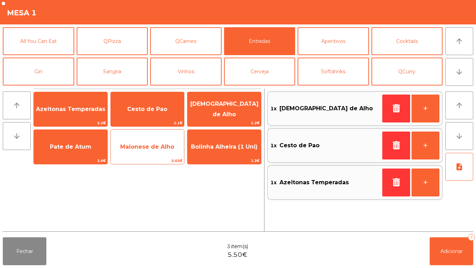
click at [153, 143] on span "Maionese de Alho" at bounding box center [147, 146] width 54 height 7
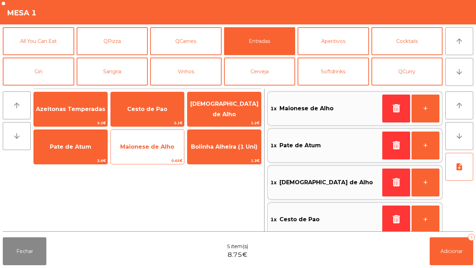
scroll to position [3, 0]
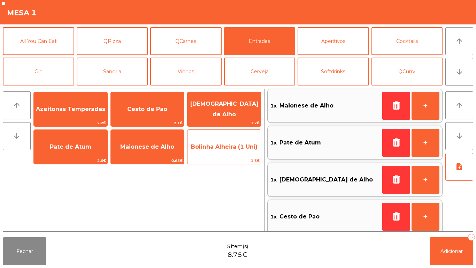
click at [238, 150] on span "Bolinha Alheira (1 Uni)" at bounding box center [224, 146] width 74 height 19
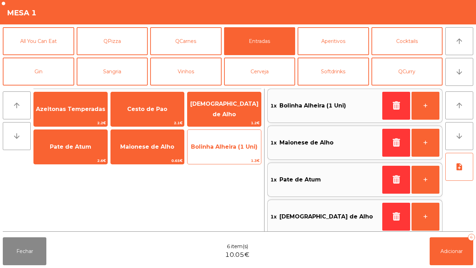
click at [234, 143] on span "Bolinha Alheira (1 Uni)" at bounding box center [224, 146] width 67 height 7
click at [235, 144] on span "Bolinha Alheira (1 Uni)" at bounding box center [224, 146] width 67 height 7
click at [224, 143] on span "Bolinha Alheira (1 Uni)" at bounding box center [224, 146] width 67 height 7
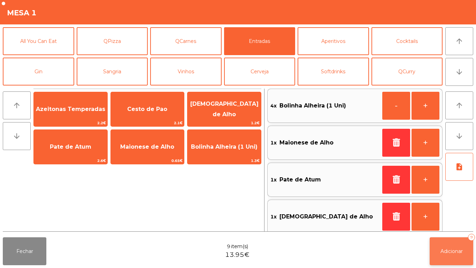
click at [444, 240] on button "Adicionar 9" at bounding box center [452, 251] width 44 height 28
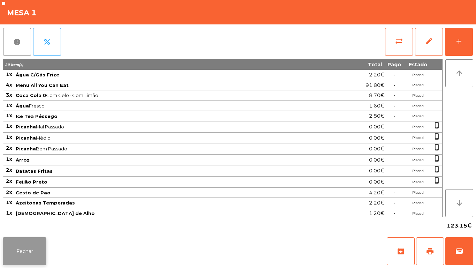
click at [35, 238] on button "Fechar" at bounding box center [25, 251] width 44 height 28
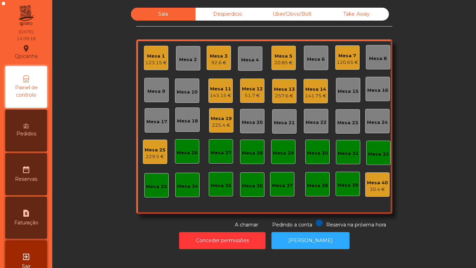
click at [280, 60] on div "20.85 €" at bounding box center [283, 62] width 18 height 7
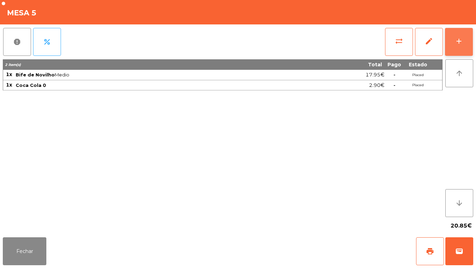
click at [471, 47] on button "add" at bounding box center [459, 42] width 28 height 28
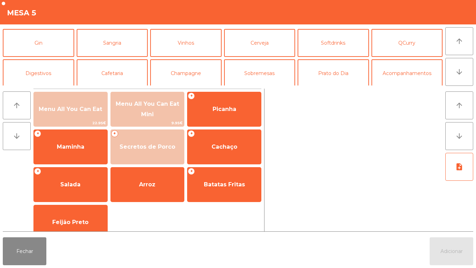
scroll to position [29, 0]
click at [117, 77] on button "Cafetaria" at bounding box center [112, 73] width 71 height 28
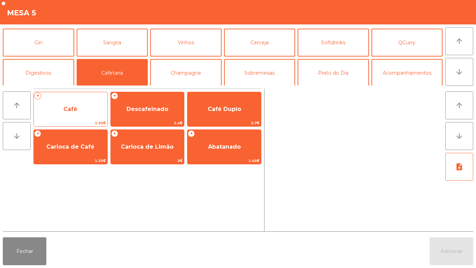
click at [84, 110] on span "Café" at bounding box center [71, 109] width 74 height 19
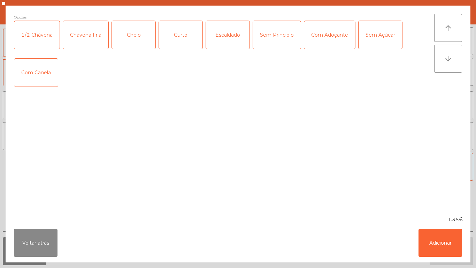
click at [93, 35] on div "Chávena Fria" at bounding box center [85, 35] width 45 height 28
click at [449, 245] on button "Adicionar" at bounding box center [441, 243] width 44 height 28
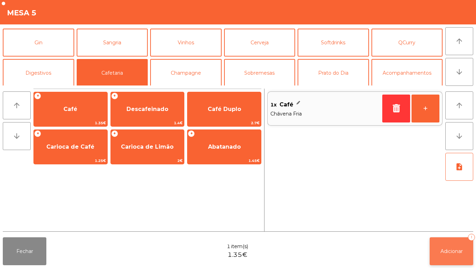
click at [452, 248] on span "Adicionar" at bounding box center [451, 251] width 22 height 6
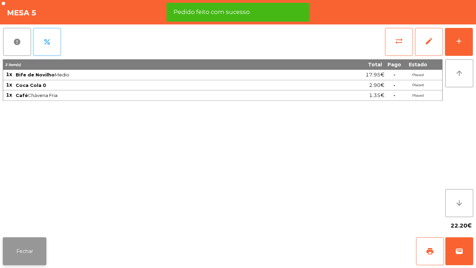
click at [28, 241] on button "Fechar" at bounding box center [25, 251] width 44 height 28
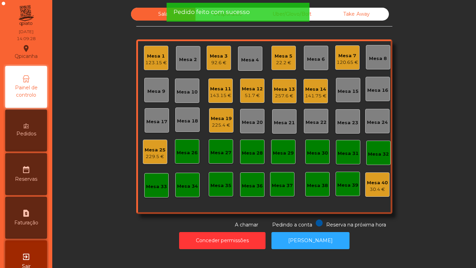
click at [161, 57] on div "Mesa 1" at bounding box center [156, 56] width 22 height 7
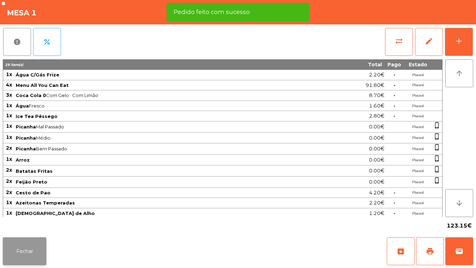
click at [33, 246] on button "Fechar" at bounding box center [25, 251] width 44 height 28
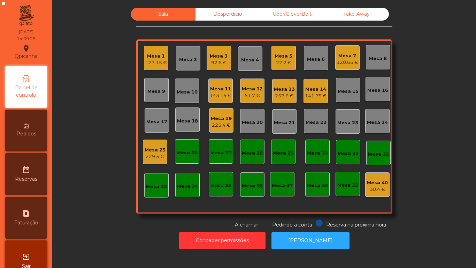
click at [219, 61] on div "92.6 €" at bounding box center [219, 62] width 18 height 7
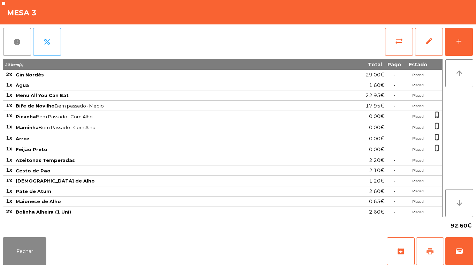
click at [429, 242] on button "print" at bounding box center [430, 251] width 28 height 28
click at [35, 240] on button "Fechar" at bounding box center [25, 251] width 44 height 28
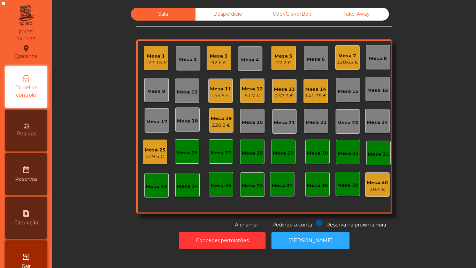
click at [148, 85] on div "Mesa 9" at bounding box center [156, 90] width 18 height 10
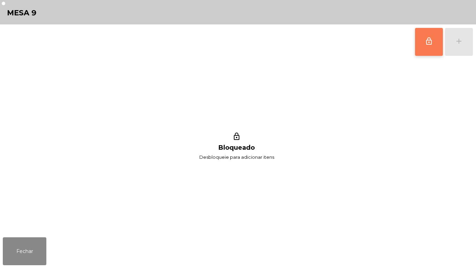
click at [422, 55] on button "lock_outline" at bounding box center [429, 42] width 28 height 28
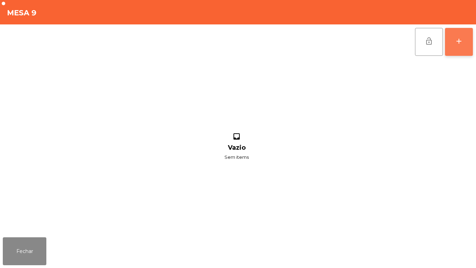
click at [466, 47] on button "add" at bounding box center [459, 42] width 28 height 28
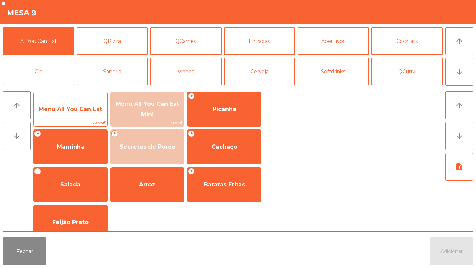
click at [91, 110] on span "Menu All You Can Eat" at bounding box center [70, 109] width 63 height 7
click at [86, 107] on span "Menu All You Can Eat" at bounding box center [70, 109] width 63 height 7
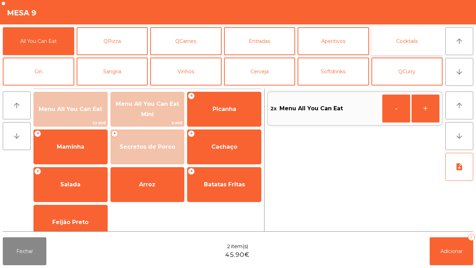
click at [405, 42] on button "Cocktails" at bounding box center [406, 41] width 71 height 28
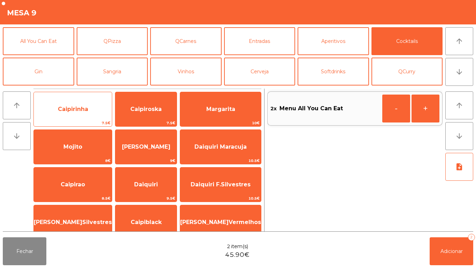
click at [86, 112] on span "Caipirinha" at bounding box center [73, 109] width 78 height 19
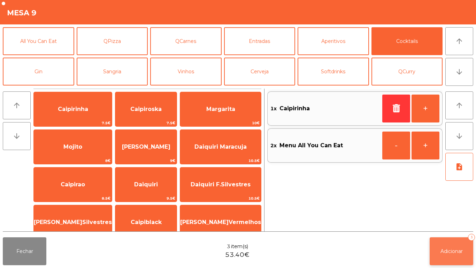
click at [448, 244] on button "Adicionar 3" at bounding box center [452, 251] width 44 height 28
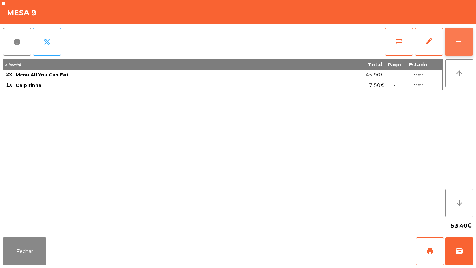
click at [459, 37] on div "add" at bounding box center [459, 41] width 8 height 8
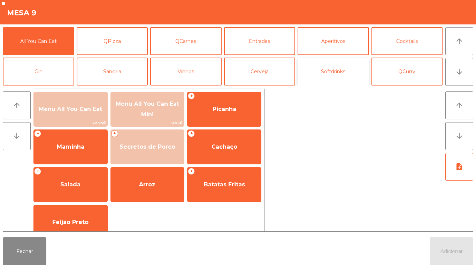
click at [331, 75] on button "Softdrinks" at bounding box center [333, 71] width 71 height 28
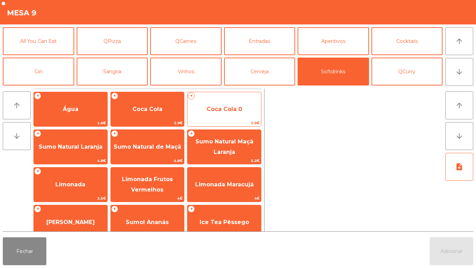
click at [238, 110] on span "Coca Cola 0" at bounding box center [225, 109] width 36 height 7
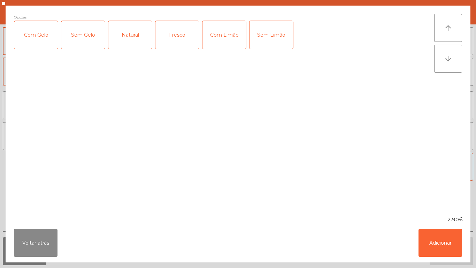
click at [37, 33] on div "Com Gelo" at bounding box center [36, 35] width 44 height 28
click at [237, 32] on div "Com Limão" at bounding box center [224, 35] width 44 height 28
click at [443, 238] on button "Adicionar" at bounding box center [441, 243] width 44 height 28
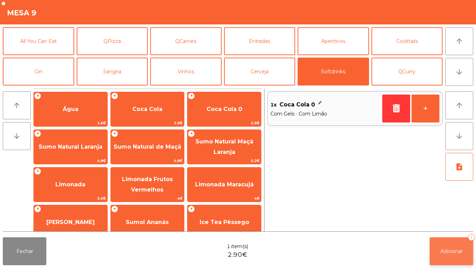
click at [451, 244] on button "Adicionar 1" at bounding box center [452, 251] width 44 height 28
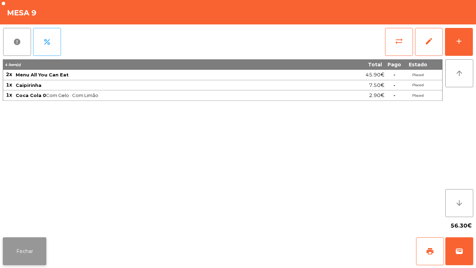
click at [25, 243] on button "Fechar" at bounding box center [25, 251] width 44 height 28
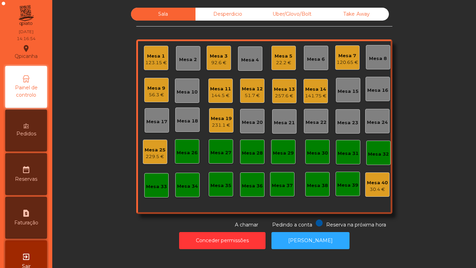
click at [310, 91] on div "Mesa 14" at bounding box center [316, 89] width 22 height 7
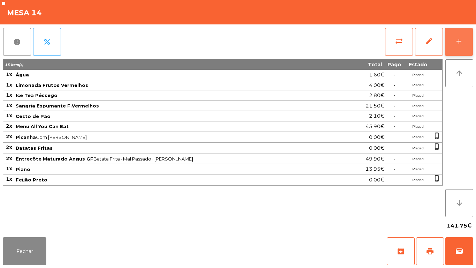
click at [462, 35] on button "add" at bounding box center [459, 42] width 28 height 28
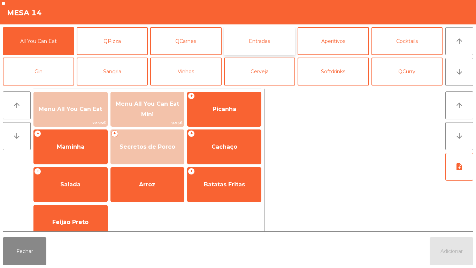
click at [262, 38] on button "Entradas" at bounding box center [259, 41] width 71 height 28
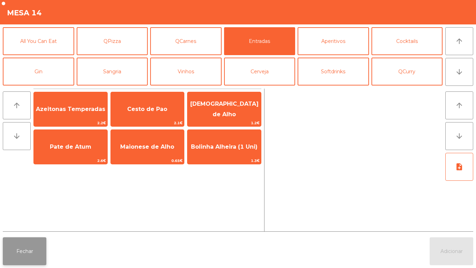
click at [34, 241] on button "Fechar" at bounding box center [25, 251] width 44 height 28
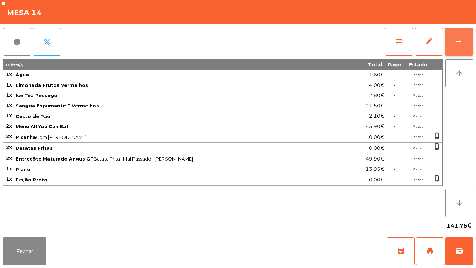
click at [454, 37] on button "add" at bounding box center [459, 42] width 28 height 28
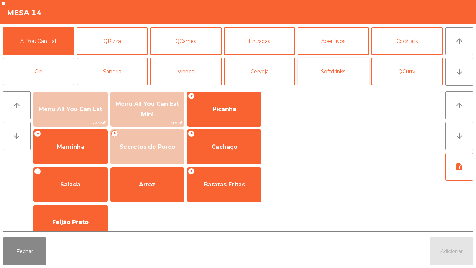
click at [343, 69] on button "Softdrinks" at bounding box center [333, 71] width 71 height 28
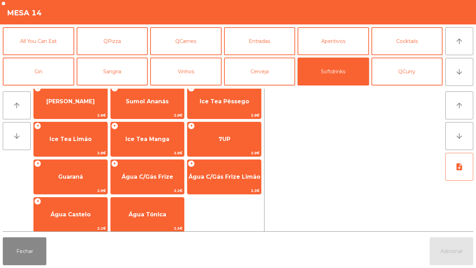
scroll to position [124, 0]
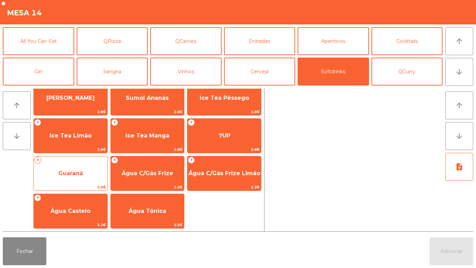
click at [81, 167] on span "Guaraná" at bounding box center [71, 173] width 74 height 19
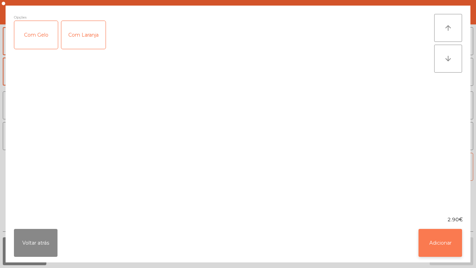
click at [439, 237] on button "Adicionar" at bounding box center [441, 243] width 44 height 28
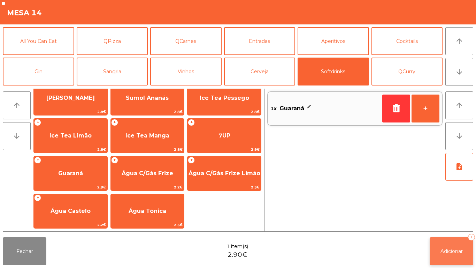
click at [458, 238] on button "Adicionar 1" at bounding box center [452, 251] width 44 height 28
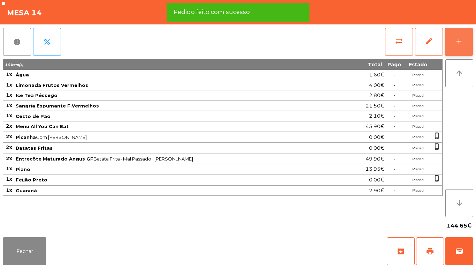
click at [459, 41] on div "add" at bounding box center [459, 41] width 8 height 8
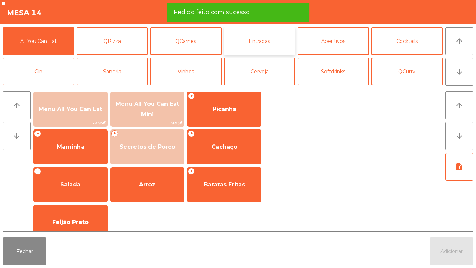
click at [257, 48] on button "Entradas" at bounding box center [259, 41] width 71 height 28
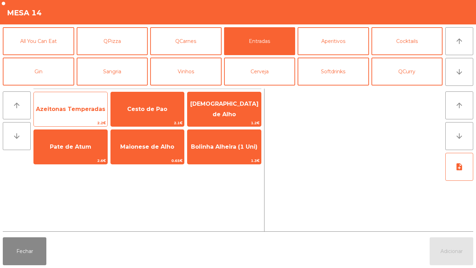
click at [72, 120] on span "2.2€" at bounding box center [71, 123] width 74 height 7
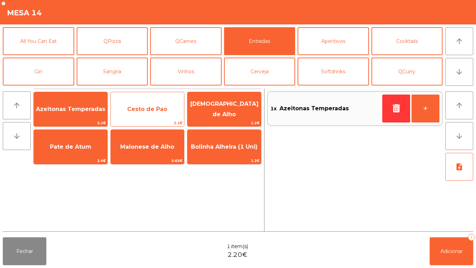
click at [148, 105] on span "Cesto de Pao" at bounding box center [148, 109] width 74 height 19
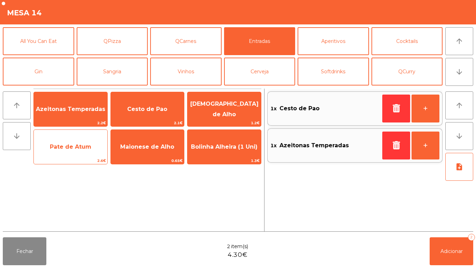
click at [74, 145] on span "Pate de Atum" at bounding box center [70, 146] width 41 height 7
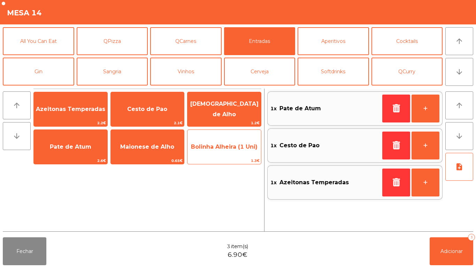
click at [226, 149] on span "Bolinha Alheira (1 Uni)" at bounding box center [224, 146] width 67 height 7
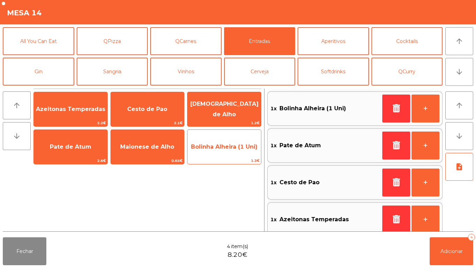
click at [225, 151] on span "Bolinha Alheira (1 Uni)" at bounding box center [224, 146] width 74 height 19
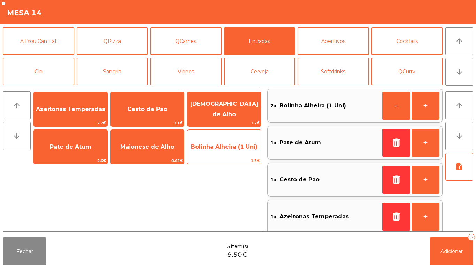
click at [218, 150] on span "Bolinha Alheira (1 Uni)" at bounding box center [224, 146] width 74 height 19
click at [221, 151] on span "Bolinha Alheira (1 Uni)" at bounding box center [224, 146] width 74 height 19
click at [224, 140] on span "Bolinha Alheira (1 Uni)" at bounding box center [224, 146] width 74 height 19
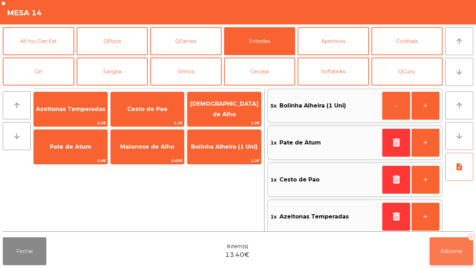
click at [450, 245] on button "Adicionar 8" at bounding box center [452, 251] width 44 height 28
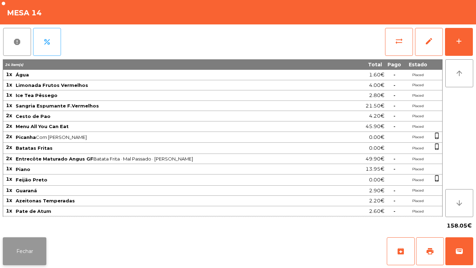
click at [27, 243] on button "Fechar" at bounding box center [25, 251] width 44 height 28
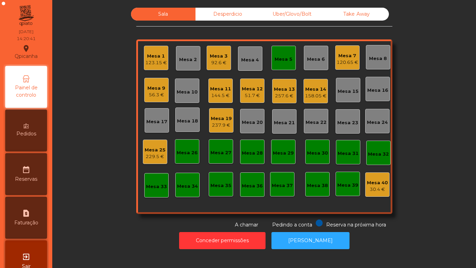
click at [228, 91] on div "Mesa 11" at bounding box center [220, 88] width 21 height 7
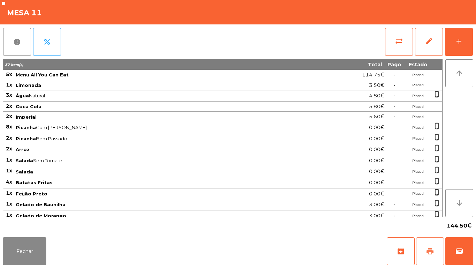
click at [423, 250] on button "print" at bounding box center [430, 251] width 28 height 28
click at [453, 251] on button "wallet" at bounding box center [459, 251] width 28 height 28
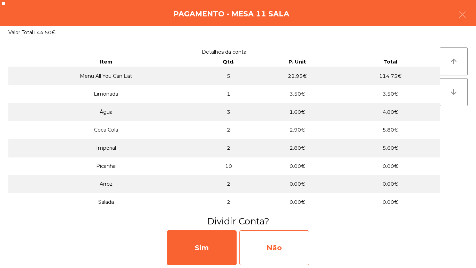
click at [283, 242] on div "Não" at bounding box center [274, 247] width 70 height 35
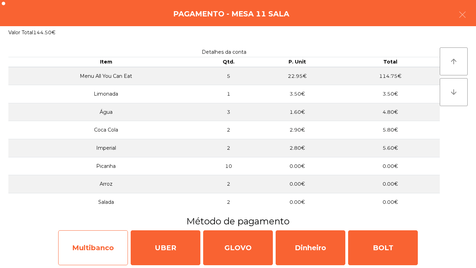
click at [98, 244] on div "Multibanco" at bounding box center [93, 247] width 70 height 35
select select "**"
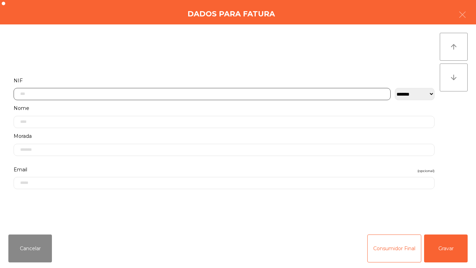
click at [136, 93] on input "text" at bounding box center [202, 94] width 377 height 12
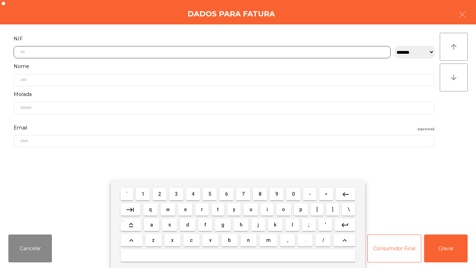
scroll to position [43, 0]
click at [143, 193] on span "1" at bounding box center [142, 194] width 3 height 6
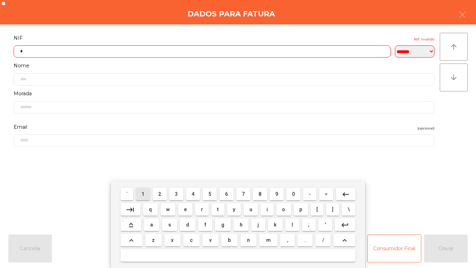
click at [143, 193] on span "1" at bounding box center [142, 194] width 3 height 6
click at [193, 193] on span "4" at bounding box center [193, 194] width 3 height 6
click at [261, 191] on span "8" at bounding box center [260, 194] width 3 height 6
click at [278, 191] on span "9" at bounding box center [276, 194] width 3 height 6
click at [275, 194] on span "9" at bounding box center [276, 194] width 3 height 6
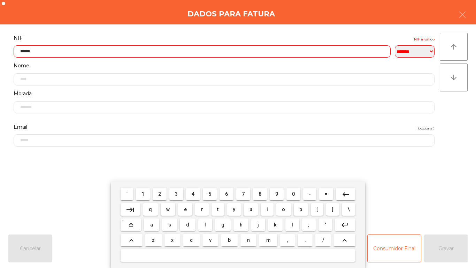
click at [209, 190] on button "5" at bounding box center [210, 193] width 14 height 13
click at [294, 192] on span "0" at bounding box center [293, 194] width 3 height 6
click at [277, 193] on span "9" at bounding box center [276, 194] width 3 height 6
type input "*********"
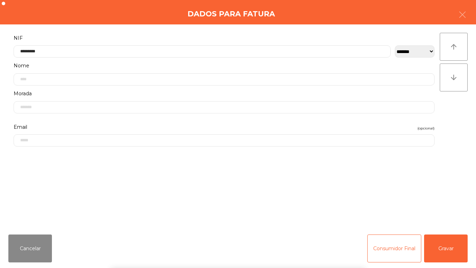
click at [452, 238] on div "` 1 2 3 4 5 6 7 8 9 0 - = keyboard_backspace keyboard_tab q w e r t y u i o p […" at bounding box center [238, 224] width 476 height 86
click at [451, 239] on button "Gravar" at bounding box center [446, 248] width 44 height 28
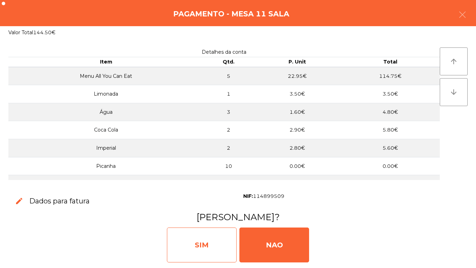
click at [217, 238] on div "SIM" at bounding box center [202, 244] width 70 height 35
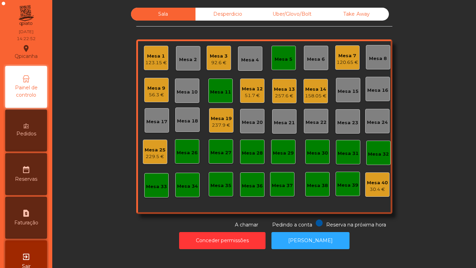
click at [158, 58] on div "Mesa 1" at bounding box center [156, 56] width 22 height 7
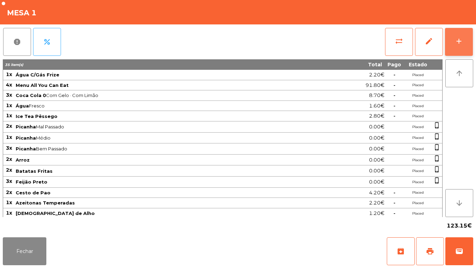
click at [455, 43] on div "add" at bounding box center [459, 41] width 8 height 8
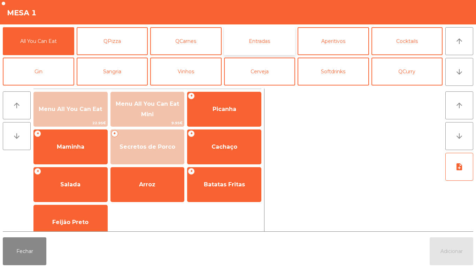
click at [266, 34] on button "Entradas" at bounding box center [259, 41] width 71 height 28
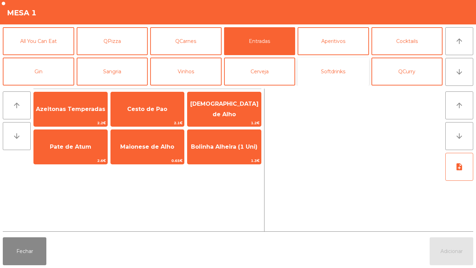
click at [337, 70] on button "Softdrinks" at bounding box center [333, 71] width 71 height 28
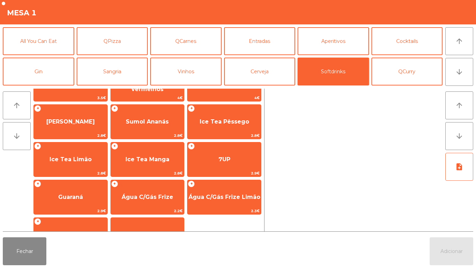
scroll to position [94, 0]
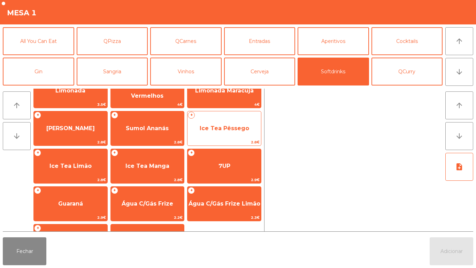
click at [219, 127] on span "Ice Tea Pêssego" at bounding box center [224, 128] width 49 height 7
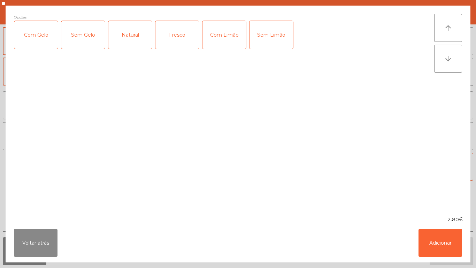
click at [39, 41] on div "Com Gelo" at bounding box center [36, 35] width 44 height 28
click at [442, 241] on button "Adicionar" at bounding box center [441, 243] width 44 height 28
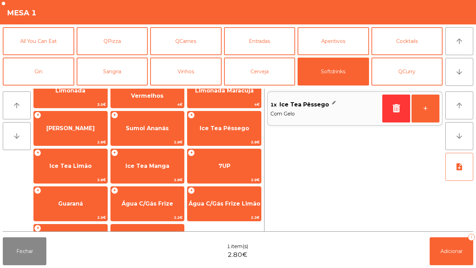
scroll to position [0, 0]
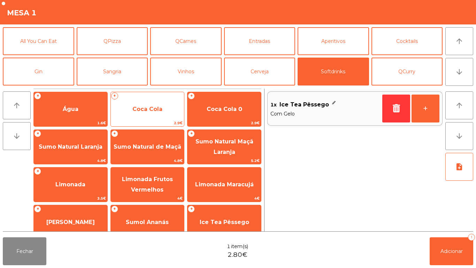
click at [154, 108] on span "Coca Cola" at bounding box center [147, 109] width 30 height 7
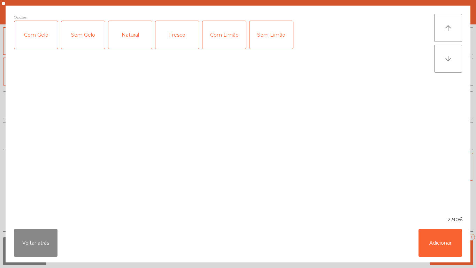
click at [79, 38] on div "Sem Gelo" at bounding box center [83, 35] width 44 height 28
click at [91, 42] on div "Sem Gelo" at bounding box center [83, 35] width 44 height 28
click at [29, 38] on div "Com Gelo" at bounding box center [36, 35] width 44 height 28
click at [447, 233] on button "Adicionar" at bounding box center [441, 243] width 44 height 28
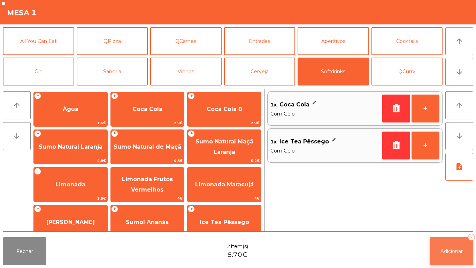
click at [454, 251] on span "Adicionar" at bounding box center [451, 251] width 22 height 6
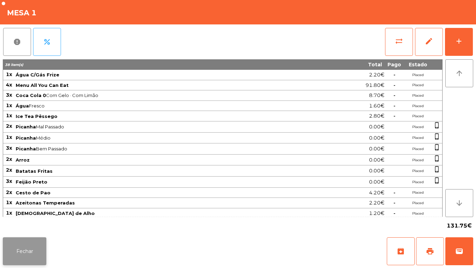
click at [31, 242] on button "Fechar" at bounding box center [25, 251] width 44 height 28
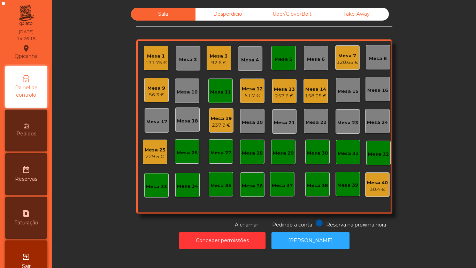
click at [345, 58] on div "Mesa 7" at bounding box center [348, 55] width 22 height 7
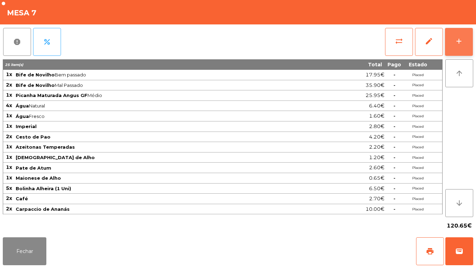
click at [455, 43] on div "add" at bounding box center [459, 41] width 8 height 8
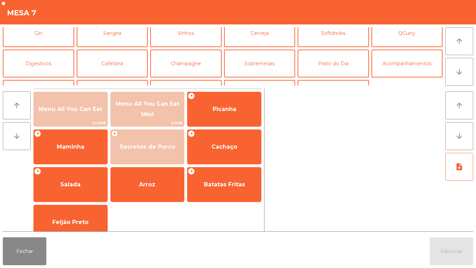
scroll to position [38, 0]
click at [128, 55] on button "Cafetaria" at bounding box center [112, 64] width 71 height 28
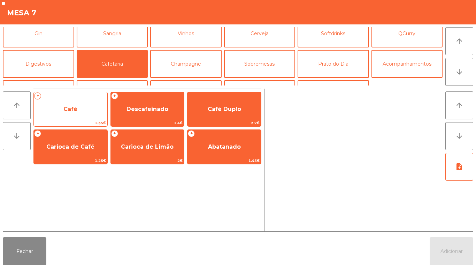
click at [61, 107] on span "Café" at bounding box center [71, 109] width 74 height 19
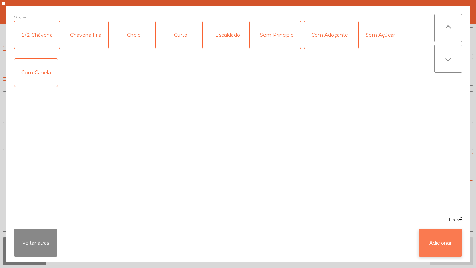
click at [444, 231] on button "Adicionar" at bounding box center [441, 243] width 44 height 28
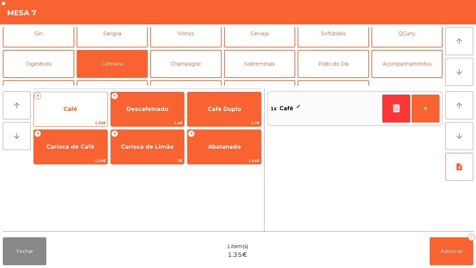
click at [76, 110] on span "Café" at bounding box center [70, 109] width 14 height 7
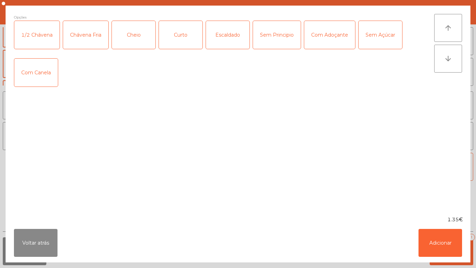
click at [186, 34] on div "Curto" at bounding box center [181, 35] width 44 height 28
click at [425, 218] on div "1.35€" at bounding box center [238, 219] width 465 height 7
click at [439, 229] on button "Adicionar" at bounding box center [441, 243] width 44 height 28
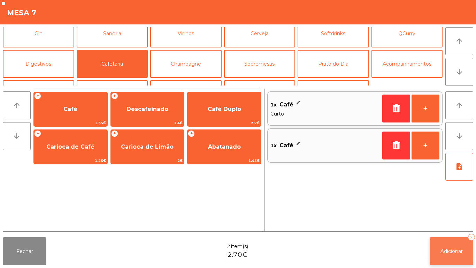
click at [447, 251] on span "Adicionar" at bounding box center [451, 251] width 22 height 6
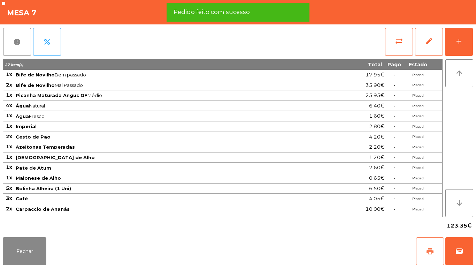
click at [430, 246] on button "print" at bounding box center [430, 251] width 28 height 28
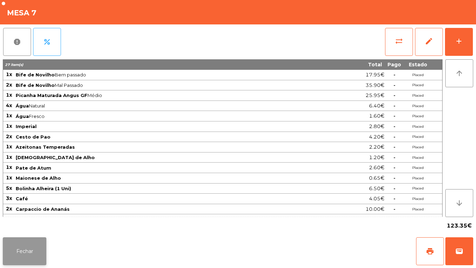
click at [32, 254] on button "Fechar" at bounding box center [25, 251] width 44 height 28
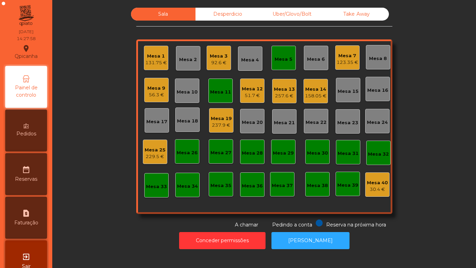
click at [220, 61] on div "92.6 €" at bounding box center [219, 62] width 18 height 7
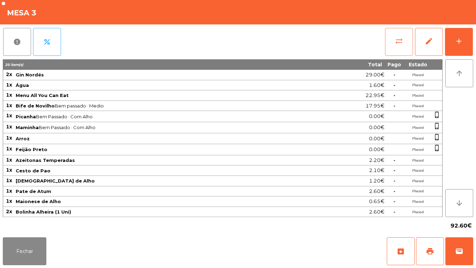
click at [397, 42] on span "sync_alt" at bounding box center [399, 41] width 8 height 8
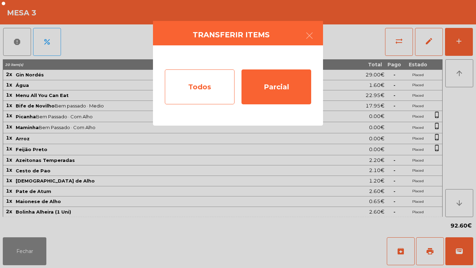
click at [198, 83] on div "Todos" at bounding box center [200, 86] width 70 height 35
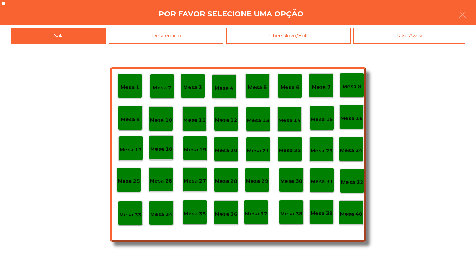
click at [357, 214] on p "Mesa 40" at bounding box center [351, 214] width 22 height 8
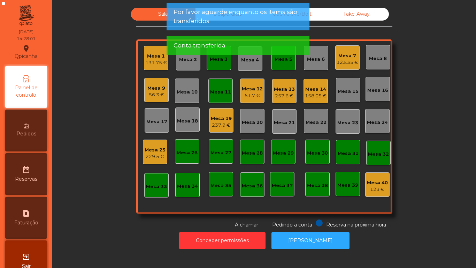
click at [215, 64] on div "Mesa 3" at bounding box center [219, 58] width 24 height 24
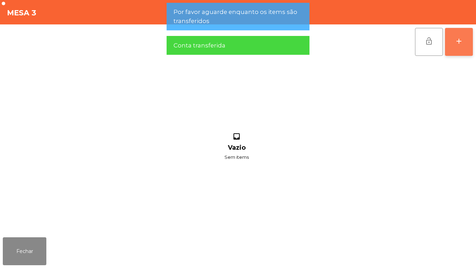
click at [458, 47] on button "add" at bounding box center [459, 42] width 28 height 28
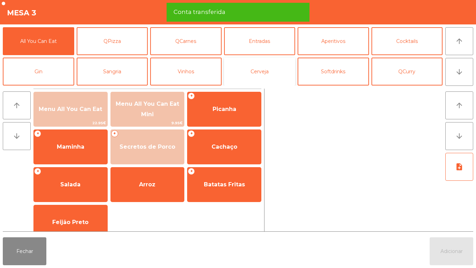
click at [268, 71] on button "Cerveja" at bounding box center [259, 71] width 71 height 28
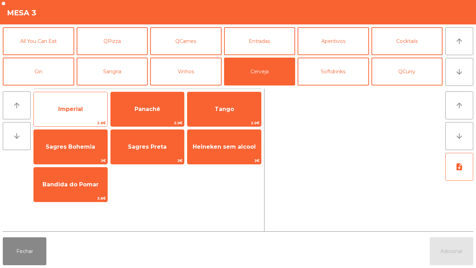
click at [89, 111] on span "Imperial" at bounding box center [71, 109] width 74 height 19
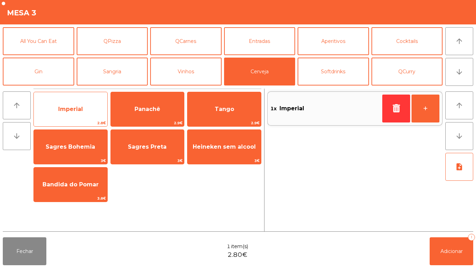
click at [90, 105] on span "Imperial" at bounding box center [71, 109] width 74 height 19
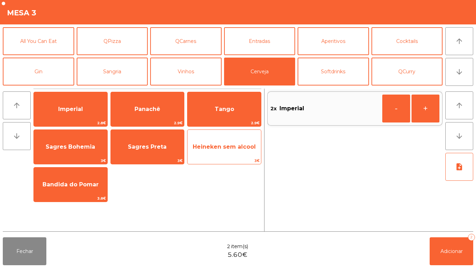
click at [225, 151] on span "Heineken sem alcool" at bounding box center [224, 146] width 74 height 19
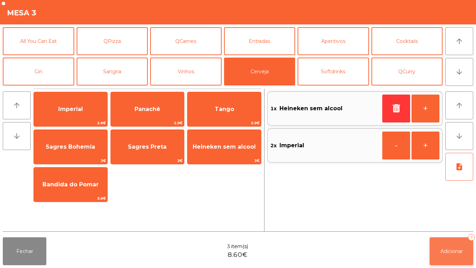
click at [450, 244] on button "Adicionar 3" at bounding box center [452, 251] width 44 height 28
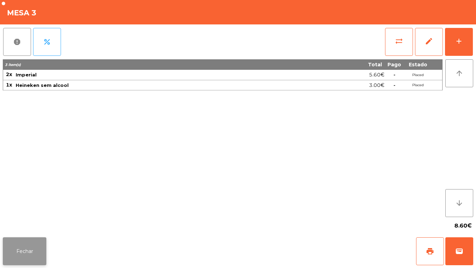
click at [27, 247] on button "Fechar" at bounding box center [25, 251] width 44 height 28
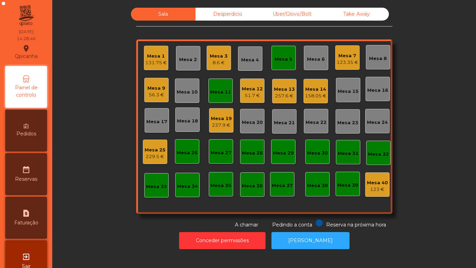
click at [250, 64] on div "Mesa 4" at bounding box center [250, 58] width 24 height 24
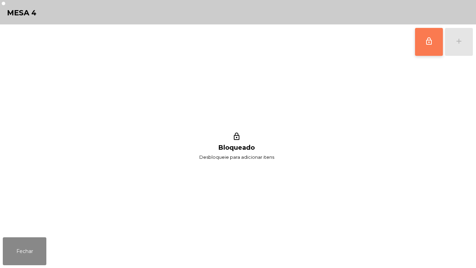
click at [426, 44] on span "lock_outline" at bounding box center [429, 41] width 8 height 8
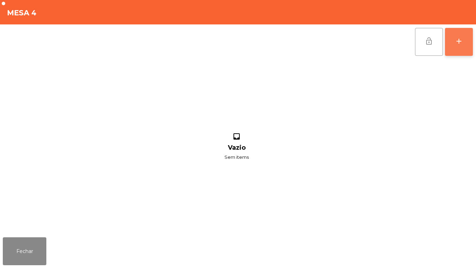
click at [455, 46] on button "add" at bounding box center [459, 42] width 28 height 28
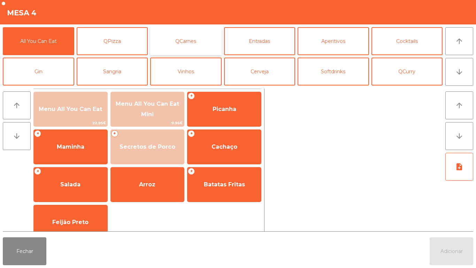
click at [187, 43] on button "QCarnes" at bounding box center [185, 41] width 71 height 28
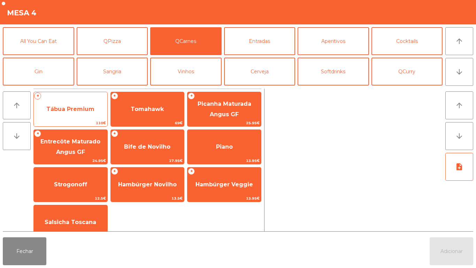
click at [84, 102] on span "Tábua Premium" at bounding box center [71, 109] width 74 height 19
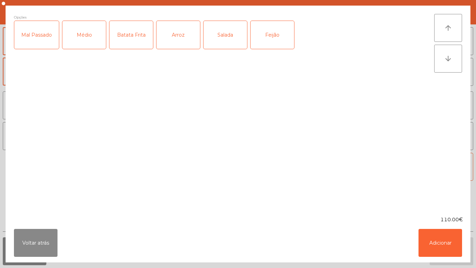
click at [40, 40] on div "Mal Passado" at bounding box center [36, 35] width 45 height 28
click at [123, 33] on div "Batata Frita" at bounding box center [131, 35] width 44 height 28
click at [177, 28] on div "Arroz" at bounding box center [178, 35] width 44 height 28
click at [222, 30] on div "Salada" at bounding box center [226, 35] width 44 height 28
click at [275, 40] on div "Feijão" at bounding box center [273, 35] width 44 height 28
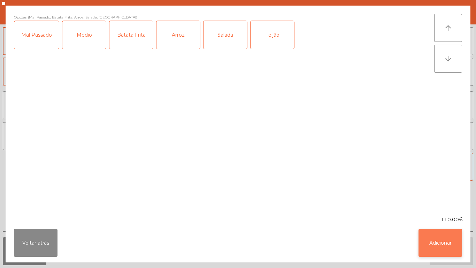
click at [430, 237] on button "Adicionar" at bounding box center [441, 243] width 44 height 28
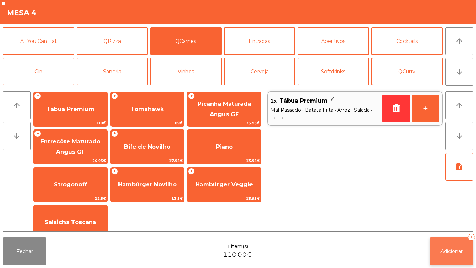
click at [445, 246] on button "Adicionar 1" at bounding box center [452, 251] width 44 height 28
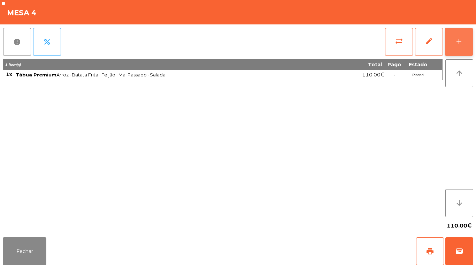
click at [451, 40] on button "add" at bounding box center [459, 42] width 28 height 28
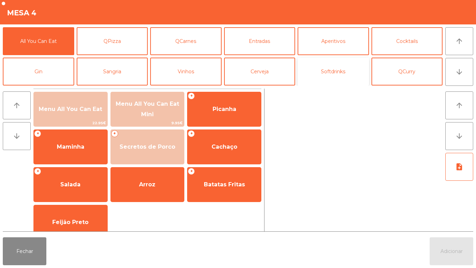
click at [333, 69] on button "Softdrinks" at bounding box center [333, 71] width 71 height 28
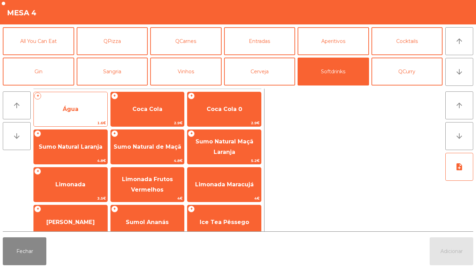
click at [84, 100] on span "Água" at bounding box center [71, 109] width 74 height 19
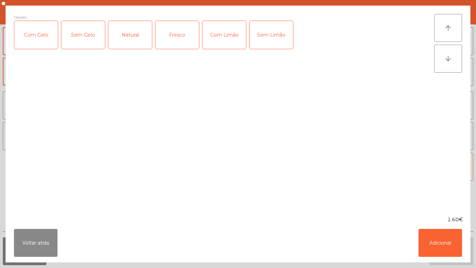
click at [183, 32] on div "Fresco" at bounding box center [177, 35] width 44 height 28
click at [449, 233] on button "Adicionar" at bounding box center [441, 243] width 44 height 28
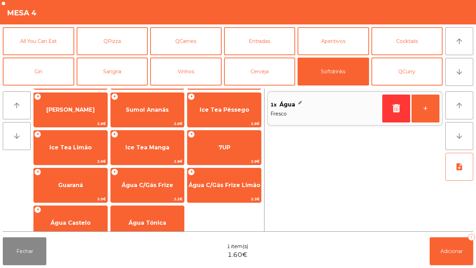
scroll to position [114, 0]
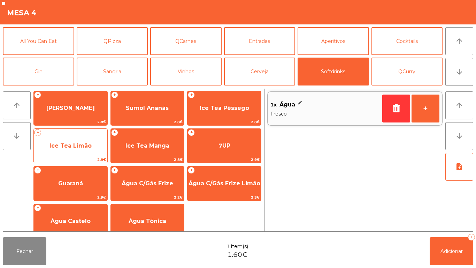
click at [66, 148] on span "Ice Tea Limão" at bounding box center [70, 145] width 42 height 7
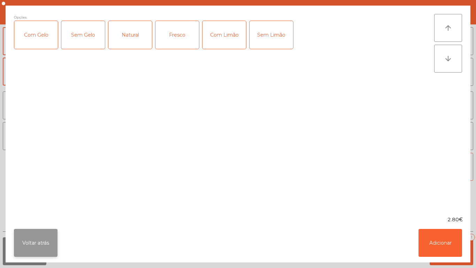
click at [24, 238] on button "Voltar atrás" at bounding box center [36, 243] width 44 height 28
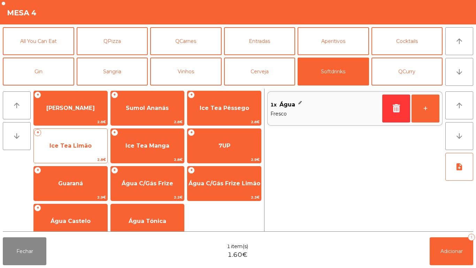
click at [77, 145] on span "Ice Tea Limão" at bounding box center [70, 145] width 42 height 7
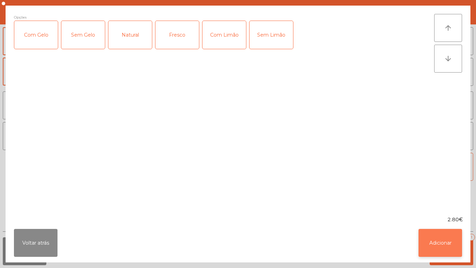
click at [460, 244] on button "Adicionar" at bounding box center [441, 243] width 44 height 28
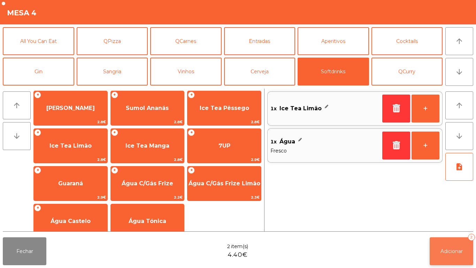
click at [446, 250] on span "Adicionar" at bounding box center [451, 251] width 22 height 6
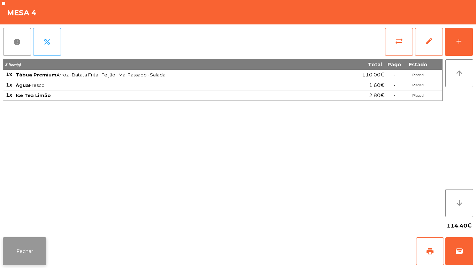
click at [29, 264] on button "Fechar" at bounding box center [25, 251] width 44 height 28
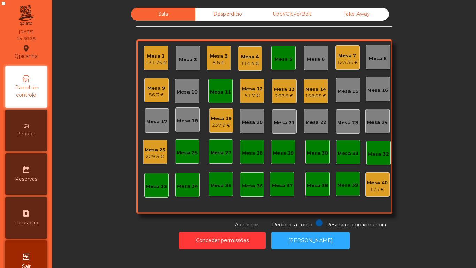
click at [243, 95] on div "51.7 €" at bounding box center [252, 95] width 21 height 7
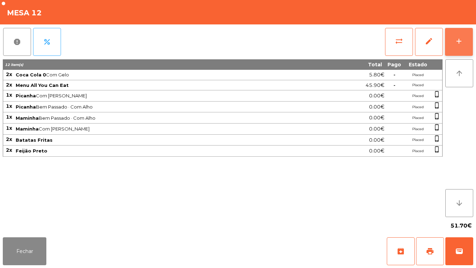
click at [458, 43] on div "add" at bounding box center [459, 41] width 8 height 8
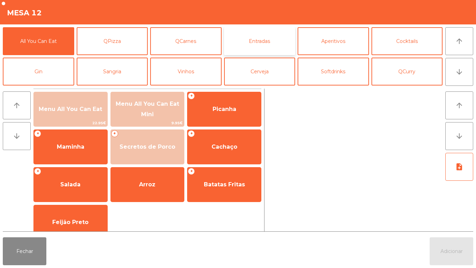
click at [274, 44] on button "Entradas" at bounding box center [259, 41] width 71 height 28
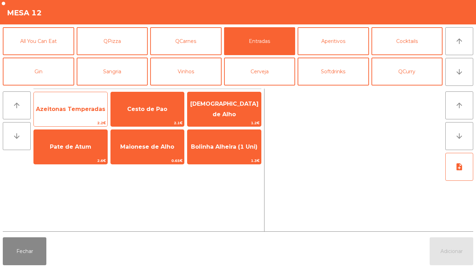
click at [79, 106] on span "Azeitonas Temperadas" at bounding box center [70, 109] width 69 height 7
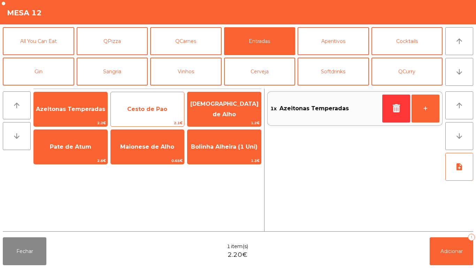
click at [149, 104] on span "Cesto de Pao" at bounding box center [148, 109] width 74 height 19
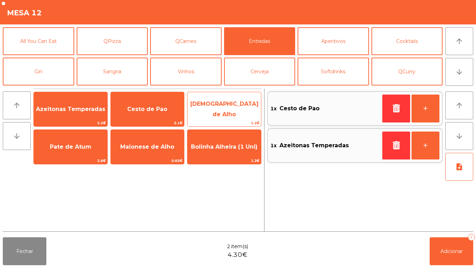
click at [237, 107] on span "[DEMOGRAPHIC_DATA] de Alho" at bounding box center [224, 108] width 68 height 17
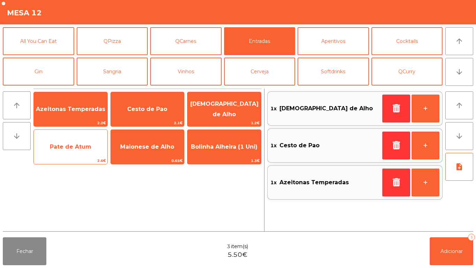
click at [76, 147] on span "Pate de Atum" at bounding box center [70, 146] width 41 height 7
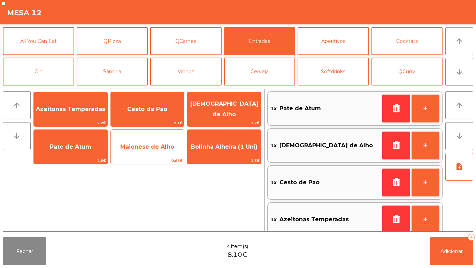
click at [160, 150] on span "Maionese de Alho" at bounding box center [148, 146] width 74 height 19
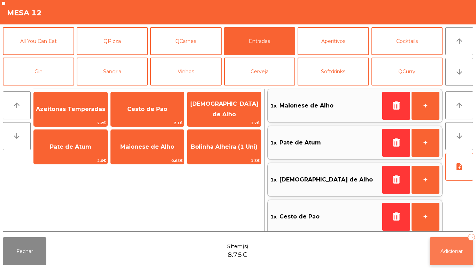
click at [453, 251] on span "Adicionar" at bounding box center [451, 251] width 22 height 6
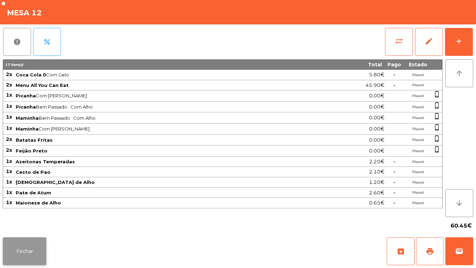
click at [30, 247] on button "Fechar" at bounding box center [25, 251] width 44 height 28
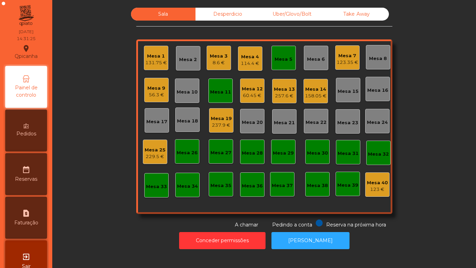
click at [158, 94] on div "56.3 €" at bounding box center [156, 94] width 18 height 7
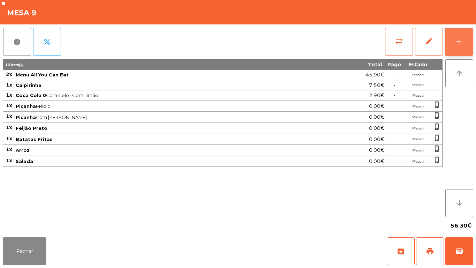
click at [452, 44] on button "add" at bounding box center [459, 42] width 28 height 28
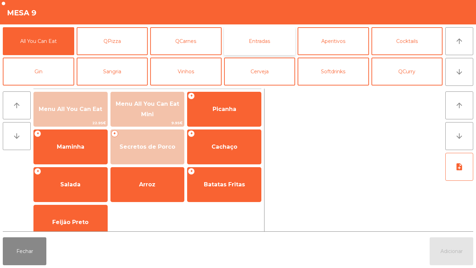
click at [272, 37] on button "Entradas" at bounding box center [259, 41] width 71 height 28
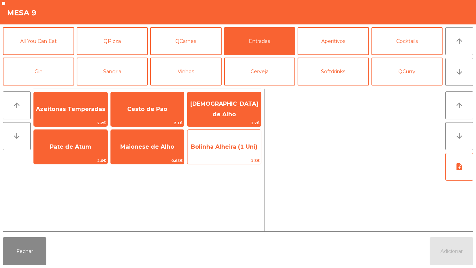
click at [238, 149] on span "Bolinha Alheira (1 Uni)" at bounding box center [224, 146] width 67 height 7
click at [235, 145] on span "Bolinha Alheira (1 Uni)" at bounding box center [224, 146] width 67 height 7
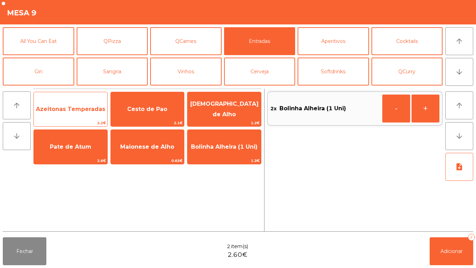
click at [60, 101] on span "Azeitonas Temperadas" at bounding box center [71, 109] width 74 height 19
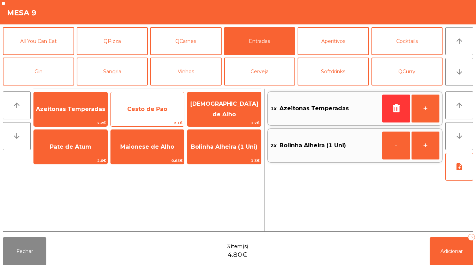
click at [145, 108] on span "Cesto de Pao" at bounding box center [147, 109] width 40 height 7
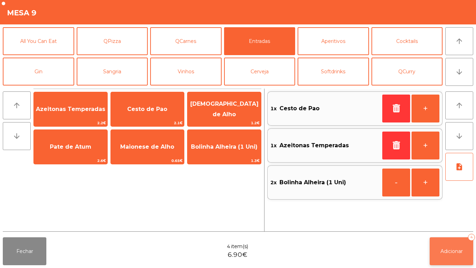
click at [437, 243] on button "Adicionar 4" at bounding box center [452, 251] width 44 height 28
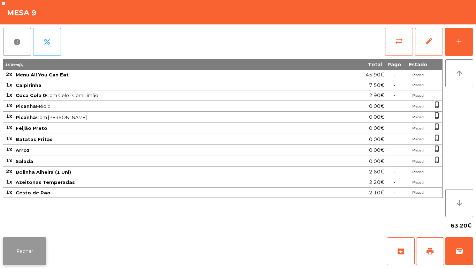
click at [37, 254] on button "Fechar" at bounding box center [25, 251] width 44 height 28
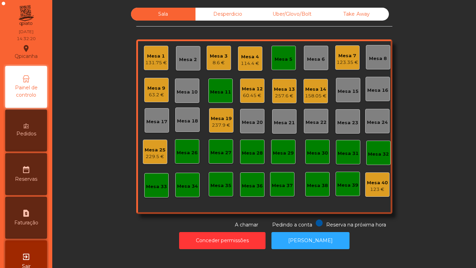
click at [214, 63] on div "8.6 €" at bounding box center [219, 62] width 18 height 7
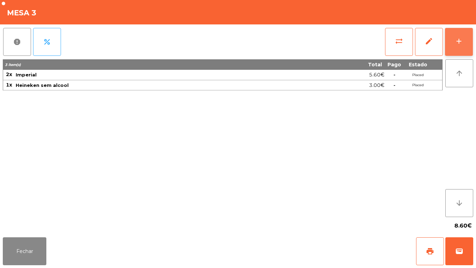
click at [455, 41] on div "add" at bounding box center [459, 41] width 8 height 8
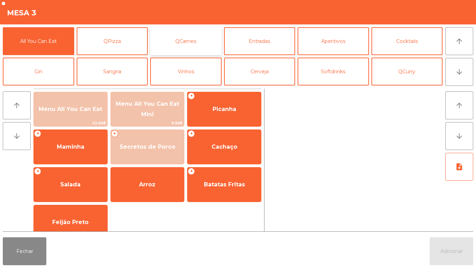
click at [201, 42] on button "QCarnes" at bounding box center [185, 41] width 71 height 28
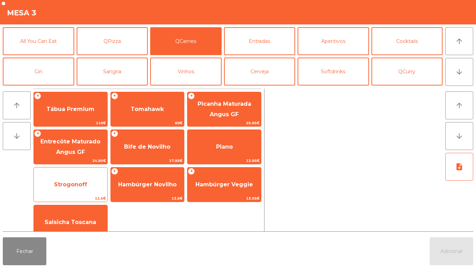
click at [95, 182] on span "Strogonoff" at bounding box center [71, 184] width 74 height 19
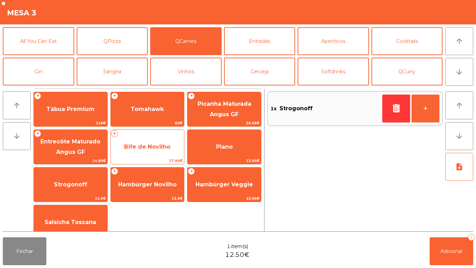
click at [167, 151] on span "Bife de Novilho" at bounding box center [148, 146] width 74 height 19
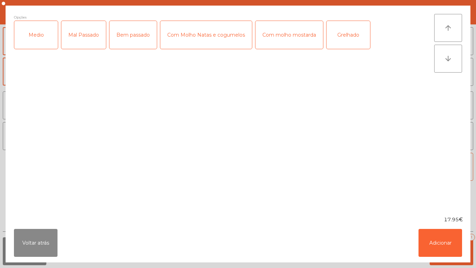
click at [48, 36] on div "Medio" at bounding box center [36, 35] width 44 height 28
click at [132, 38] on div "Bem passado" at bounding box center [132, 35] width 47 height 28
click at [301, 37] on div "Com molho mostarda" at bounding box center [289, 35] width 68 height 28
click at [437, 236] on button "Adicionar" at bounding box center [441, 243] width 44 height 28
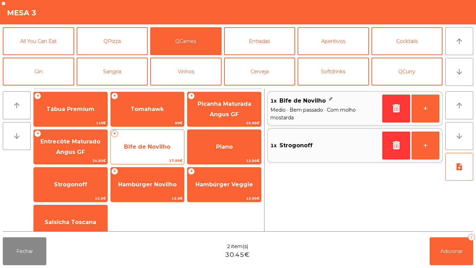
click at [159, 147] on span "Bife de Novilho" at bounding box center [147, 146] width 46 height 7
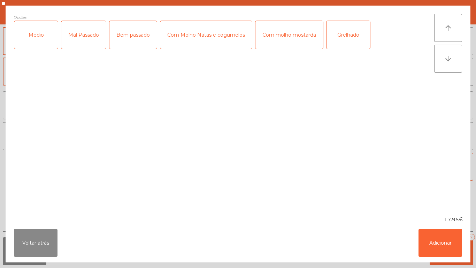
click at [44, 37] on div "Medio" at bounding box center [36, 35] width 44 height 28
click at [345, 39] on div "Grelhado" at bounding box center [349, 35] width 44 height 28
click at [436, 238] on button "Adicionar" at bounding box center [441, 243] width 44 height 28
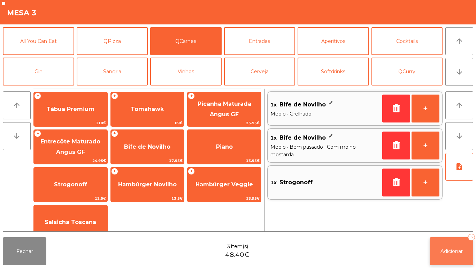
click at [452, 237] on button "Adicionar 3" at bounding box center [452, 251] width 44 height 28
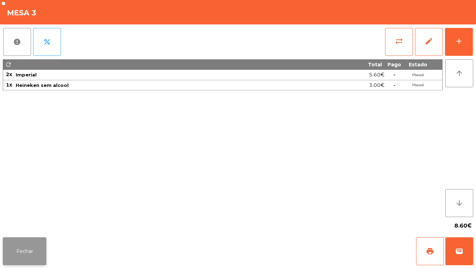
click at [34, 245] on button "Fechar" at bounding box center [25, 251] width 44 height 28
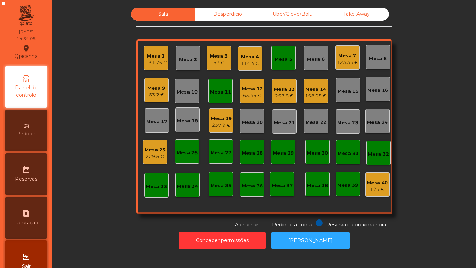
click at [219, 51] on div "Mesa 3 57 €" at bounding box center [219, 58] width 18 height 16
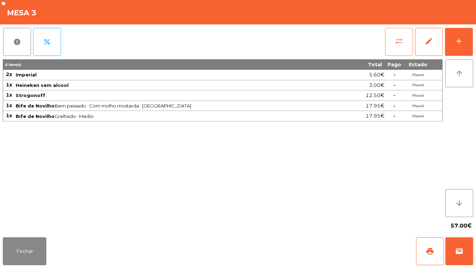
click at [396, 41] on span "sync_alt" at bounding box center [399, 41] width 8 height 8
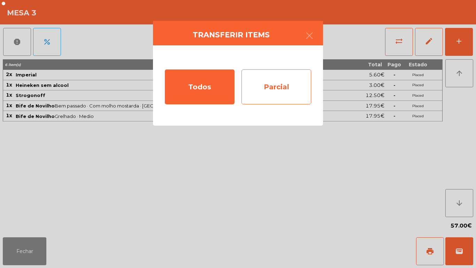
click at [292, 89] on div "Parcial" at bounding box center [276, 86] width 70 height 35
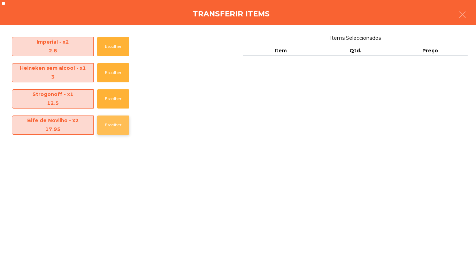
click at [119, 125] on button "Escolher" at bounding box center [113, 124] width 32 height 19
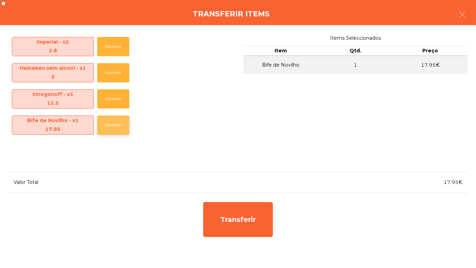
click at [120, 122] on button "Escolher" at bounding box center [113, 124] width 32 height 19
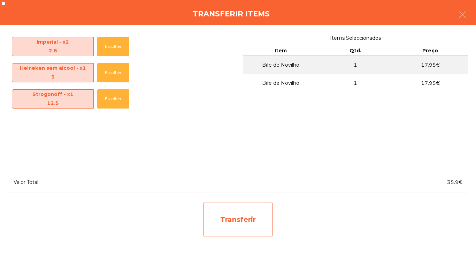
click at [251, 217] on div "Transferir" at bounding box center [238, 219] width 70 height 35
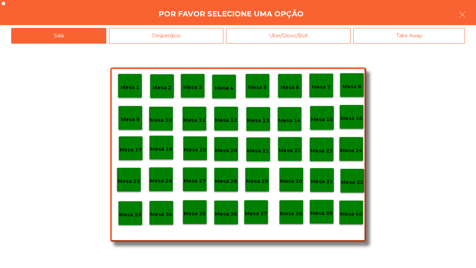
click at [200, 39] on div "Desperdicio" at bounding box center [166, 36] width 114 height 16
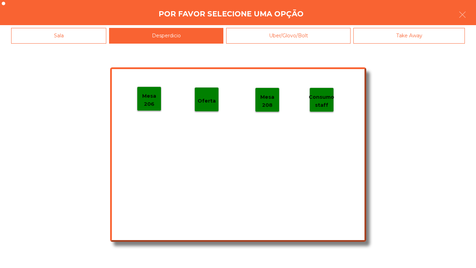
click at [154, 96] on p "Mesa 206" at bounding box center [149, 100] width 24 height 16
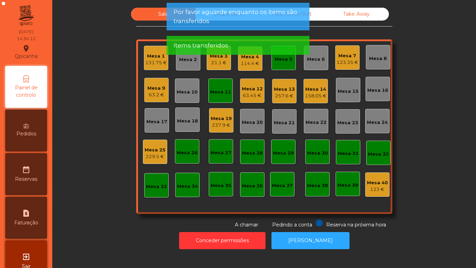
click at [224, 64] on div "21.1 €" at bounding box center [219, 62] width 18 height 7
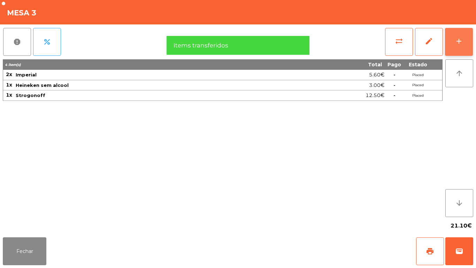
click at [450, 48] on button "add" at bounding box center [459, 42] width 28 height 28
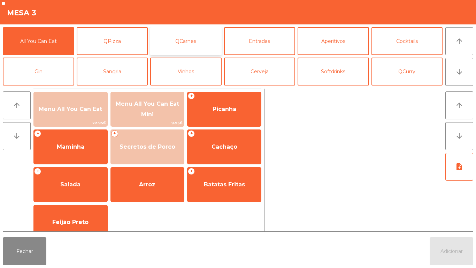
click at [200, 54] on button "QCarnes" at bounding box center [185, 41] width 71 height 28
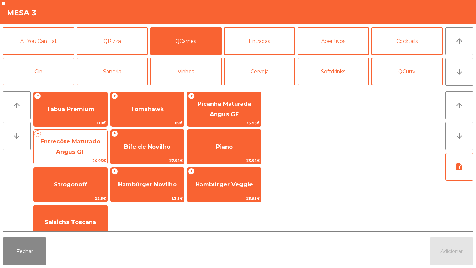
click at [86, 149] on span "Entrecôte Maturado Angus GF" at bounding box center [71, 147] width 74 height 30
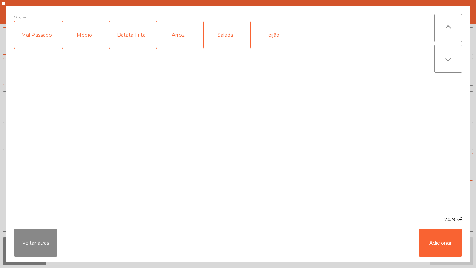
click at [86, 36] on div "Médio" at bounding box center [84, 35] width 44 height 28
click at [182, 33] on div "Arroz" at bounding box center [178, 35] width 44 height 28
click at [265, 39] on div "Feijão" at bounding box center [273, 35] width 44 height 28
click at [434, 244] on button "Adicionar" at bounding box center [441, 243] width 44 height 28
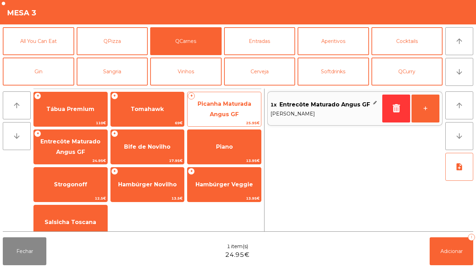
click at [240, 114] on span "Picanha Maturada Angus GF" at bounding box center [224, 109] width 74 height 30
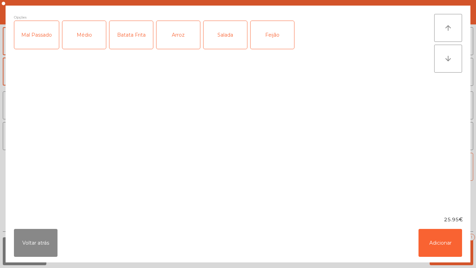
click at [92, 34] on div "Médio" at bounding box center [84, 35] width 44 height 28
click at [180, 39] on div "Arroz" at bounding box center [178, 35] width 44 height 28
click at [280, 46] on div "Feijão" at bounding box center [273, 35] width 44 height 28
click at [184, 41] on div "Arroz" at bounding box center [178, 35] width 44 height 28
click at [141, 38] on div "Batata Frita" at bounding box center [131, 35] width 44 height 28
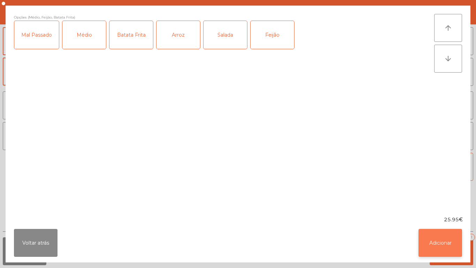
click at [435, 235] on button "Adicionar" at bounding box center [441, 243] width 44 height 28
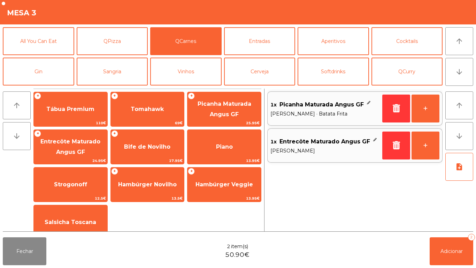
click at [339, 147] on span "Médio · Arroz · Feijão" at bounding box center [324, 151] width 109 height 8
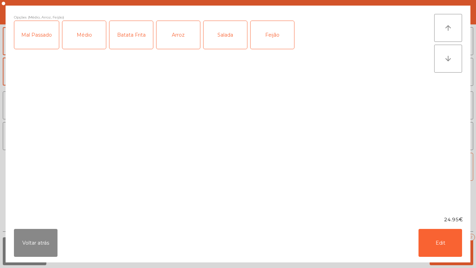
click at [182, 40] on div "Arroz" at bounding box center [178, 35] width 44 height 28
click at [136, 41] on div "Batata Frita" at bounding box center [131, 35] width 44 height 28
click at [437, 238] on button "Edit" at bounding box center [441, 243] width 44 height 28
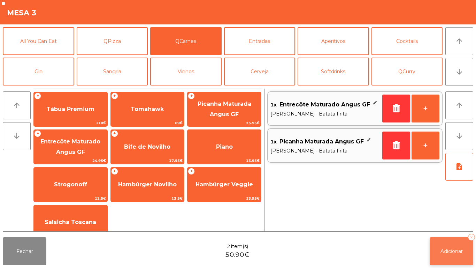
click at [446, 248] on span "Adicionar" at bounding box center [451, 251] width 22 height 6
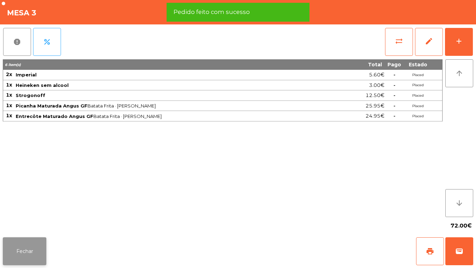
click at [39, 250] on button "Fechar" at bounding box center [25, 251] width 44 height 28
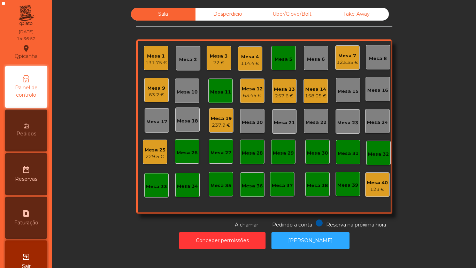
click at [210, 57] on div "Mesa 3" at bounding box center [219, 56] width 18 height 7
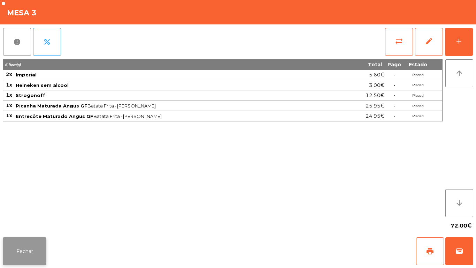
click at [22, 250] on button "Fechar" at bounding box center [25, 251] width 44 height 28
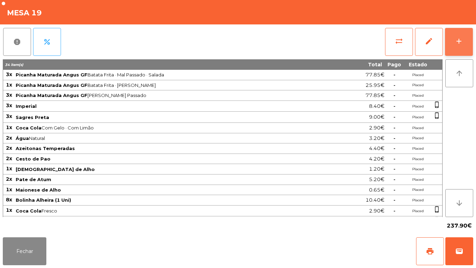
click at [461, 33] on button "add" at bounding box center [459, 42] width 28 height 28
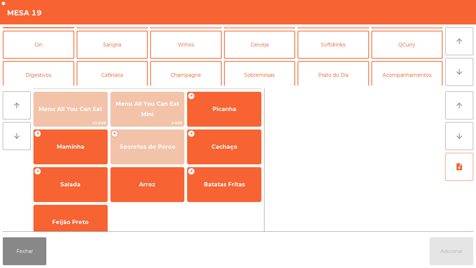
scroll to position [32, 0]
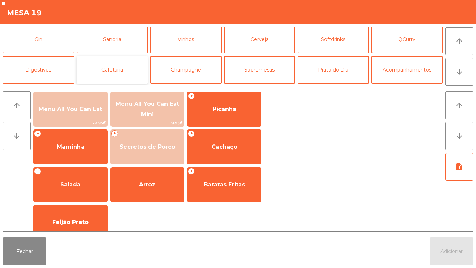
click at [116, 70] on button "Cafetaria" at bounding box center [112, 70] width 71 height 28
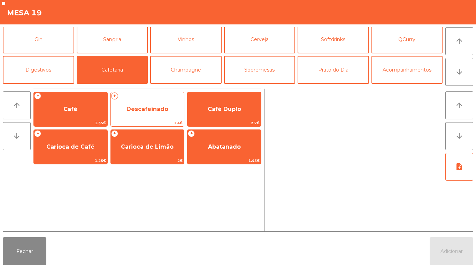
click at [153, 103] on span "Descafeinado" at bounding box center [148, 109] width 74 height 19
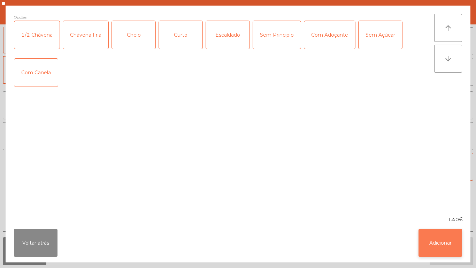
click at [449, 235] on button "Adicionar" at bounding box center [441, 243] width 44 height 28
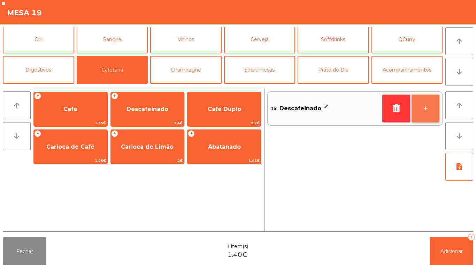
click at [430, 106] on button "+" at bounding box center [426, 108] width 28 height 28
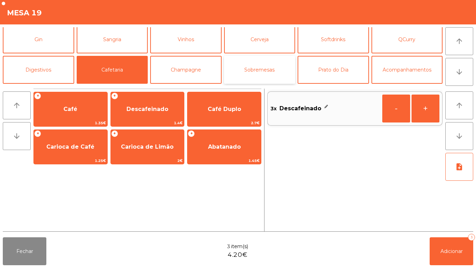
click at [267, 68] on button "Sobremesas" at bounding box center [259, 70] width 71 height 28
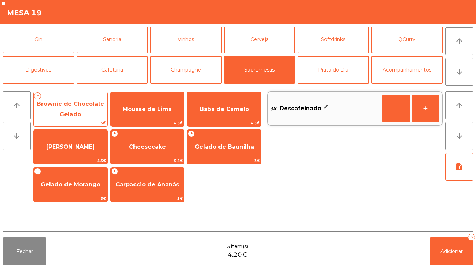
click at [77, 113] on span "Brownie de Chocolate Gelado" at bounding box center [70, 108] width 67 height 17
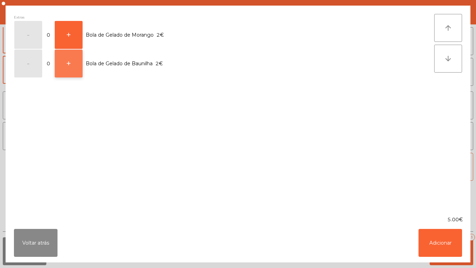
click at [65, 70] on button "+" at bounding box center [69, 63] width 28 height 28
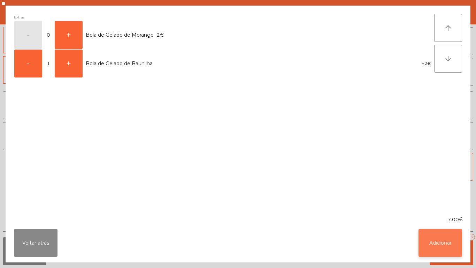
click at [454, 233] on button "Adicionar" at bounding box center [441, 243] width 44 height 28
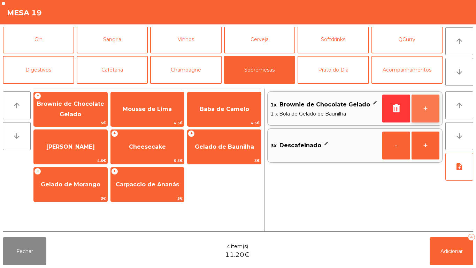
click at [430, 109] on button "+" at bounding box center [426, 108] width 28 height 28
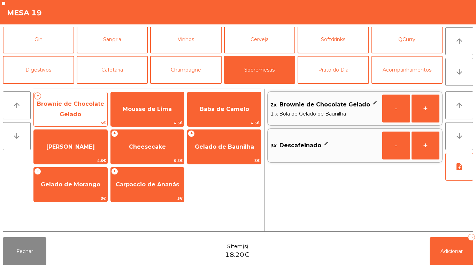
click at [81, 107] on span "Brownie de Chocolate Gelado" at bounding box center [70, 108] width 67 height 17
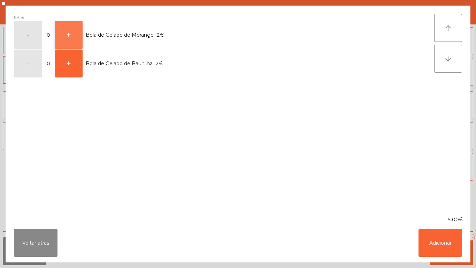
click at [70, 33] on button "+" at bounding box center [69, 35] width 28 height 28
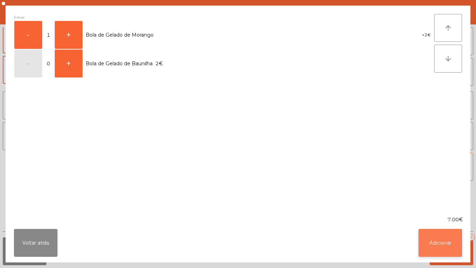
click at [439, 237] on button "Adicionar" at bounding box center [441, 243] width 44 height 28
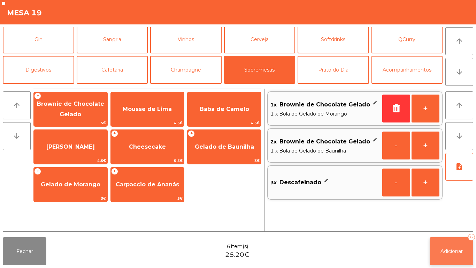
click at [452, 251] on span "Adicionar" at bounding box center [451, 251] width 22 height 6
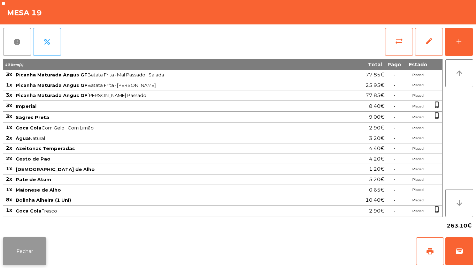
click at [24, 250] on button "Fechar" at bounding box center [25, 251] width 44 height 28
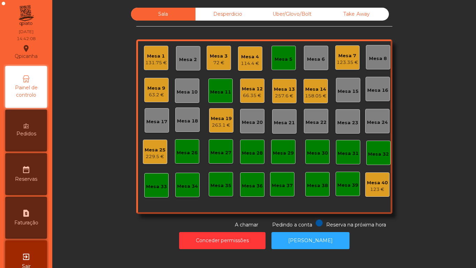
click at [245, 63] on div "114.4 €" at bounding box center [250, 63] width 18 height 7
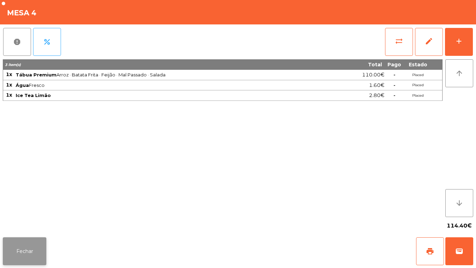
click at [35, 237] on button "Fechar" at bounding box center [25, 251] width 44 height 28
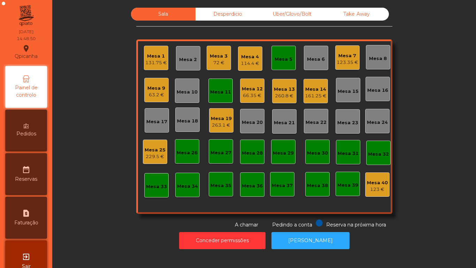
click at [223, 113] on div "Mesa 19 263.1 €" at bounding box center [221, 120] width 21 height 16
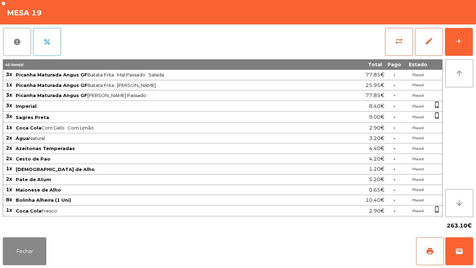
scroll to position [41, 0]
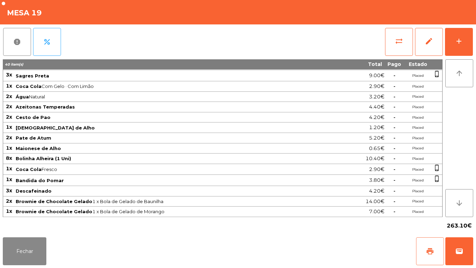
click at [428, 250] on span "print" at bounding box center [430, 251] width 8 height 8
click at [32, 242] on button "Fechar" at bounding box center [25, 251] width 44 height 28
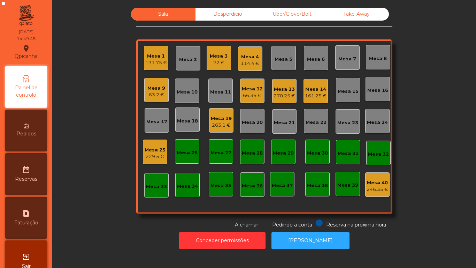
click at [155, 59] on div "Mesa 1" at bounding box center [156, 56] width 22 height 7
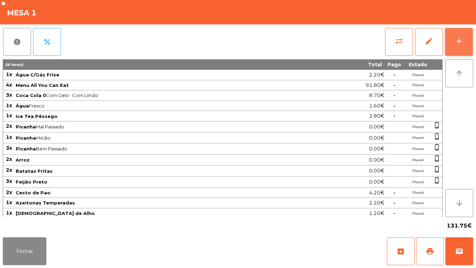
click at [455, 41] on div "add" at bounding box center [459, 41] width 8 height 8
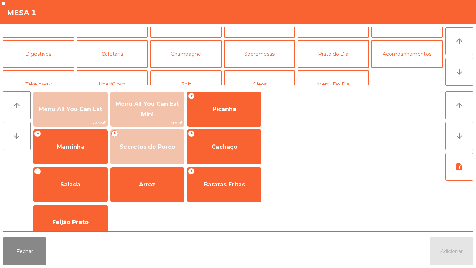
scroll to position [53, 0]
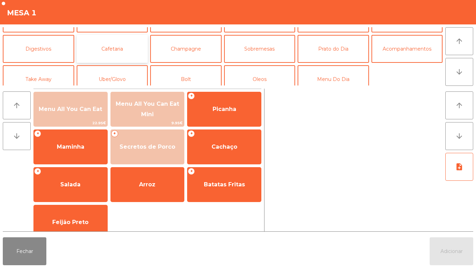
click at [117, 49] on button "Cafetaria" at bounding box center [112, 49] width 71 height 28
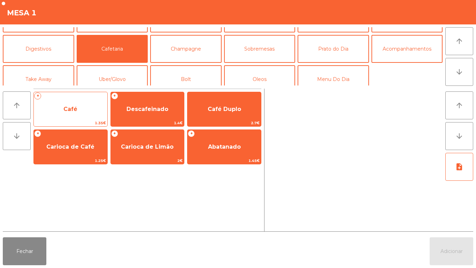
click at [71, 108] on span "Café" at bounding box center [70, 109] width 14 height 7
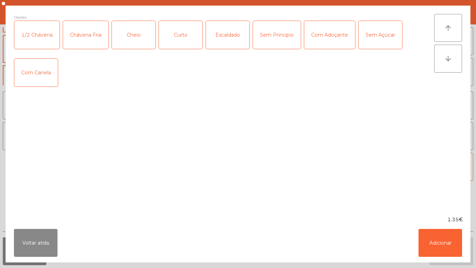
click at [335, 33] on div "Com Adoçante" at bounding box center [329, 35] width 51 height 28
click at [439, 238] on button "Adicionar" at bounding box center [441, 243] width 44 height 28
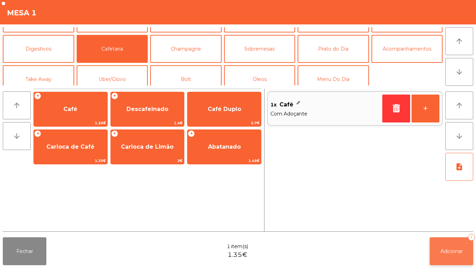
click at [447, 250] on span "Adicionar" at bounding box center [451, 251] width 22 height 6
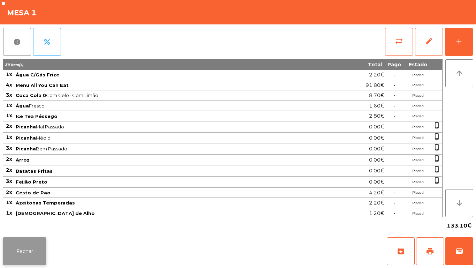
click at [33, 246] on button "Fechar" at bounding box center [25, 251] width 44 height 28
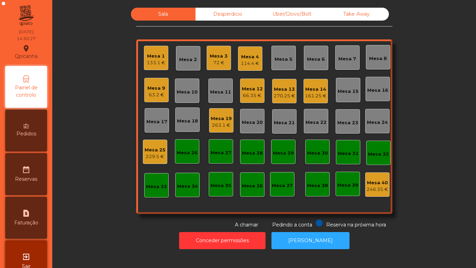
click at [245, 59] on div "Mesa 4" at bounding box center [250, 56] width 18 height 7
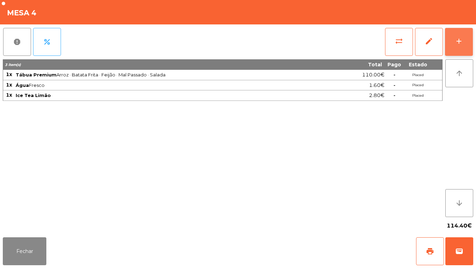
click at [453, 41] on button "add" at bounding box center [459, 42] width 28 height 28
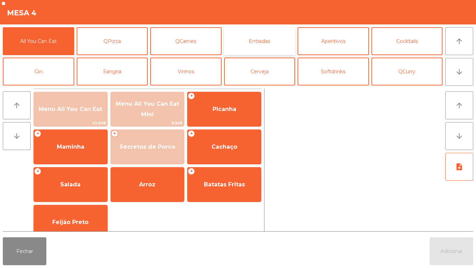
click at [265, 34] on button "Entradas" at bounding box center [259, 41] width 71 height 28
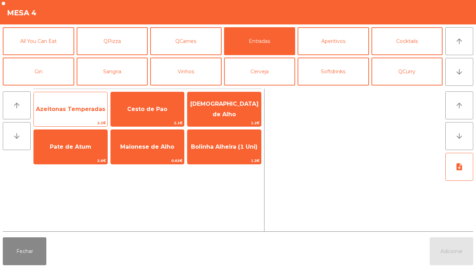
click at [75, 107] on span "Azeitonas Temperadas" at bounding box center [70, 109] width 69 height 7
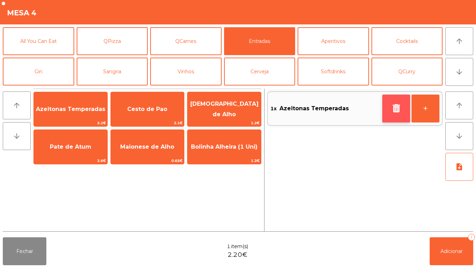
click at [391, 101] on button "button" at bounding box center [396, 108] width 28 height 28
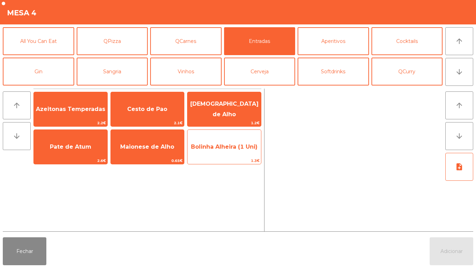
click at [232, 141] on span "Bolinha Alheira (1 Uni)" at bounding box center [224, 146] width 74 height 19
click at [231, 147] on span "Bolinha Alheira (1 Uni)" at bounding box center [224, 146] width 67 height 7
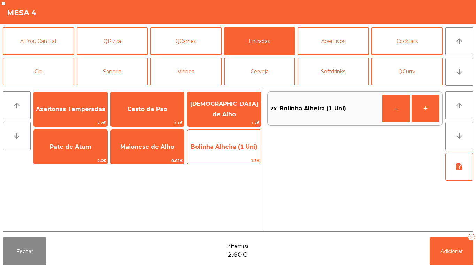
click at [229, 151] on span "Bolinha Alheira (1 Uni)" at bounding box center [224, 146] width 74 height 19
click at [227, 145] on span "Bolinha Alheira (1 Uni)" at bounding box center [224, 146] width 67 height 7
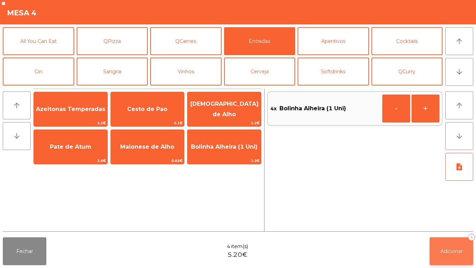
click at [445, 244] on button "Adicionar 4" at bounding box center [452, 251] width 44 height 28
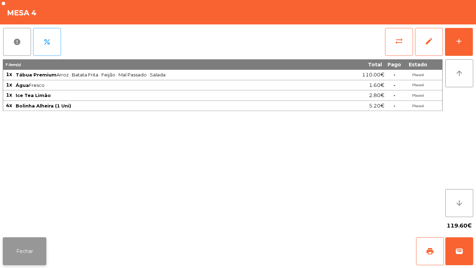
click at [24, 239] on button "Fechar" at bounding box center [25, 251] width 44 height 28
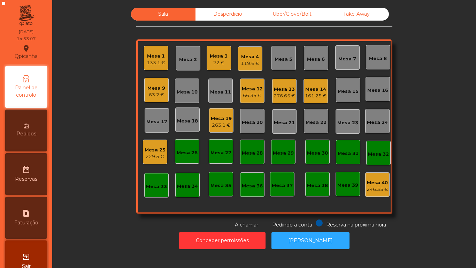
click at [248, 91] on div "Mesa 12" at bounding box center [252, 88] width 21 height 7
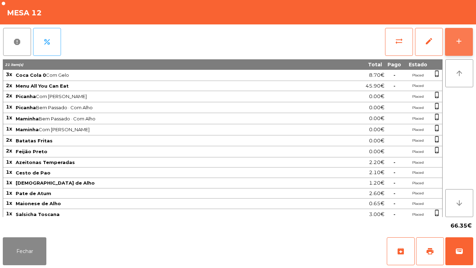
click at [453, 41] on button "add" at bounding box center [459, 42] width 28 height 28
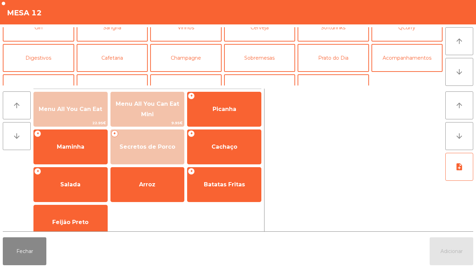
scroll to position [45, 0]
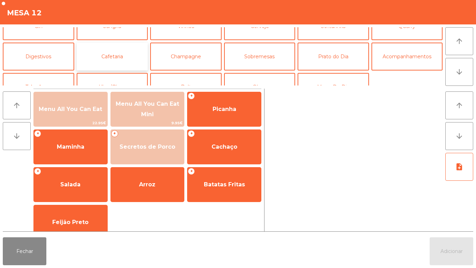
click at [127, 56] on button "Cafetaria" at bounding box center [112, 57] width 71 height 28
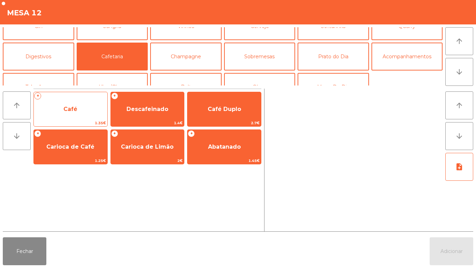
click at [87, 106] on span "Café" at bounding box center [71, 109] width 74 height 19
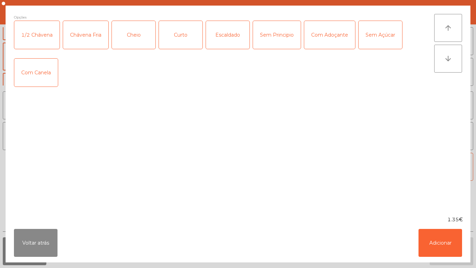
click at [87, 41] on div "Chávena Fria" at bounding box center [85, 35] width 45 height 28
click at [184, 37] on div "Curto" at bounding box center [181, 35] width 44 height 28
click at [337, 33] on div "Com Adoçante" at bounding box center [329, 35] width 51 height 28
click at [450, 239] on button "Adicionar" at bounding box center [441, 243] width 44 height 28
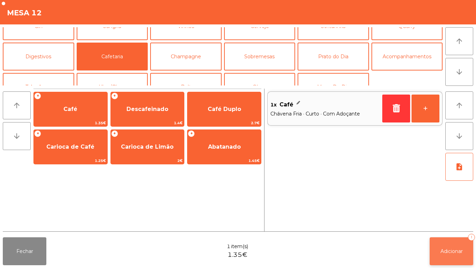
click at [449, 244] on button "Adicionar 1" at bounding box center [452, 251] width 44 height 28
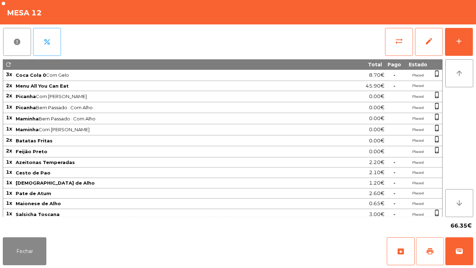
click at [427, 251] on span "print" at bounding box center [430, 251] width 8 height 8
click at [36, 260] on button "Fechar" at bounding box center [25, 251] width 44 height 28
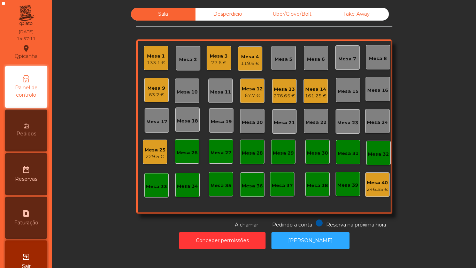
click at [160, 59] on div "Mesa 1" at bounding box center [156, 56] width 18 height 7
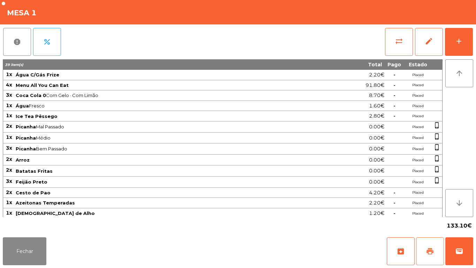
click at [428, 250] on span "print" at bounding box center [430, 251] width 8 height 8
click at [40, 245] on button "Fechar" at bounding box center [25, 251] width 44 height 28
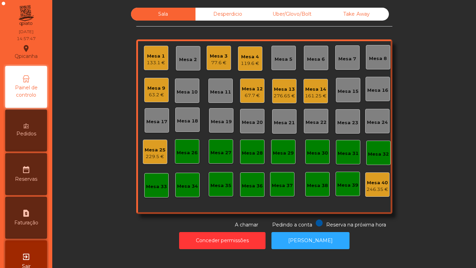
click at [250, 92] on div "67.7 €" at bounding box center [252, 95] width 21 height 7
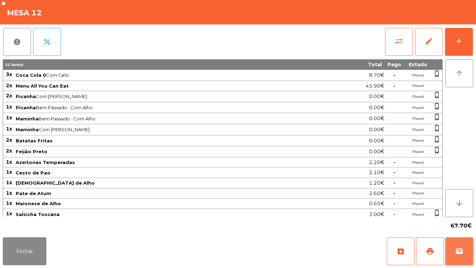
click at [458, 247] on span "wallet" at bounding box center [459, 251] width 8 height 8
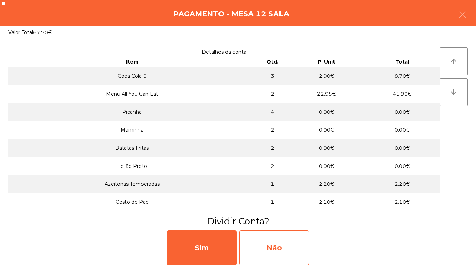
click at [281, 245] on div "Não" at bounding box center [274, 247] width 70 height 35
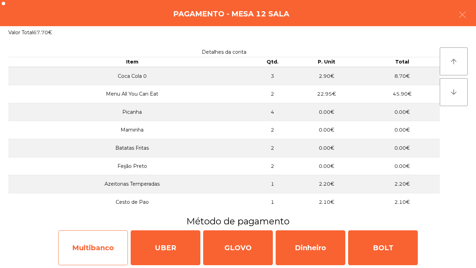
click at [94, 247] on div "Multibanco" at bounding box center [93, 247] width 70 height 35
select select "**"
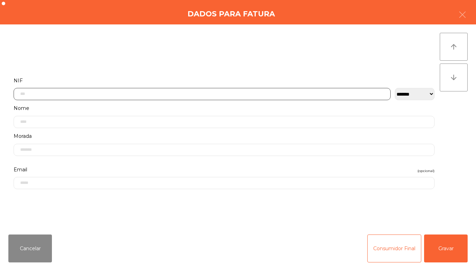
click at [125, 92] on input "text" at bounding box center [202, 94] width 377 height 12
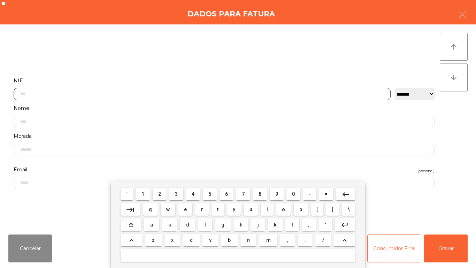
scroll to position [43, 0]
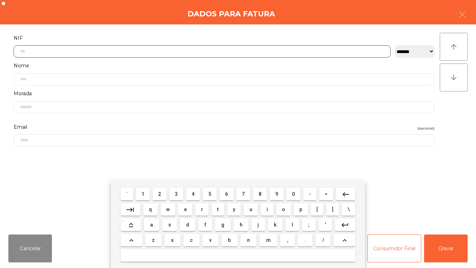
click at [211, 191] on span "5" at bounding box center [209, 194] width 3 height 6
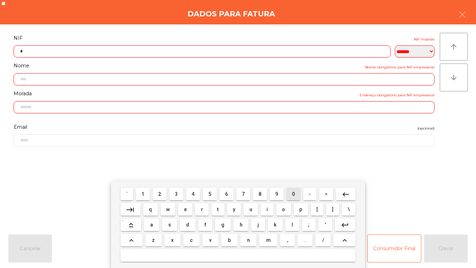
click at [296, 188] on button "0" at bounding box center [293, 193] width 14 height 13
click at [277, 193] on span "9" at bounding box center [276, 194] width 3 height 6
click at [260, 193] on span "8" at bounding box center [260, 194] width 3 height 6
click at [210, 193] on span "5" at bounding box center [209, 194] width 3 height 6
click at [143, 193] on span "1" at bounding box center [142, 194] width 3 height 6
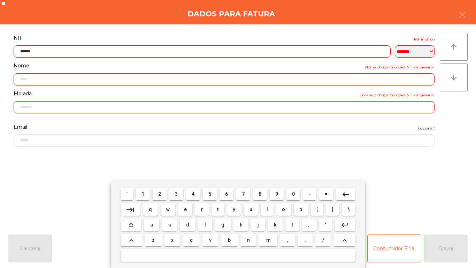
click at [248, 193] on button "7" at bounding box center [243, 193] width 14 height 13
click at [143, 193] on span "1" at bounding box center [142, 194] width 3 height 6
type input "*********"
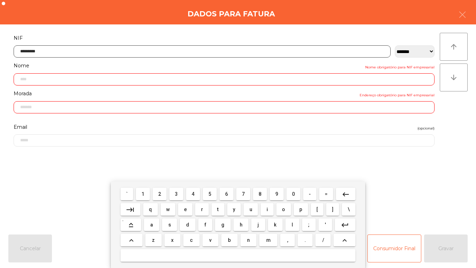
type input "**********"
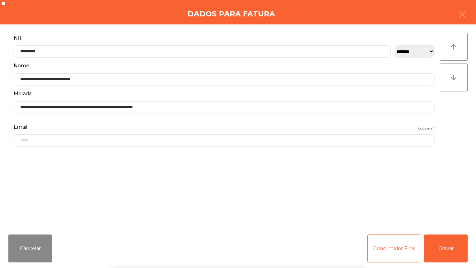
click at [444, 243] on div "` 1 2 3 4 5 6 7 8 9 0 - = keyboard_backspace keyboard_tab q w e r t y u i o p […" at bounding box center [238, 224] width 476 height 86
click at [451, 246] on button "Gravar" at bounding box center [446, 248] width 44 height 28
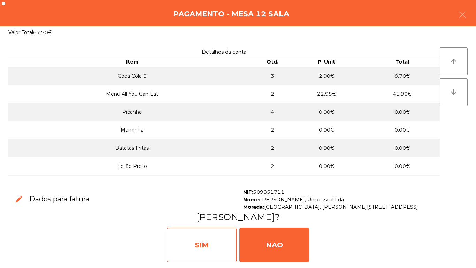
click at [200, 235] on div "SIM" at bounding box center [202, 244] width 70 height 35
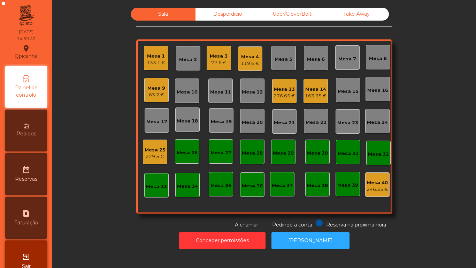
click at [155, 63] on div "133.1 €" at bounding box center [156, 62] width 18 height 7
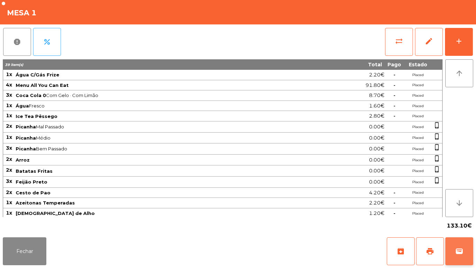
click at [468, 245] on button "wallet" at bounding box center [459, 251] width 28 height 28
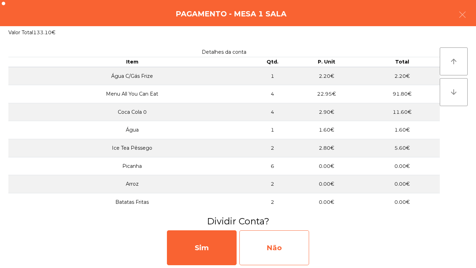
click at [294, 246] on div "Não" at bounding box center [274, 247] width 70 height 35
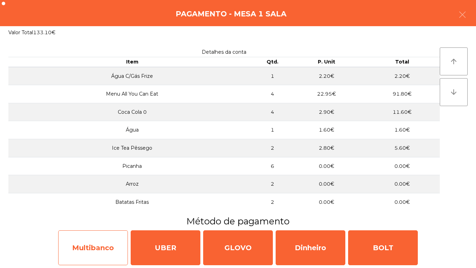
click at [94, 245] on div "Multibanco" at bounding box center [93, 247] width 70 height 35
select select "**"
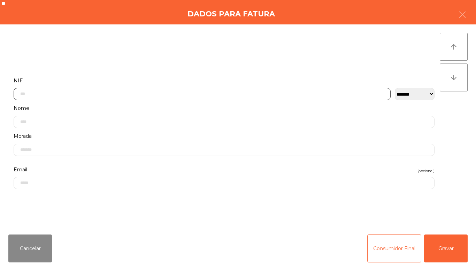
click at [138, 92] on input "text" at bounding box center [202, 94] width 377 height 12
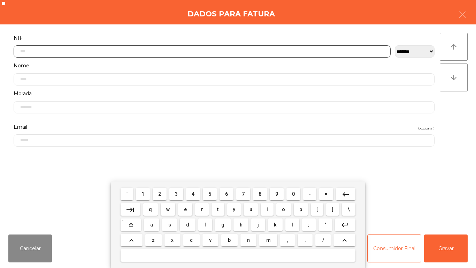
click at [149, 188] on button "1" at bounding box center [143, 193] width 14 height 13
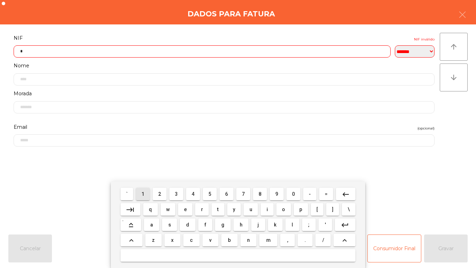
click at [143, 193] on span "1" at bounding box center [142, 194] width 3 height 6
click at [180, 197] on button "3" at bounding box center [176, 193] width 14 height 13
click at [227, 193] on span "6" at bounding box center [226, 194] width 3 height 6
click at [178, 192] on span "3" at bounding box center [176, 194] width 3 height 6
click at [193, 193] on span "4" at bounding box center [193, 194] width 3 height 6
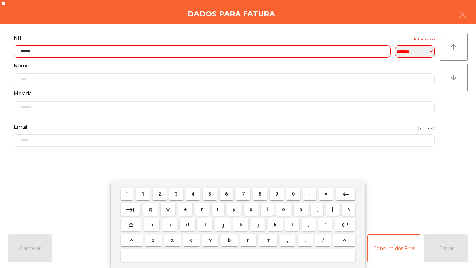
click at [149, 186] on mat-keyboard-key "1" at bounding box center [143, 193] width 17 height 15
click at [210, 193] on span "5" at bounding box center [209, 194] width 3 height 6
click at [177, 193] on span "3" at bounding box center [176, 194] width 3 height 6
click at [351, 191] on button "keyboard_backspace" at bounding box center [346, 193] width 20 height 13
click at [345, 193] on mat-icon "keyboard_backspace" at bounding box center [346, 194] width 8 height 8
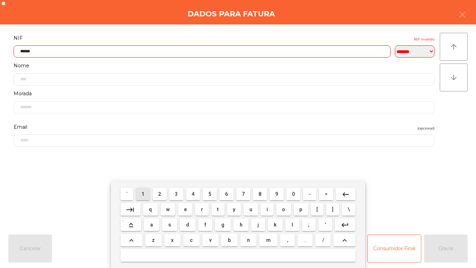
click at [143, 193] on span "1" at bounding box center [142, 194] width 3 height 6
click at [215, 193] on button "5" at bounding box center [210, 193] width 14 height 13
click at [171, 191] on button "3" at bounding box center [176, 193] width 14 height 13
type input "*********"
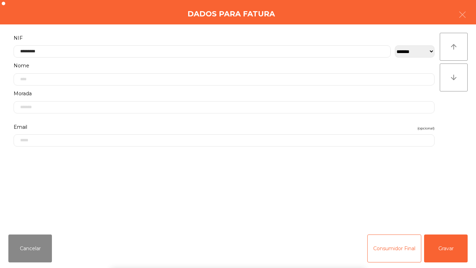
click at [457, 258] on div "` 1 2 3 4 5 6 7 8 9 0 - = keyboard_backspace keyboard_tab q w e r t y u i o p […" at bounding box center [238, 224] width 476 height 86
click at [447, 246] on button "Gravar" at bounding box center [446, 248] width 44 height 28
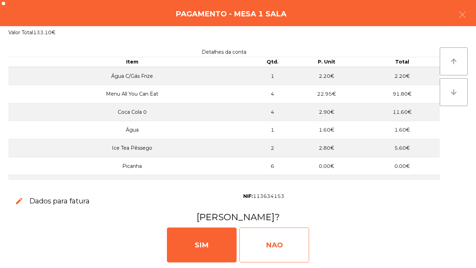
click at [291, 243] on div "NAO" at bounding box center [274, 244] width 70 height 35
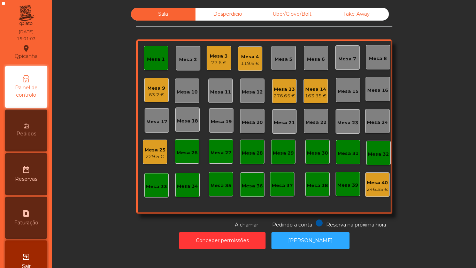
click at [215, 62] on div "77.6 €" at bounding box center [219, 62] width 18 height 7
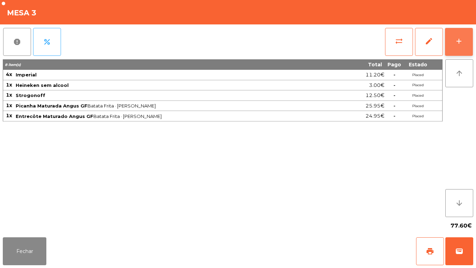
click at [458, 45] on button "add" at bounding box center [459, 42] width 28 height 28
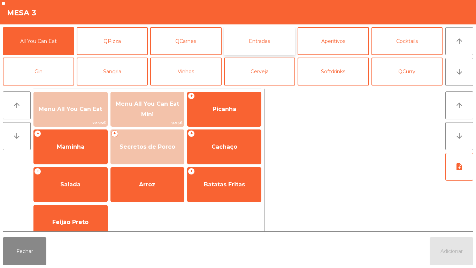
click at [268, 47] on button "Entradas" at bounding box center [259, 41] width 71 height 28
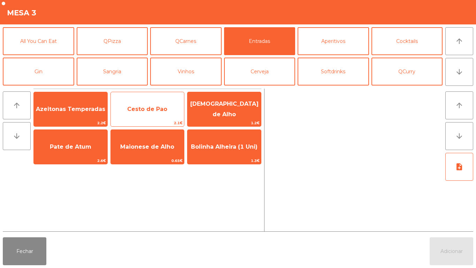
click at [125, 110] on span "Cesto de Pao" at bounding box center [148, 109] width 74 height 19
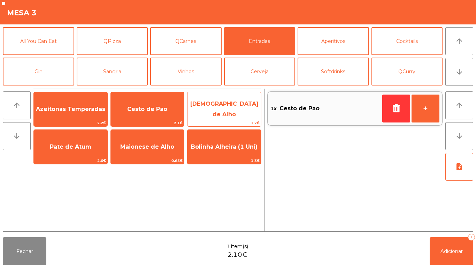
click at [222, 104] on span "[DEMOGRAPHIC_DATA] de Alho" at bounding box center [224, 109] width 74 height 30
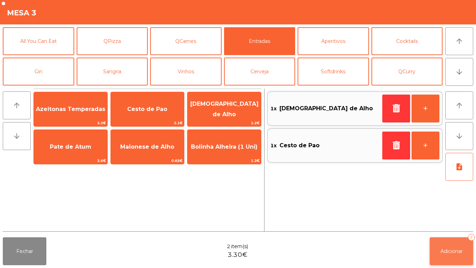
click at [451, 258] on button "Adicionar 2" at bounding box center [452, 251] width 44 height 28
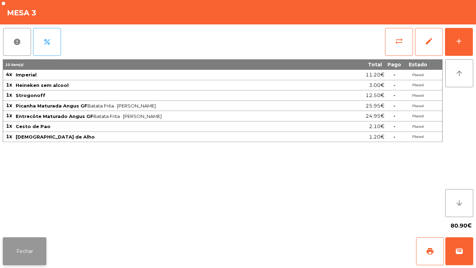
click at [31, 243] on button "Fechar" at bounding box center [25, 251] width 44 height 28
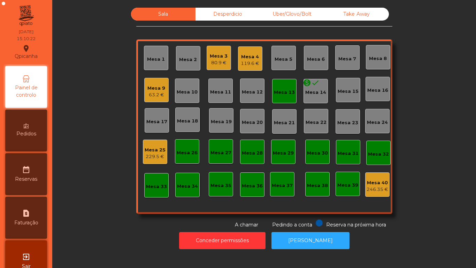
click at [158, 96] on div "63.2 €" at bounding box center [156, 94] width 18 height 7
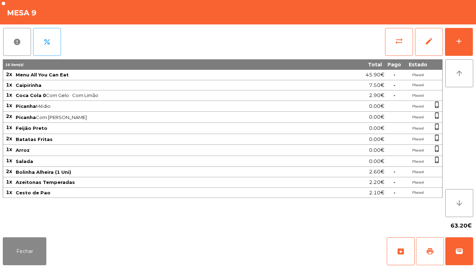
click at [423, 247] on button "print" at bounding box center [430, 251] width 28 height 28
click at [44, 246] on button "Fechar" at bounding box center [25, 251] width 44 height 28
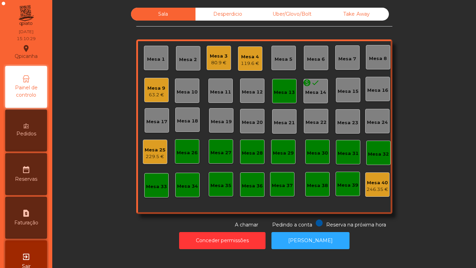
click at [155, 156] on div "229.5 €" at bounding box center [155, 156] width 21 height 7
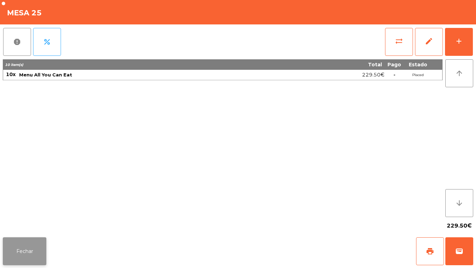
click at [24, 249] on button "Fechar" at bounding box center [25, 251] width 44 height 28
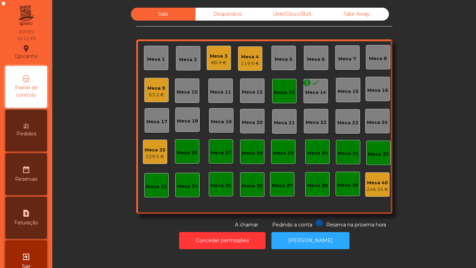
click at [155, 95] on div "63.2 €" at bounding box center [156, 94] width 18 height 7
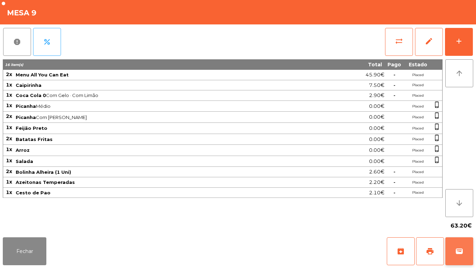
click at [460, 247] on span "wallet" at bounding box center [459, 251] width 8 height 8
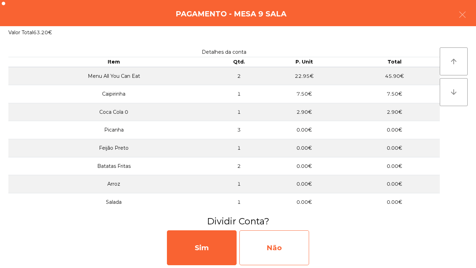
click at [279, 244] on div "Não" at bounding box center [274, 247] width 70 height 35
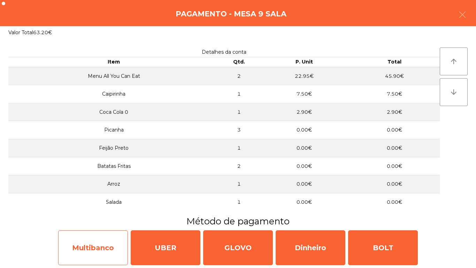
click at [105, 244] on div "Multibanco" at bounding box center [93, 247] width 70 height 35
select select "**"
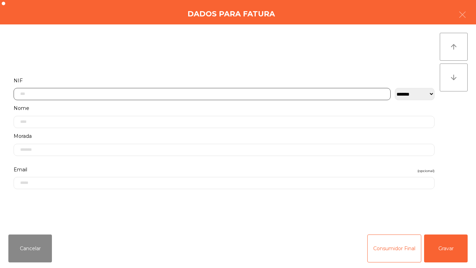
click at [169, 93] on input "text" at bounding box center [202, 94] width 377 height 12
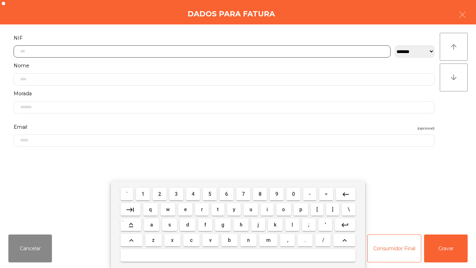
click at [209, 192] on span "5" at bounding box center [209, 194] width 3 height 6
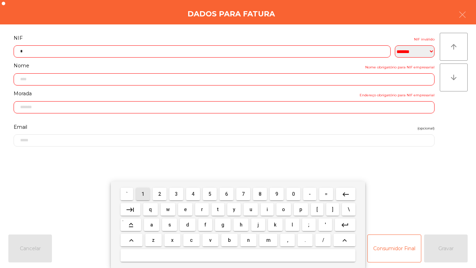
click at [138, 192] on button "1" at bounding box center [143, 193] width 14 height 13
click at [227, 194] on span "6" at bounding box center [226, 194] width 3 height 6
click at [193, 193] on span "4" at bounding box center [193, 194] width 3 height 6
click at [260, 193] on span "8" at bounding box center [260, 194] width 3 height 6
click at [160, 193] on span "2" at bounding box center [159, 194] width 3 height 6
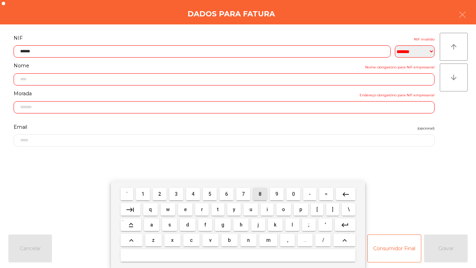
click at [261, 193] on span "8" at bounding box center [260, 194] width 3 height 6
click at [143, 193] on span "1" at bounding box center [142, 194] width 3 height 6
click at [210, 191] on span "5" at bounding box center [209, 194] width 3 height 6
type input "*********"
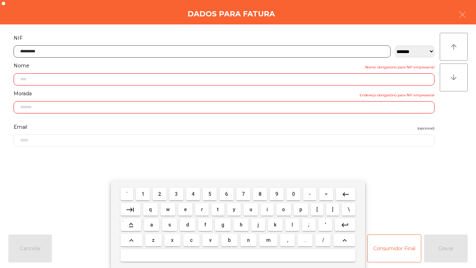
type input "**********"
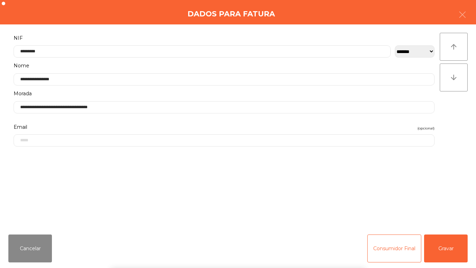
click at [446, 244] on div "` 1 2 3 4 5 6 7 8 9 0 - = keyboard_backspace keyboard_tab q w e r t y u i o p […" at bounding box center [238, 224] width 476 height 86
click at [450, 250] on button "Gravar" at bounding box center [446, 248] width 44 height 28
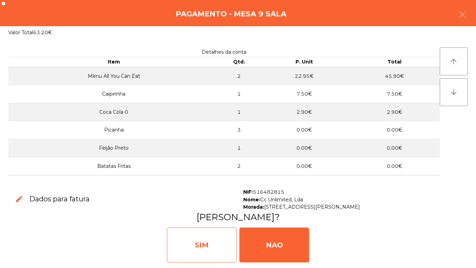
click at [208, 241] on div "SIM" at bounding box center [202, 244] width 70 height 35
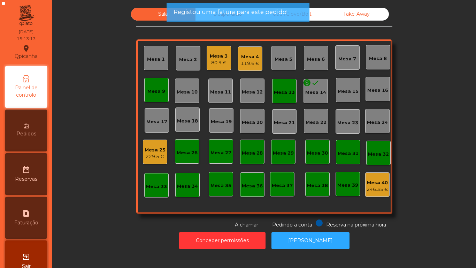
click at [159, 91] on div "Mesa 9" at bounding box center [156, 91] width 18 height 7
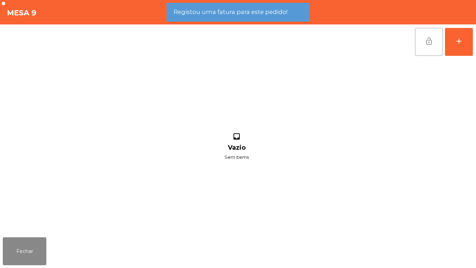
click at [417, 42] on button "lock_open" at bounding box center [429, 42] width 28 height 28
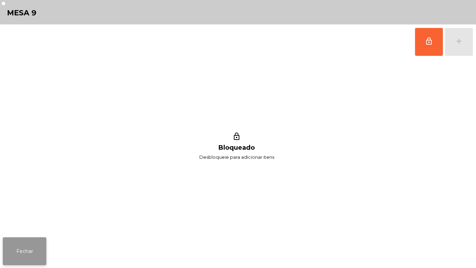
click at [42, 240] on button "Fechar" at bounding box center [25, 251] width 44 height 28
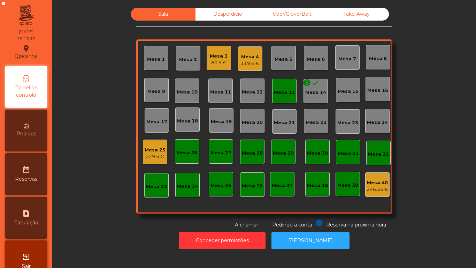
click at [285, 97] on div "Mesa 13" at bounding box center [284, 91] width 24 height 24
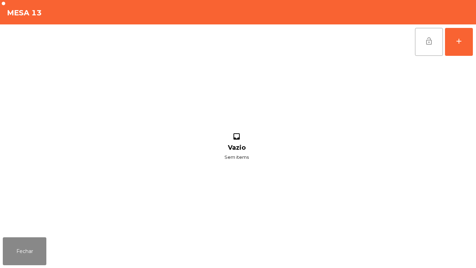
click at [419, 40] on button "lock_open" at bounding box center [429, 42] width 28 height 28
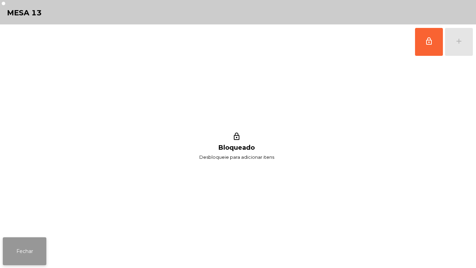
click at [39, 250] on button "Fechar" at bounding box center [25, 251] width 44 height 28
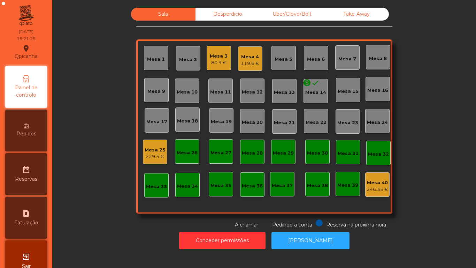
click at [214, 56] on div "Mesa 3" at bounding box center [219, 56] width 18 height 7
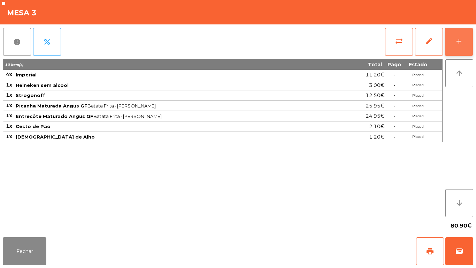
click at [448, 41] on button "add" at bounding box center [459, 42] width 28 height 28
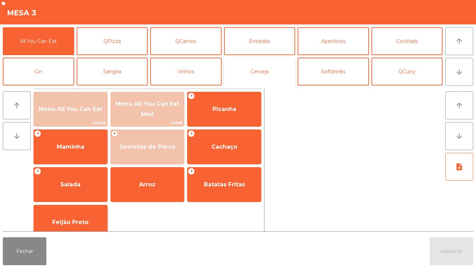
click at [273, 76] on button "Cerveja" at bounding box center [259, 71] width 71 height 28
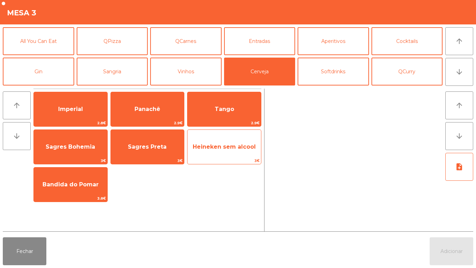
click at [240, 156] on span "Heineken sem alcool" at bounding box center [224, 146] width 74 height 19
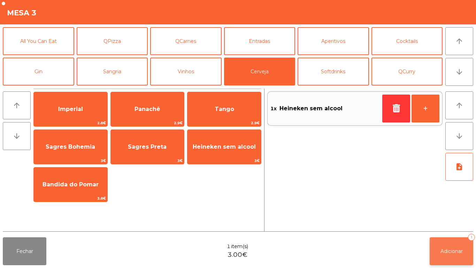
click at [450, 247] on button "Adicionar 1" at bounding box center [452, 251] width 44 height 28
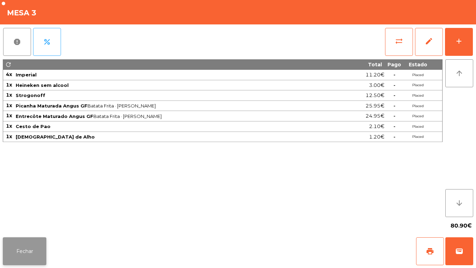
click at [33, 252] on button "Fechar" at bounding box center [25, 251] width 44 height 28
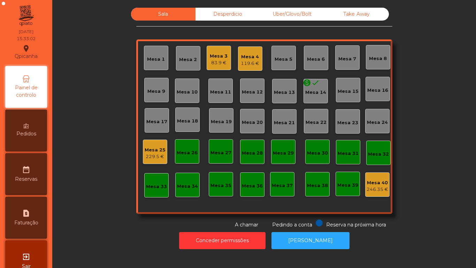
click at [215, 66] on div "Mesa 3 83.9 €" at bounding box center [219, 58] width 24 height 24
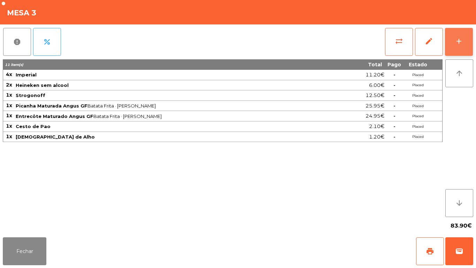
click at [458, 48] on button "add" at bounding box center [459, 42] width 28 height 28
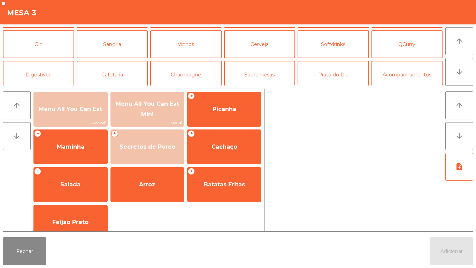
scroll to position [37, 0]
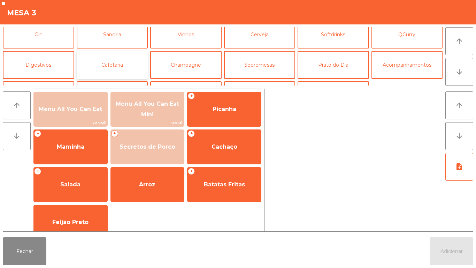
click at [113, 66] on button "Cafetaria" at bounding box center [112, 65] width 71 height 28
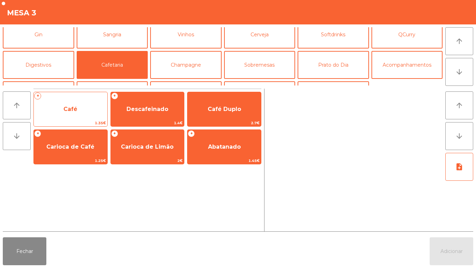
click at [75, 109] on span "Café" at bounding box center [70, 109] width 14 height 7
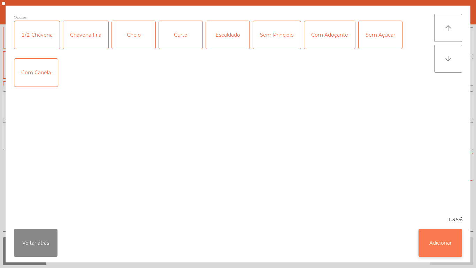
click at [442, 236] on button "Adicionar" at bounding box center [441, 243] width 44 height 28
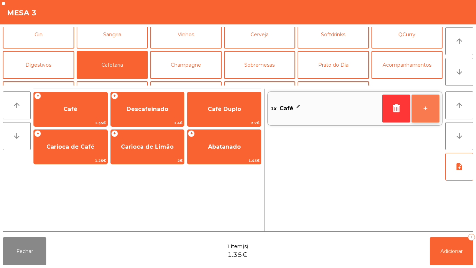
click at [420, 114] on button "+" at bounding box center [426, 108] width 28 height 28
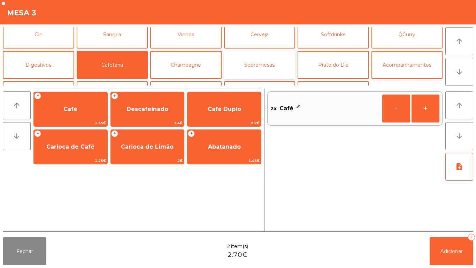
click at [259, 58] on button "Sobremesas" at bounding box center [259, 65] width 71 height 28
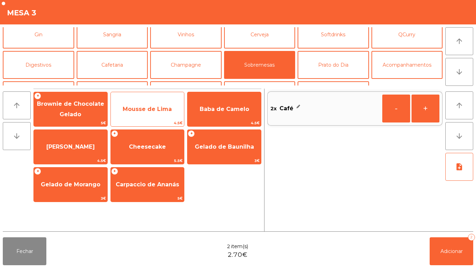
click at [160, 107] on span "Mousse de Lima" at bounding box center [147, 109] width 49 height 7
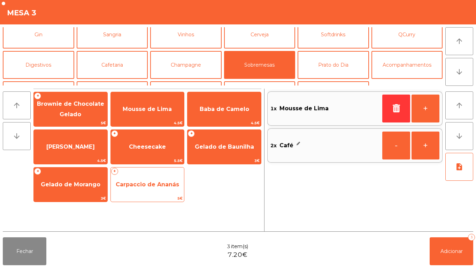
click at [143, 180] on span "Carpaccio de Ananás" at bounding box center [148, 184] width 74 height 19
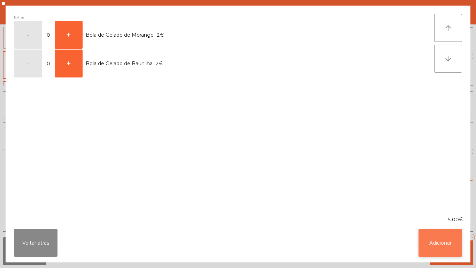
click at [438, 239] on button "Adicionar" at bounding box center [441, 243] width 44 height 28
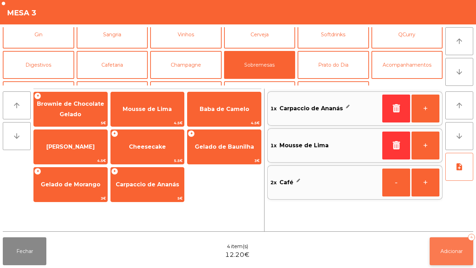
click at [446, 246] on button "Adicionar 4" at bounding box center [452, 251] width 44 height 28
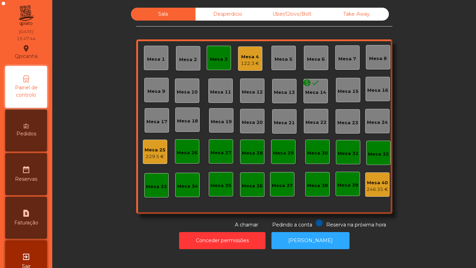
click at [254, 59] on div "Mesa 4" at bounding box center [250, 56] width 18 height 7
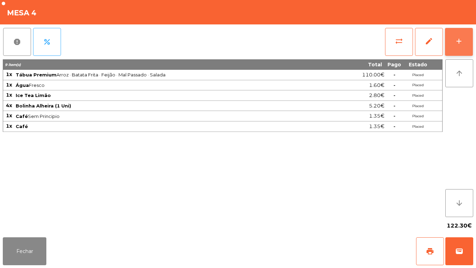
click at [464, 34] on button "add" at bounding box center [459, 42] width 28 height 28
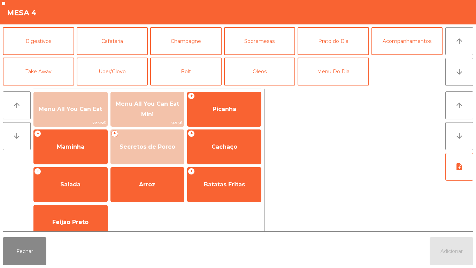
scroll to position [59, 0]
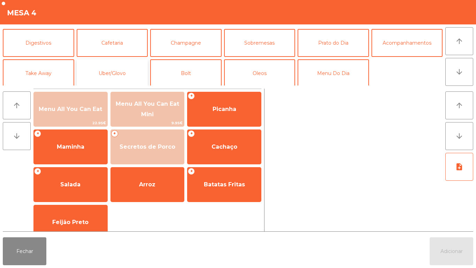
click at [127, 71] on button "Uber/Glovo" at bounding box center [112, 73] width 71 height 28
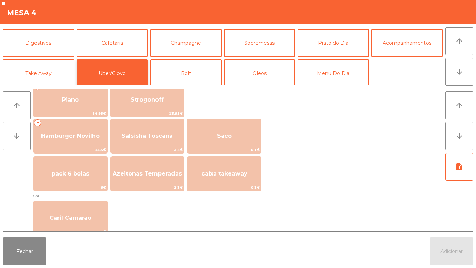
scroll to position [131, 0]
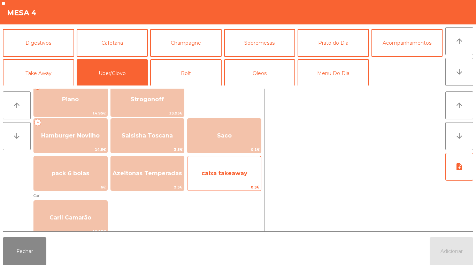
click at [234, 169] on span "caixa takeaway" at bounding box center [224, 173] width 74 height 19
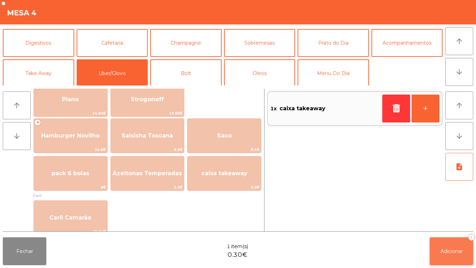
click at [446, 244] on button "Adicionar 1" at bounding box center [452, 251] width 44 height 28
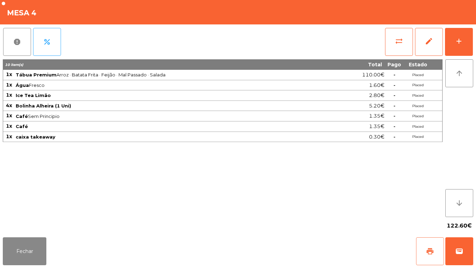
click at [423, 245] on button "print" at bounding box center [430, 251] width 28 height 28
click at [34, 239] on button "Fechar" at bounding box center [25, 251] width 44 height 28
click at [455, 251] on span "wallet" at bounding box center [459, 251] width 8 height 8
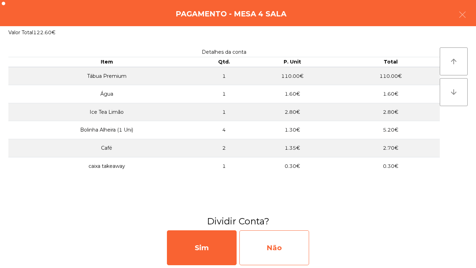
click at [289, 246] on div "Não" at bounding box center [274, 247] width 70 height 35
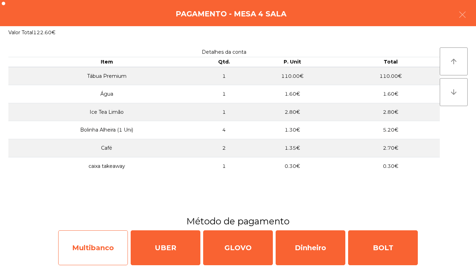
click at [88, 246] on div "Multibanco" at bounding box center [93, 247] width 70 height 35
select select "**"
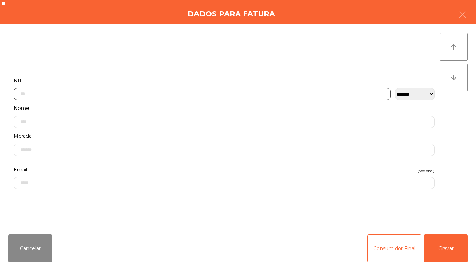
click at [182, 93] on input "text" at bounding box center [202, 94] width 377 height 12
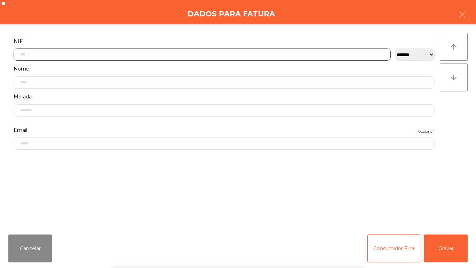
scroll to position [43, 0]
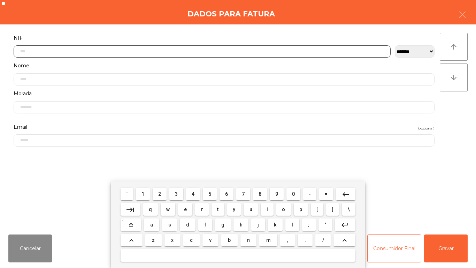
click at [210, 193] on span "5" at bounding box center [209, 194] width 3 height 6
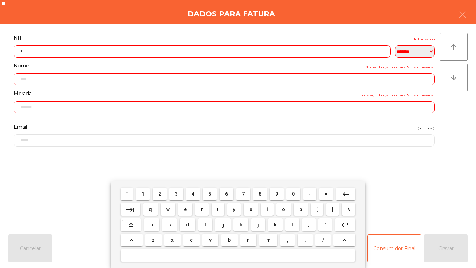
click at [143, 193] on span "1" at bounding box center [142, 194] width 3 height 6
click at [227, 193] on span "6" at bounding box center [226, 194] width 3 height 6
click at [243, 193] on span "7" at bounding box center [243, 194] width 3 height 6
click at [260, 193] on span "8" at bounding box center [260, 194] width 3 height 6
click at [182, 193] on button "3" at bounding box center [176, 193] width 14 height 13
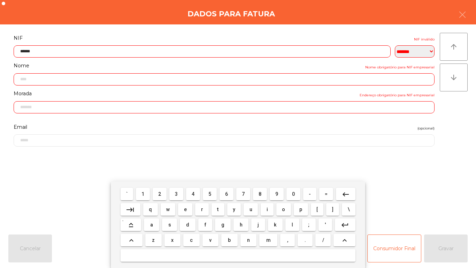
click at [243, 193] on span "7" at bounding box center [243, 194] width 3 height 6
click at [210, 193] on span "5" at bounding box center [209, 194] width 3 height 6
click at [293, 193] on span "0" at bounding box center [293, 194] width 3 height 6
type input "*********"
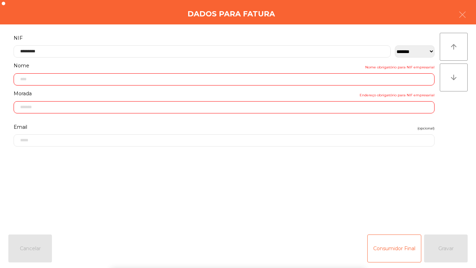
click at [423, 181] on form "**********" at bounding box center [223, 126] width 431 height 187
type input "**********"
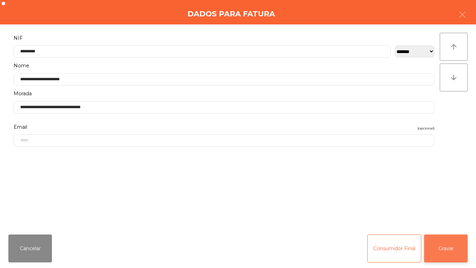
click at [450, 239] on button "Gravar" at bounding box center [446, 248] width 44 height 28
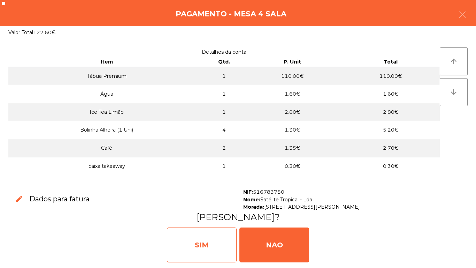
click at [203, 238] on div "SIM" at bounding box center [202, 244] width 70 height 35
